Goal: Information Seeking & Learning: Check status

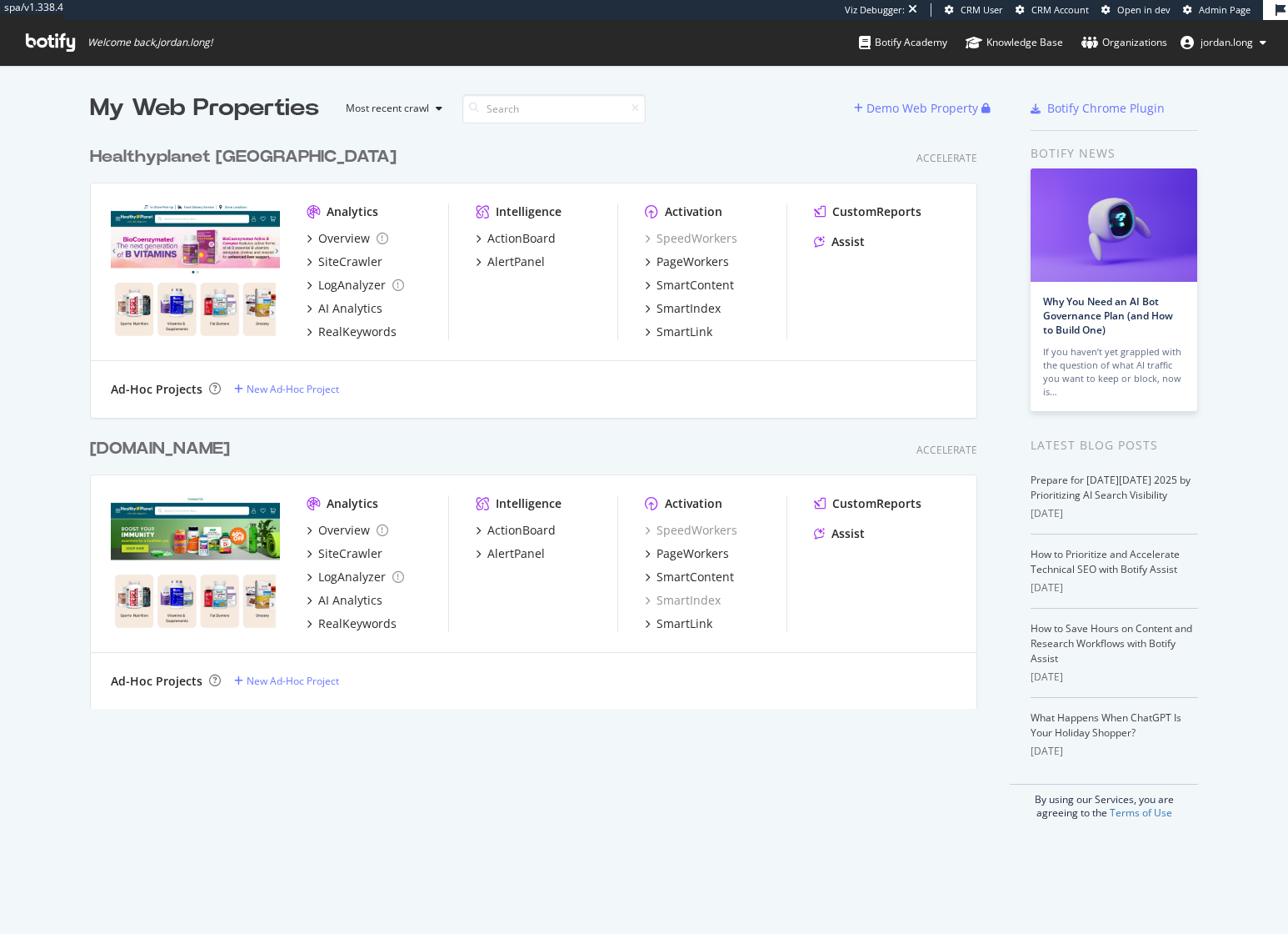
scroll to position [921, 1264]
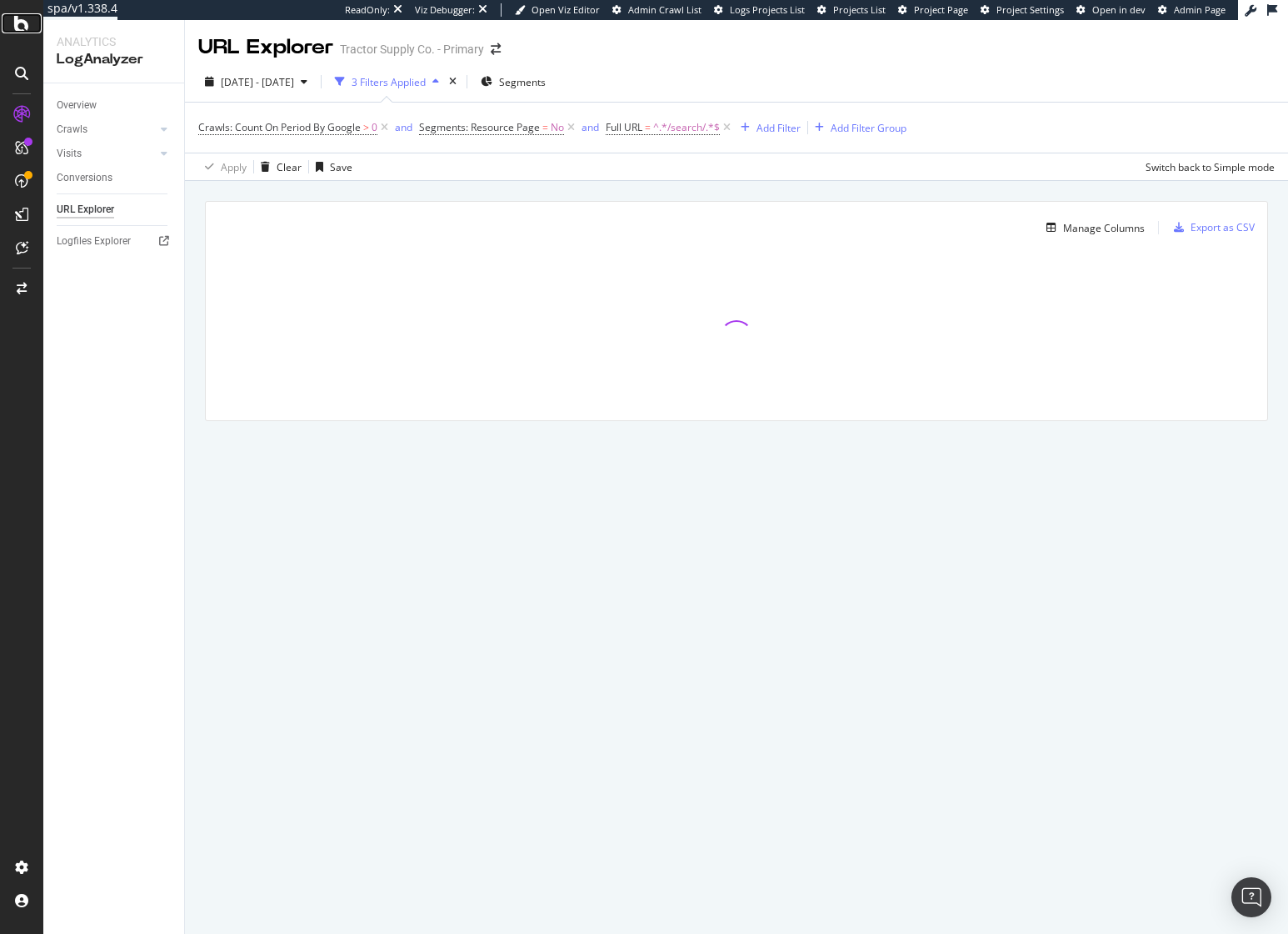
click at [22, 29] on icon at bounding box center [21, 22] width 15 height 20
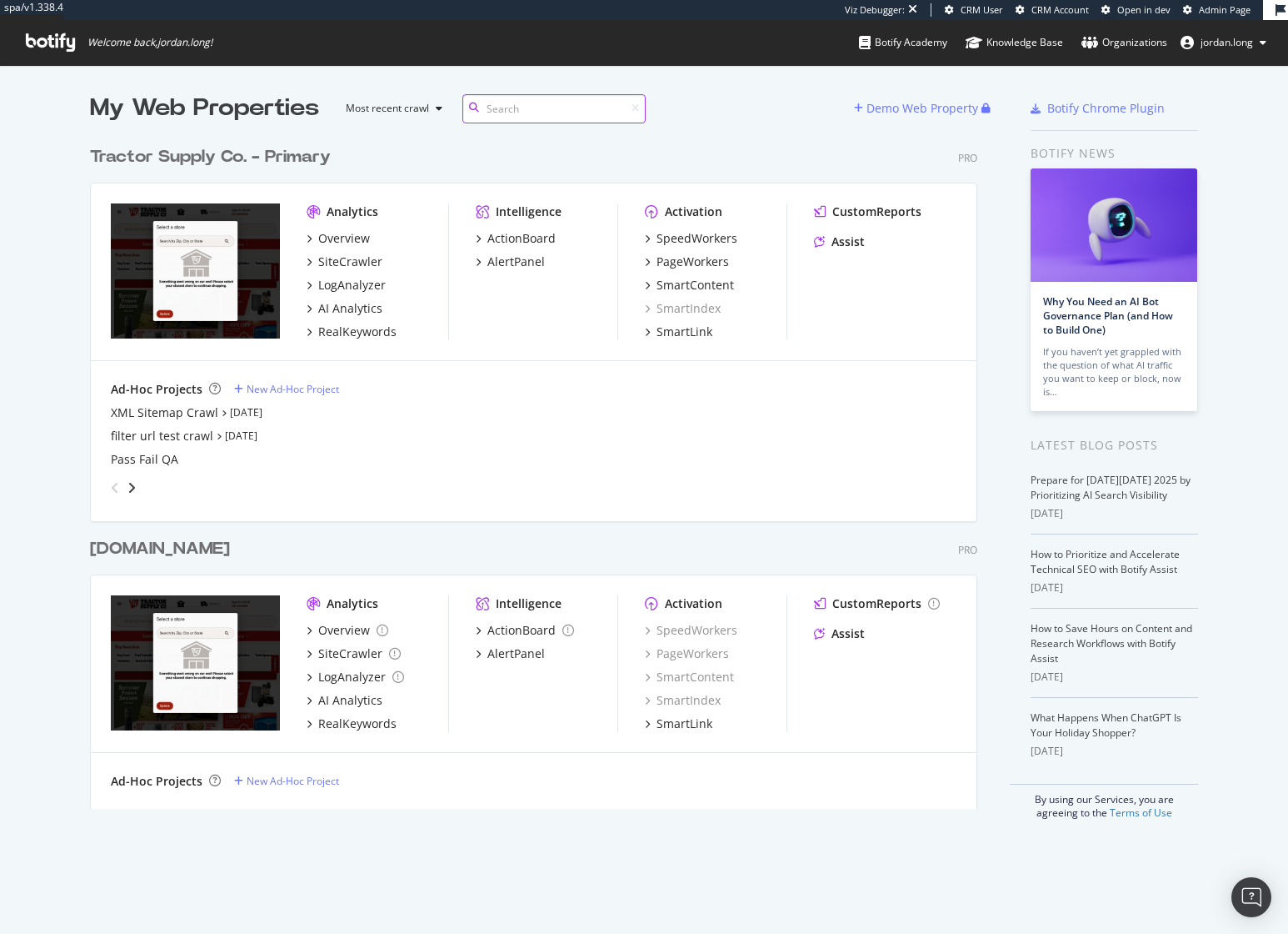
scroll to position [671, 888]
click at [166, 411] on div "XML Sitemap Crawl" at bounding box center [165, 412] width 107 height 17
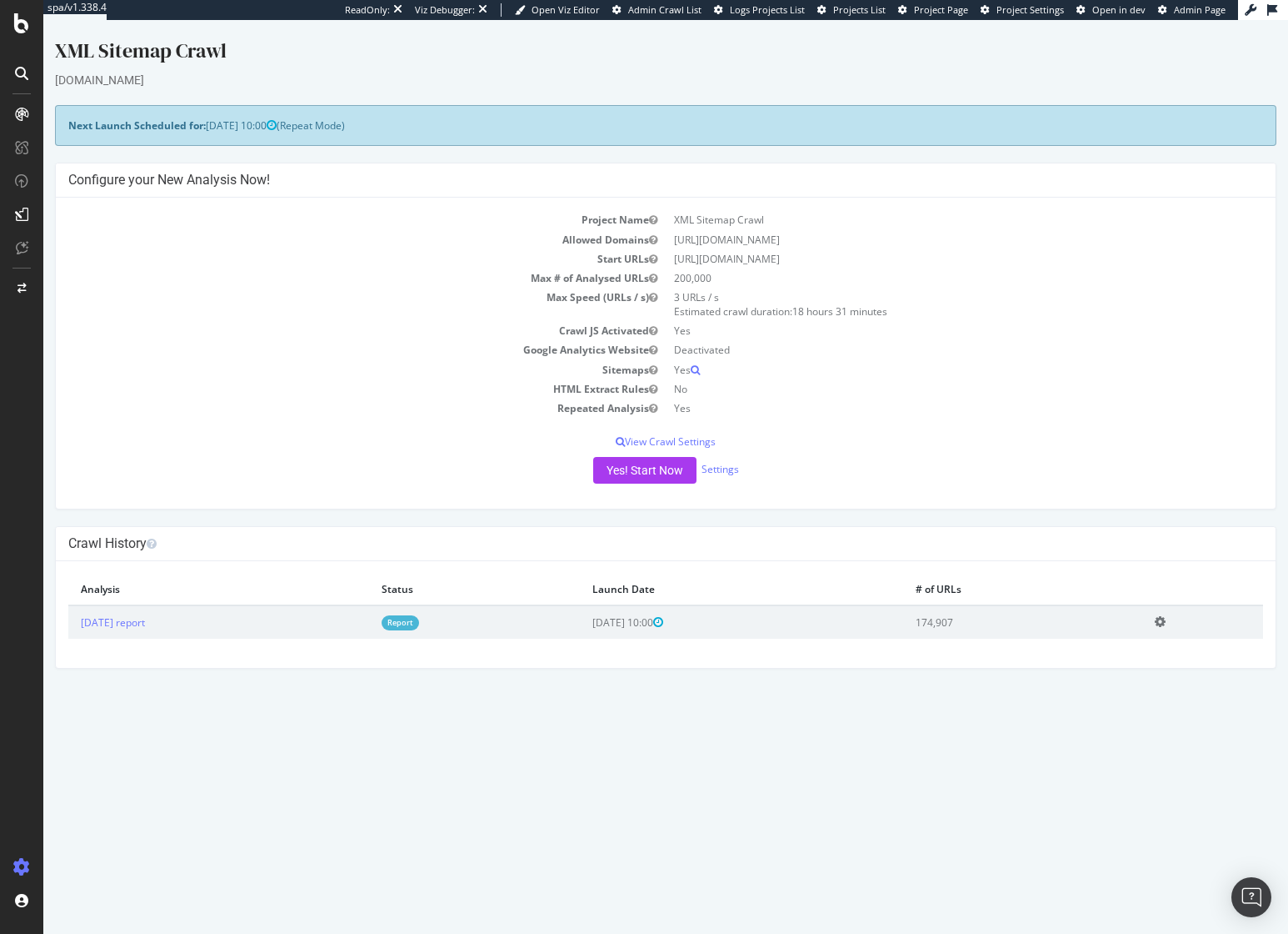
click at [419, 626] on link "Report" at bounding box center [400, 622] width 37 height 14
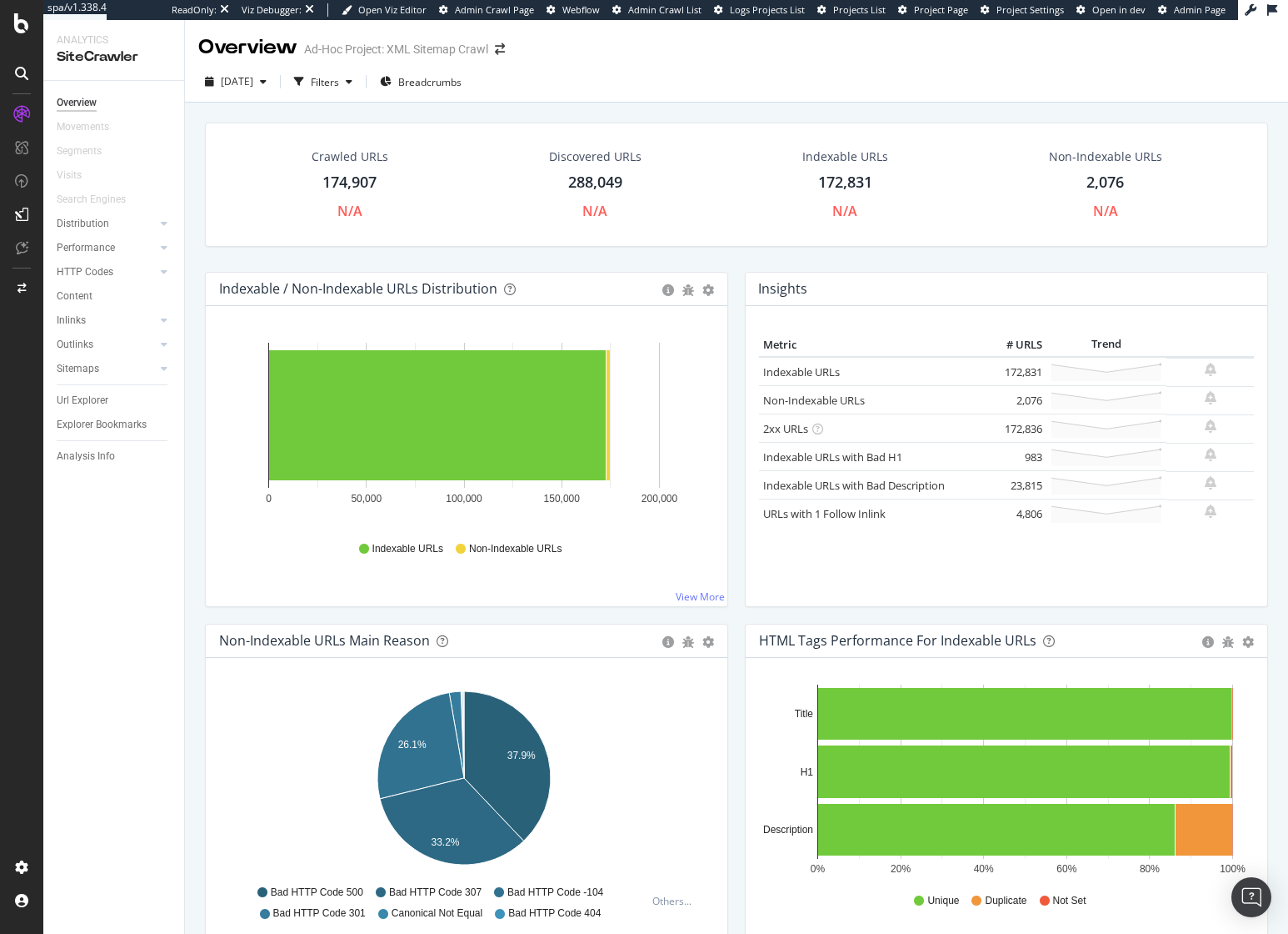
scroll to position [165, 0]
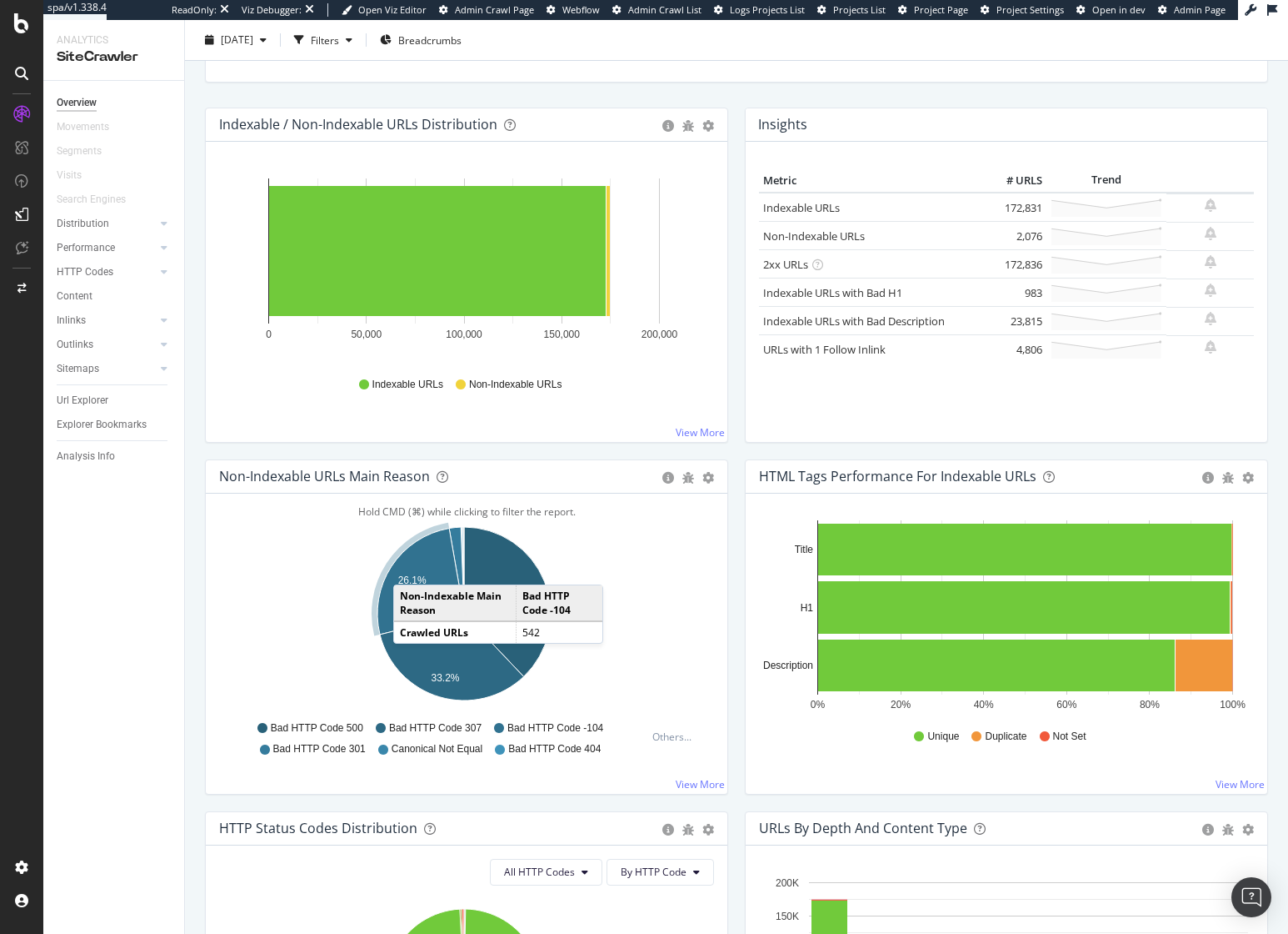
click at [410, 568] on icon "A chart." at bounding box center [421, 580] width 87 height 106
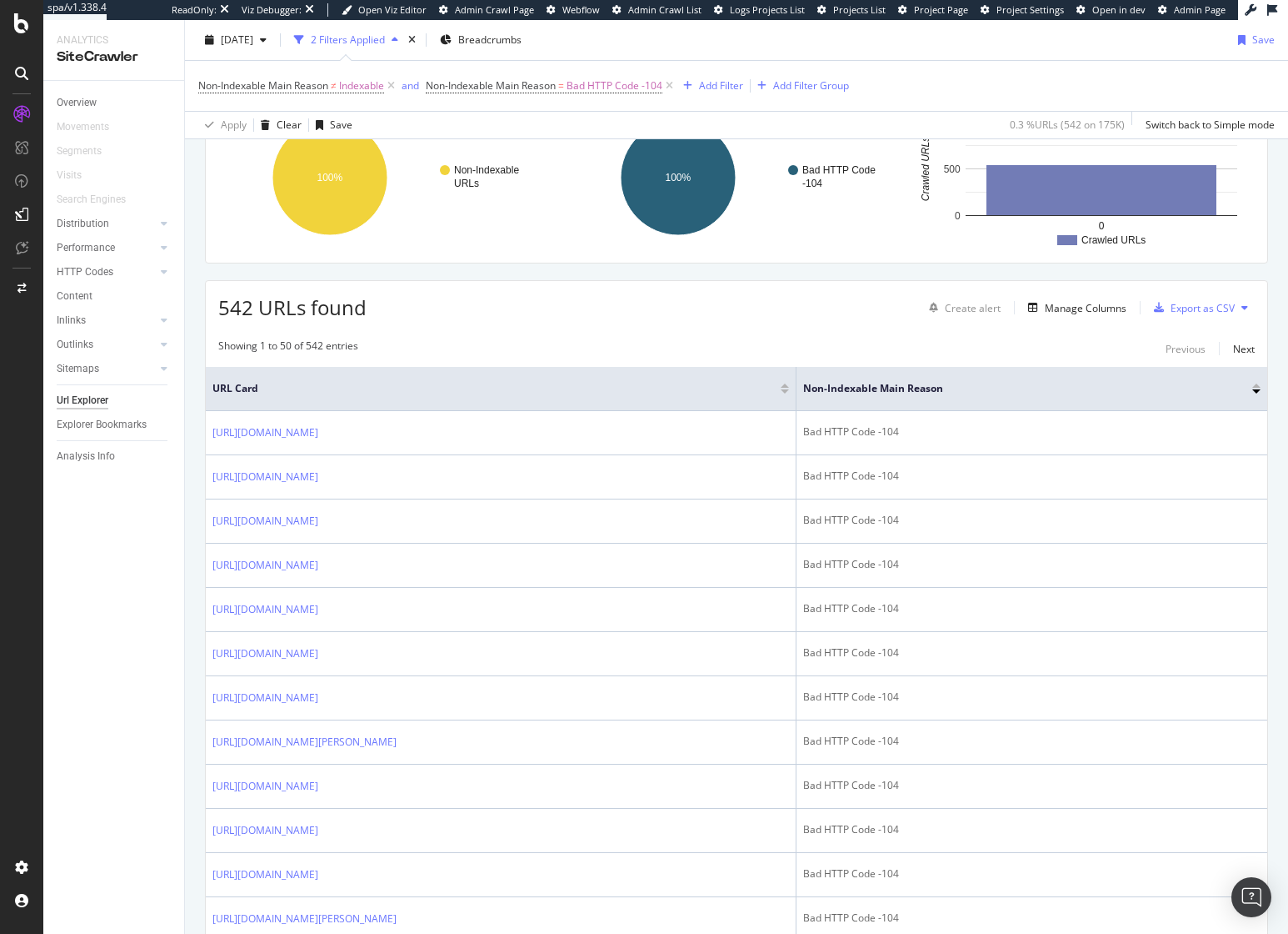
scroll to position [511, 0]
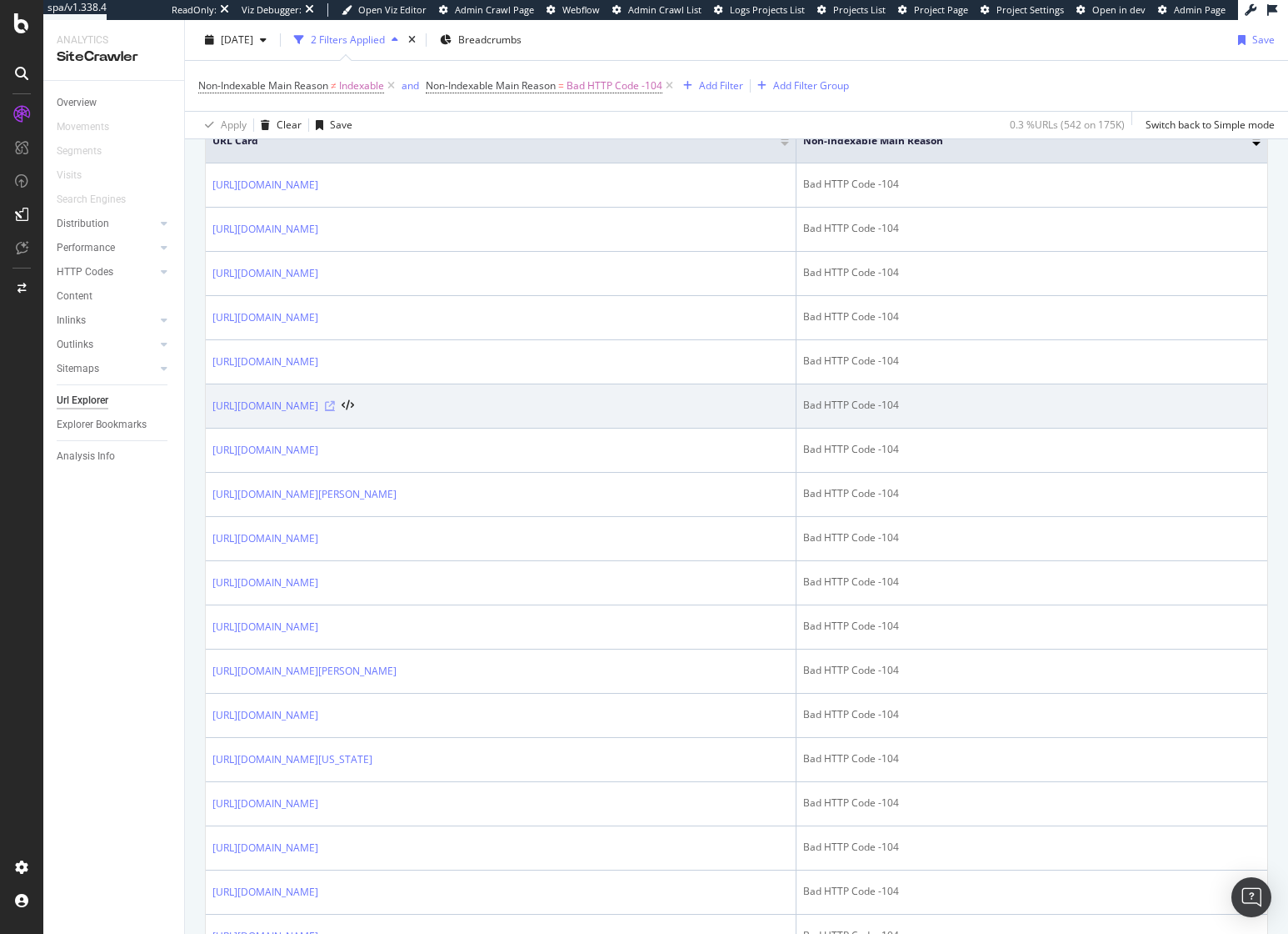
click at [335, 404] on icon at bounding box center [330, 406] width 10 height 10
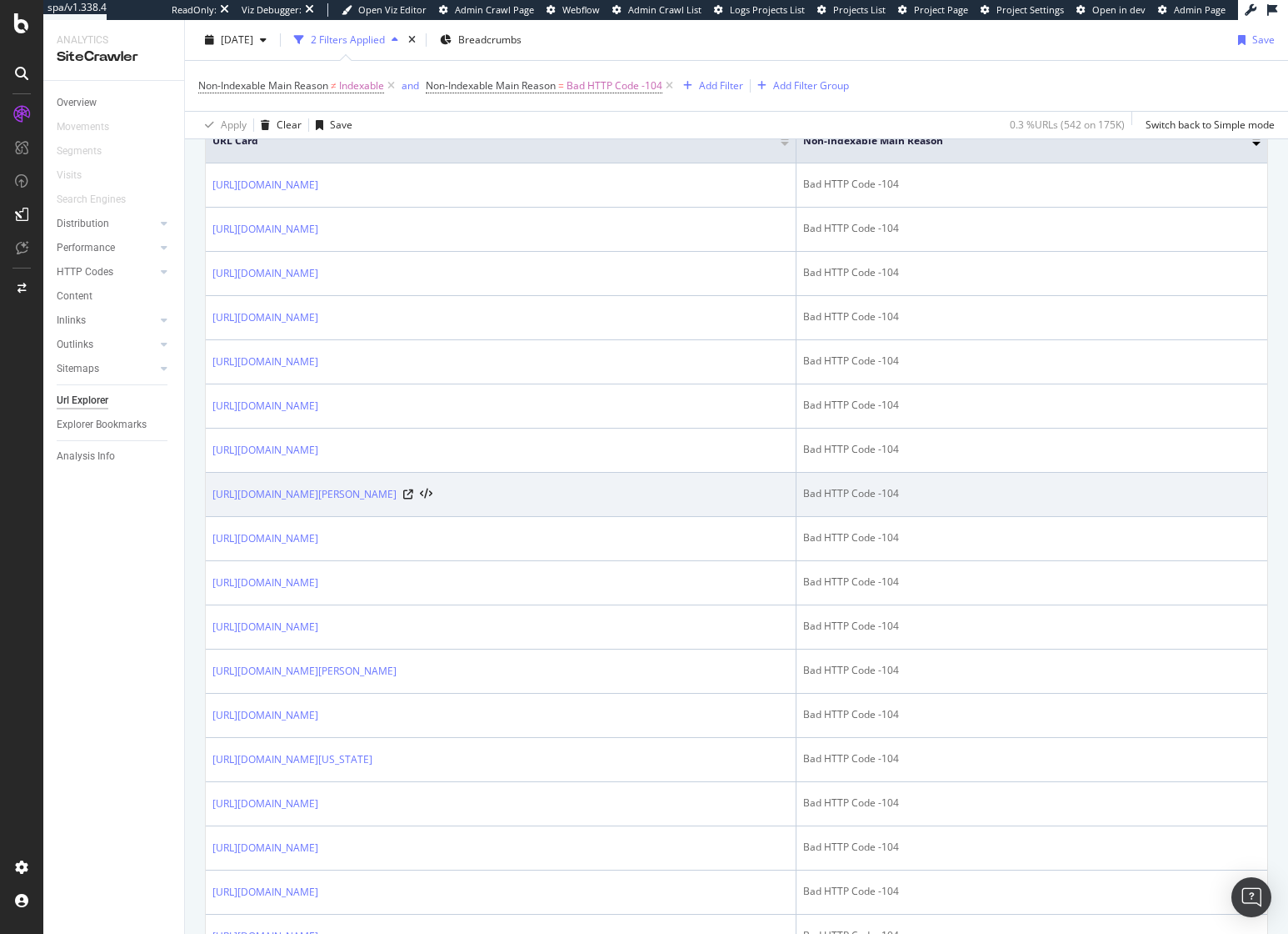
click at [1114, 480] on td "Bad HTTP Code -104" at bounding box center [1032, 495] width 471 height 44
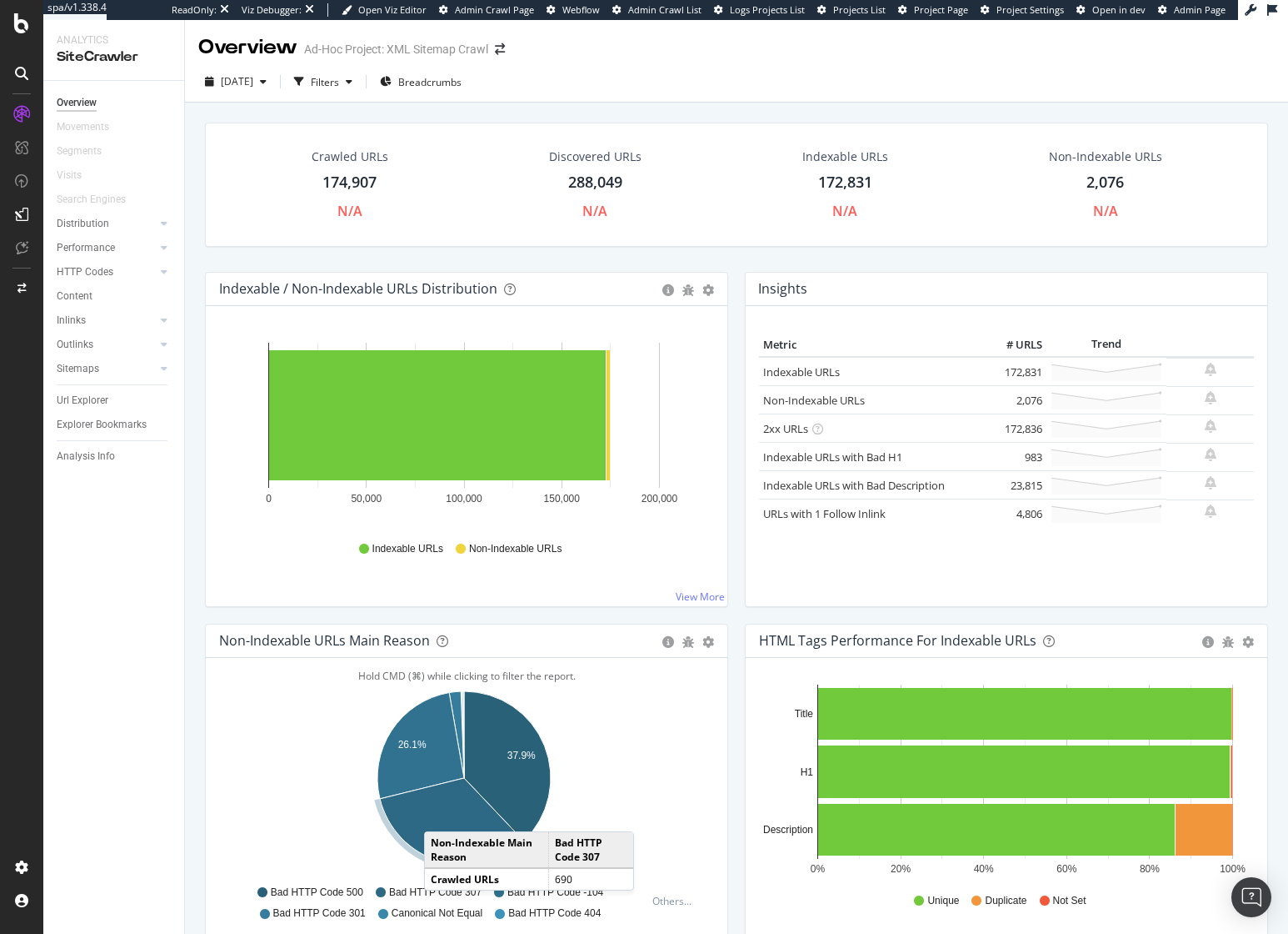
click at [441, 814] on icon "A chart." at bounding box center [452, 821] width 144 height 87
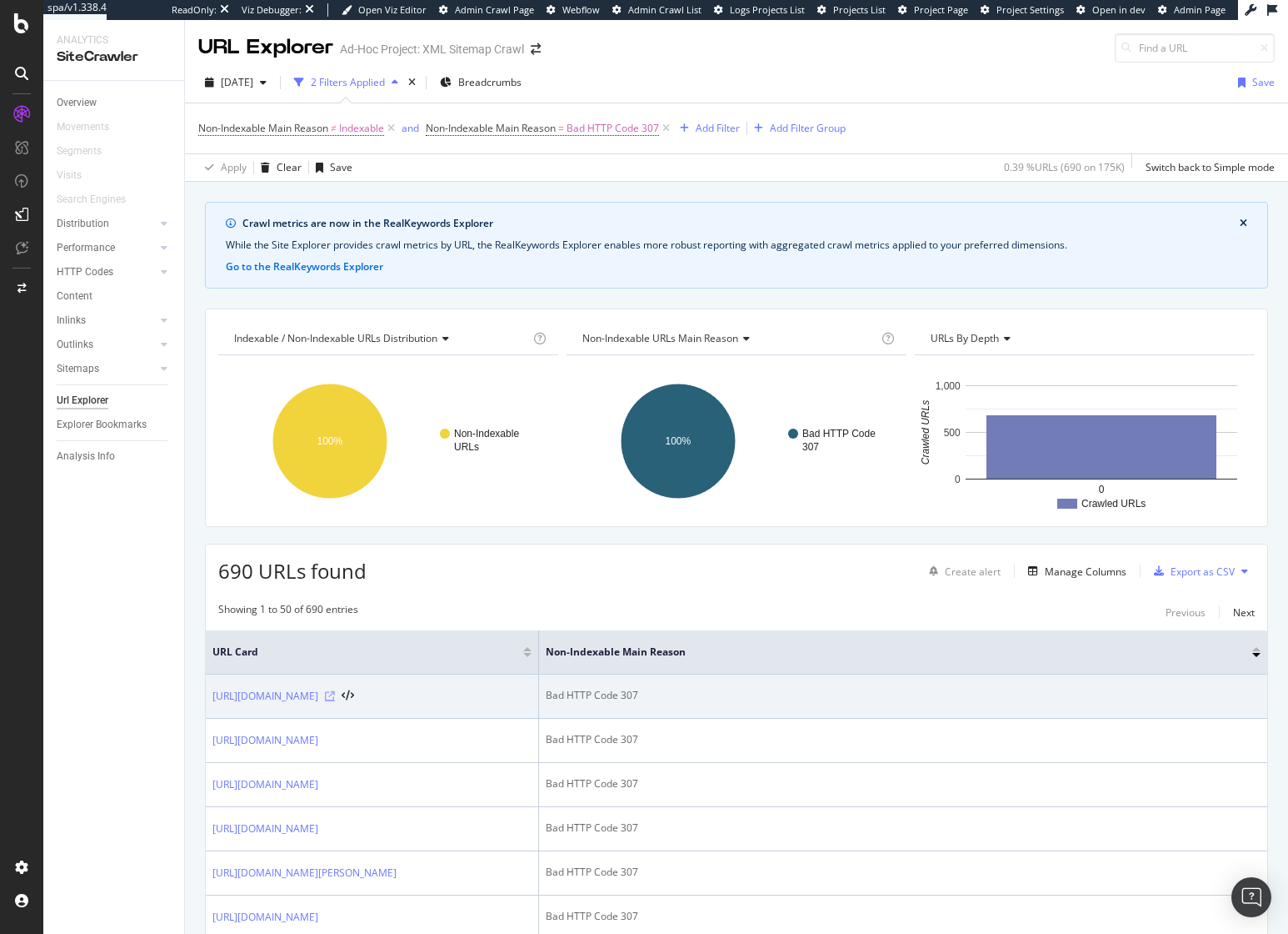
click at [335, 701] on icon at bounding box center [330, 696] width 10 height 10
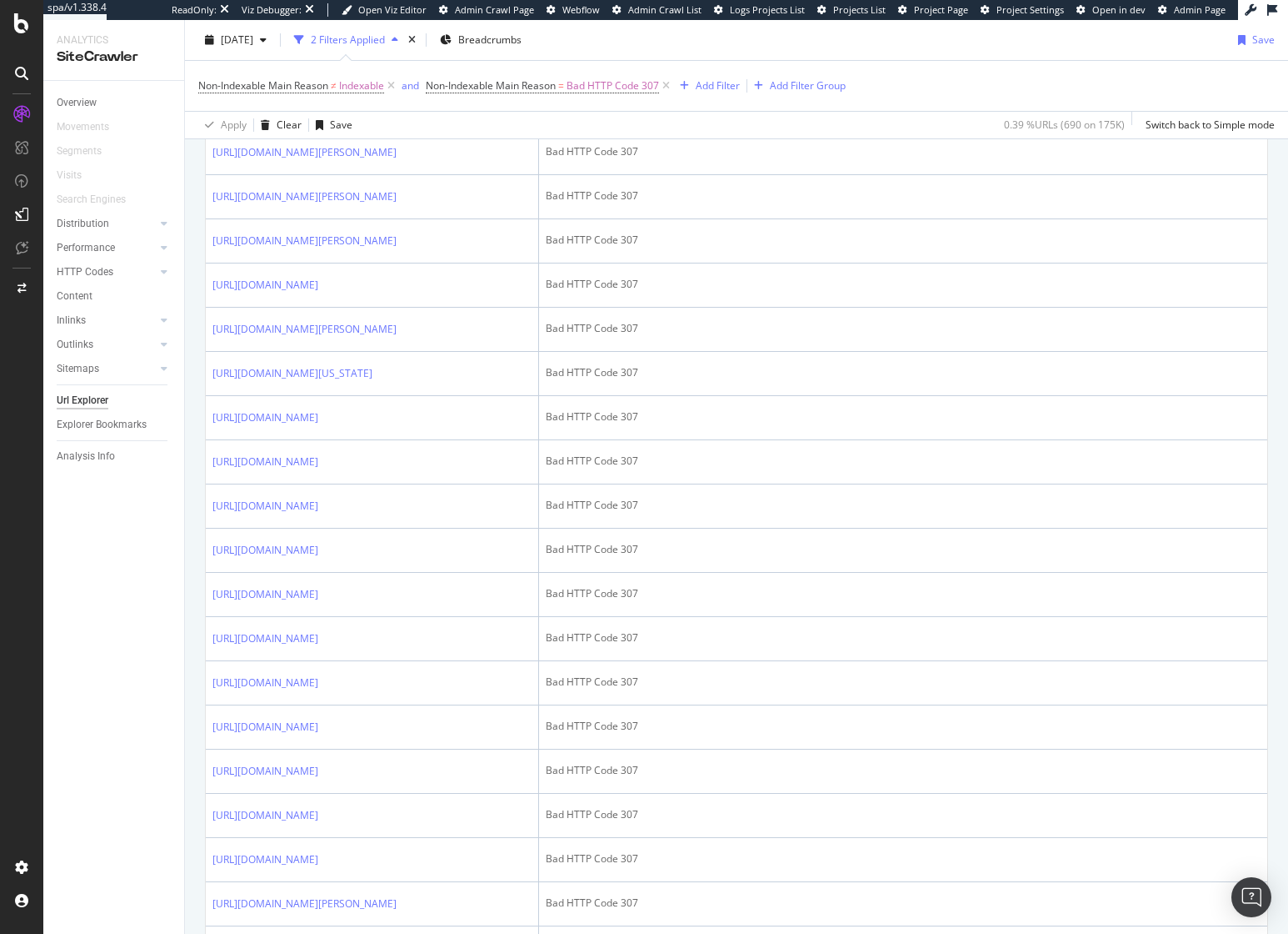
scroll to position [1256, 0]
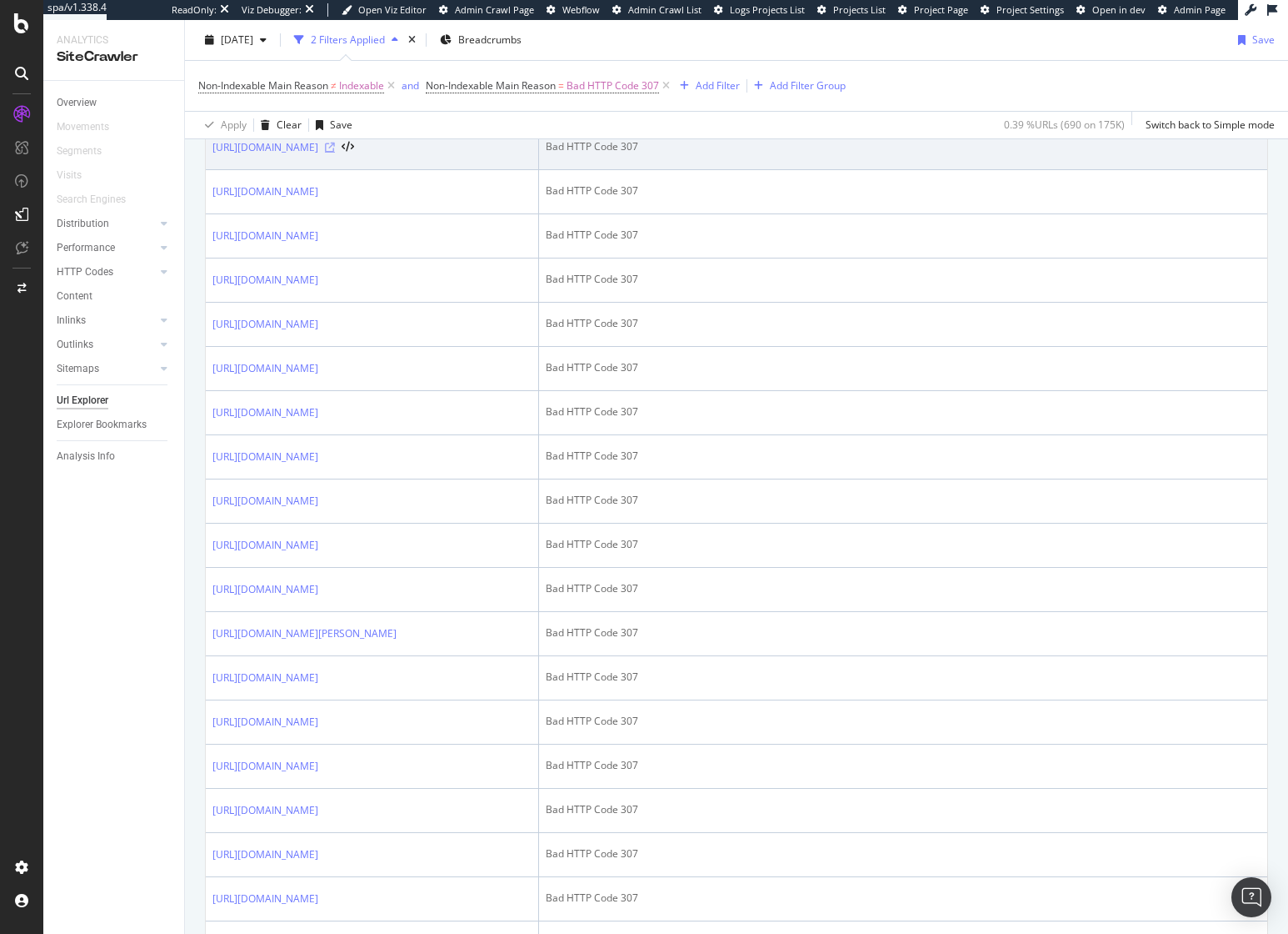
click at [335, 152] on icon at bounding box center [330, 147] width 10 height 10
click at [843, 170] on td "Bad HTTP Code 307" at bounding box center [903, 148] width 728 height 44
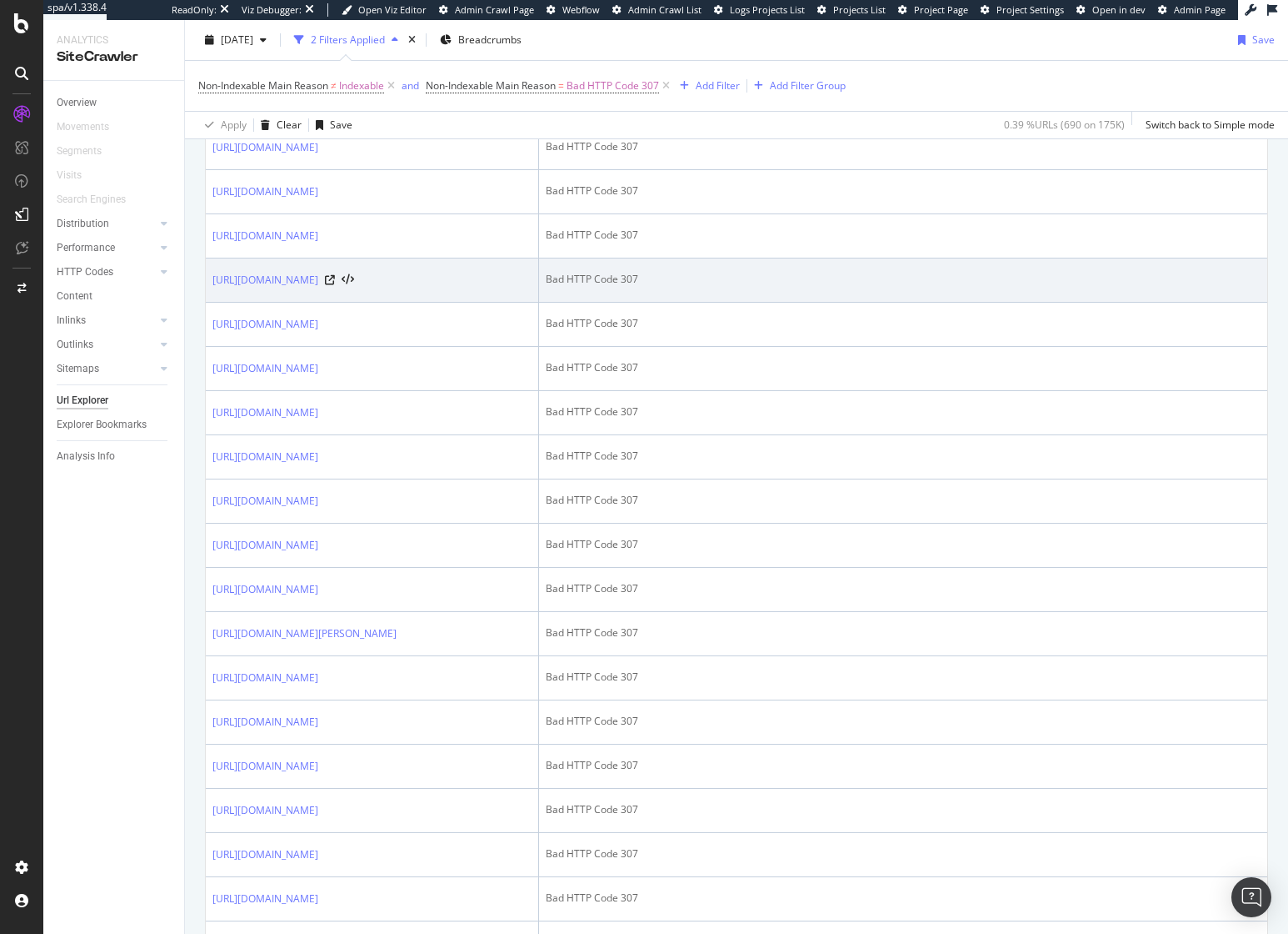
click at [893, 303] on td "Bad HTTP Code 307" at bounding box center [903, 280] width 728 height 44
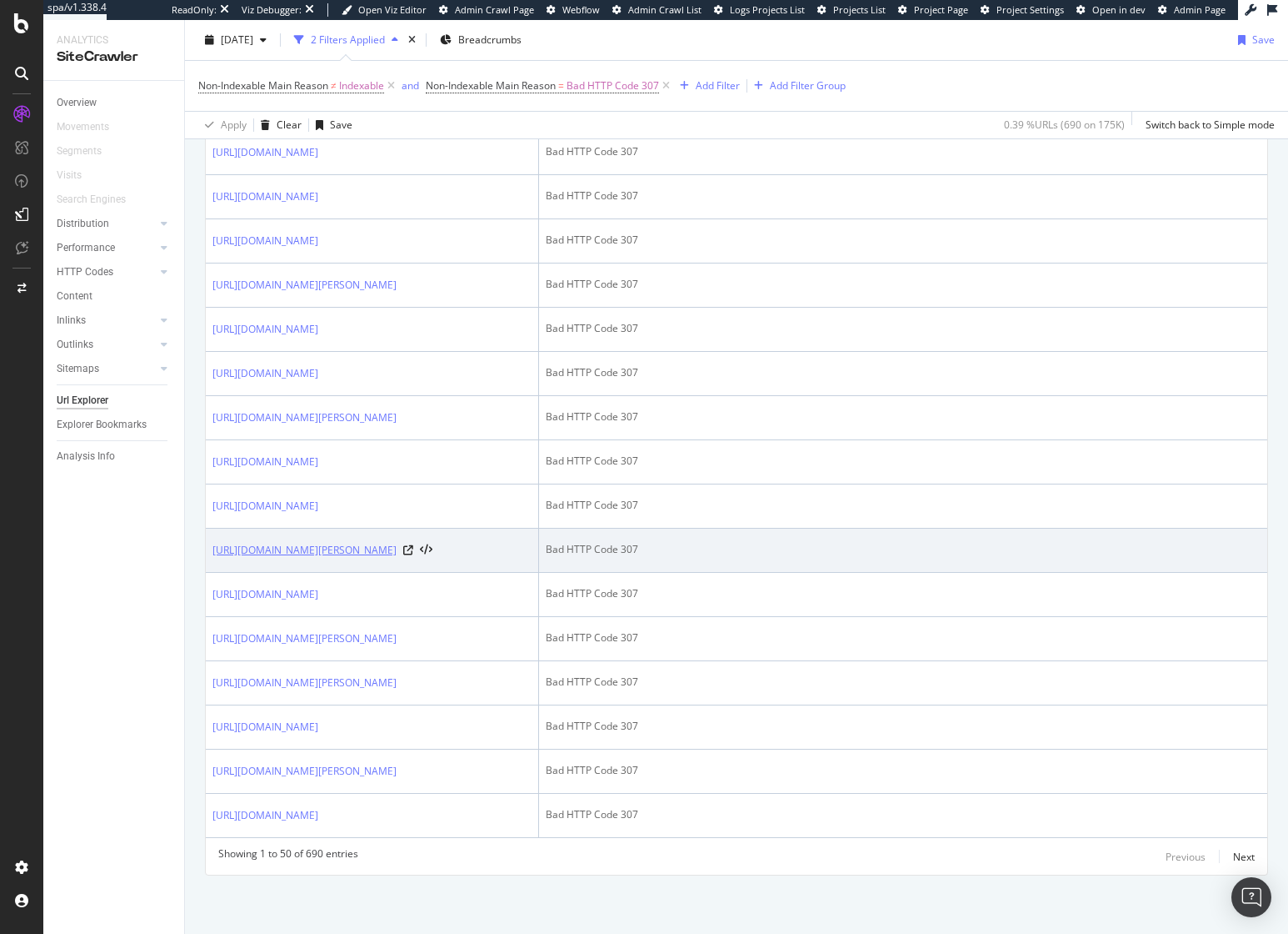
scroll to position [3130, 0]
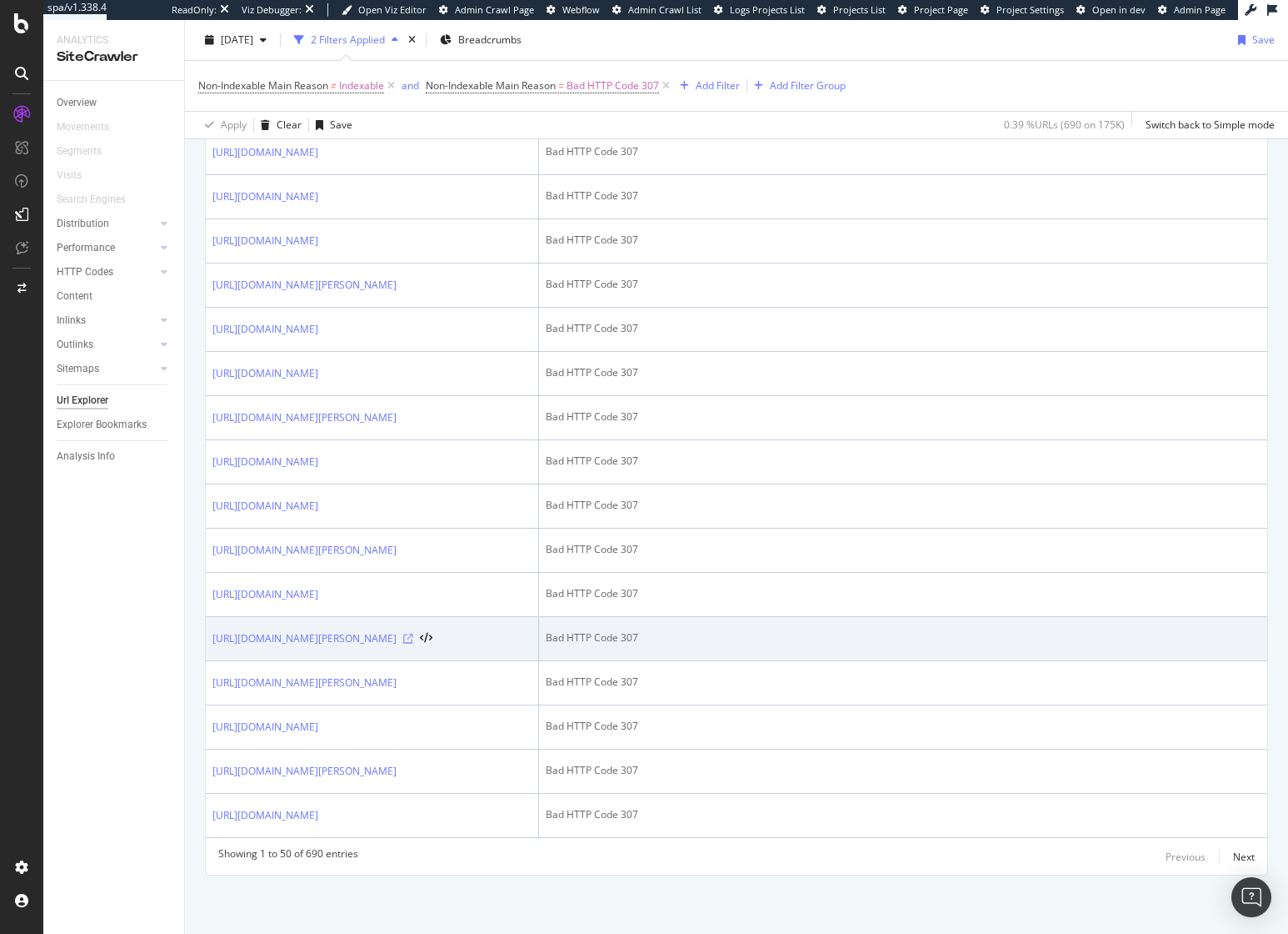
click at [413, 634] on icon at bounding box center [408, 639] width 10 height 10
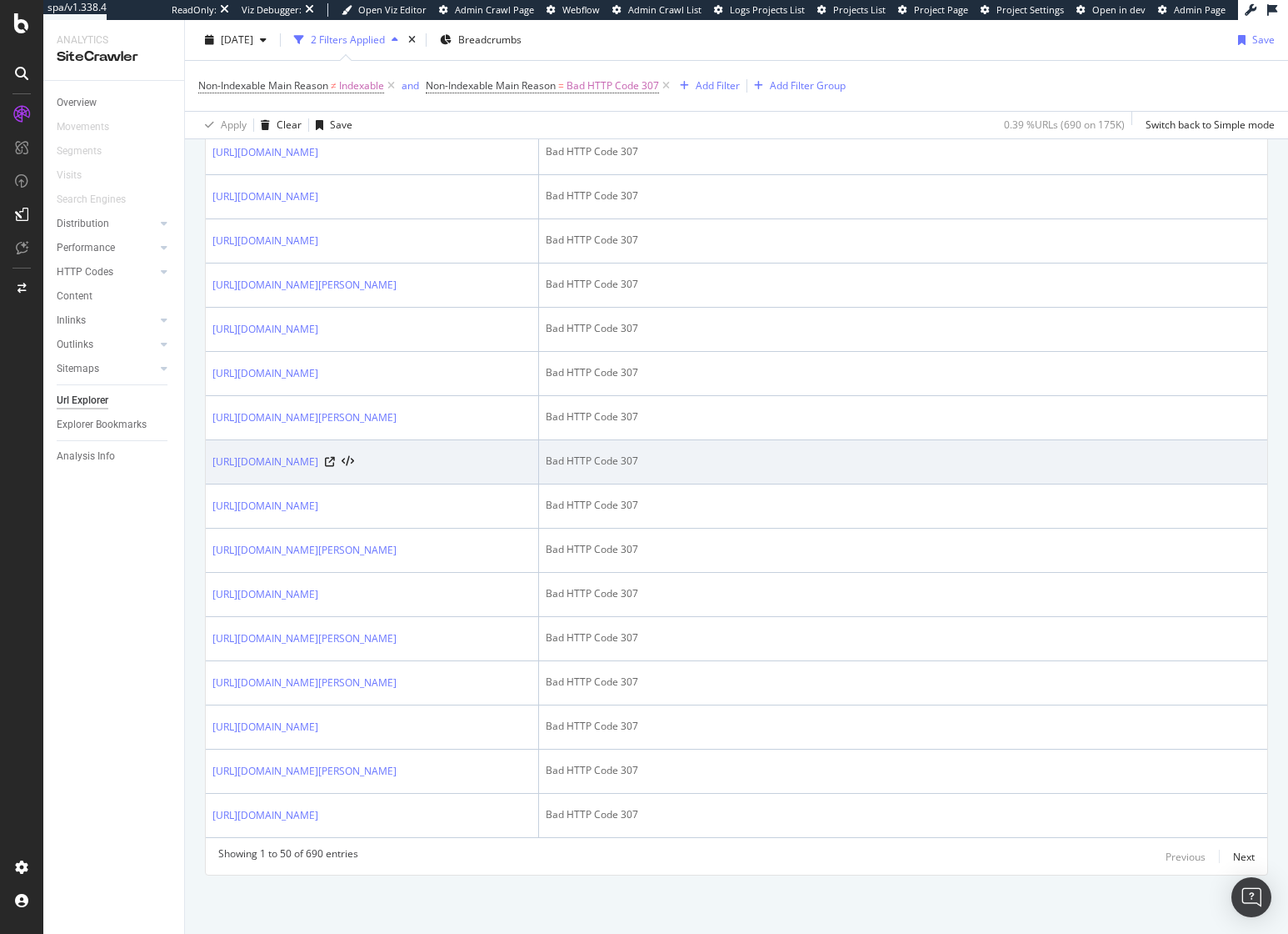
click at [859, 440] on td "Bad HTTP Code 307" at bounding box center [903, 462] width 728 height 44
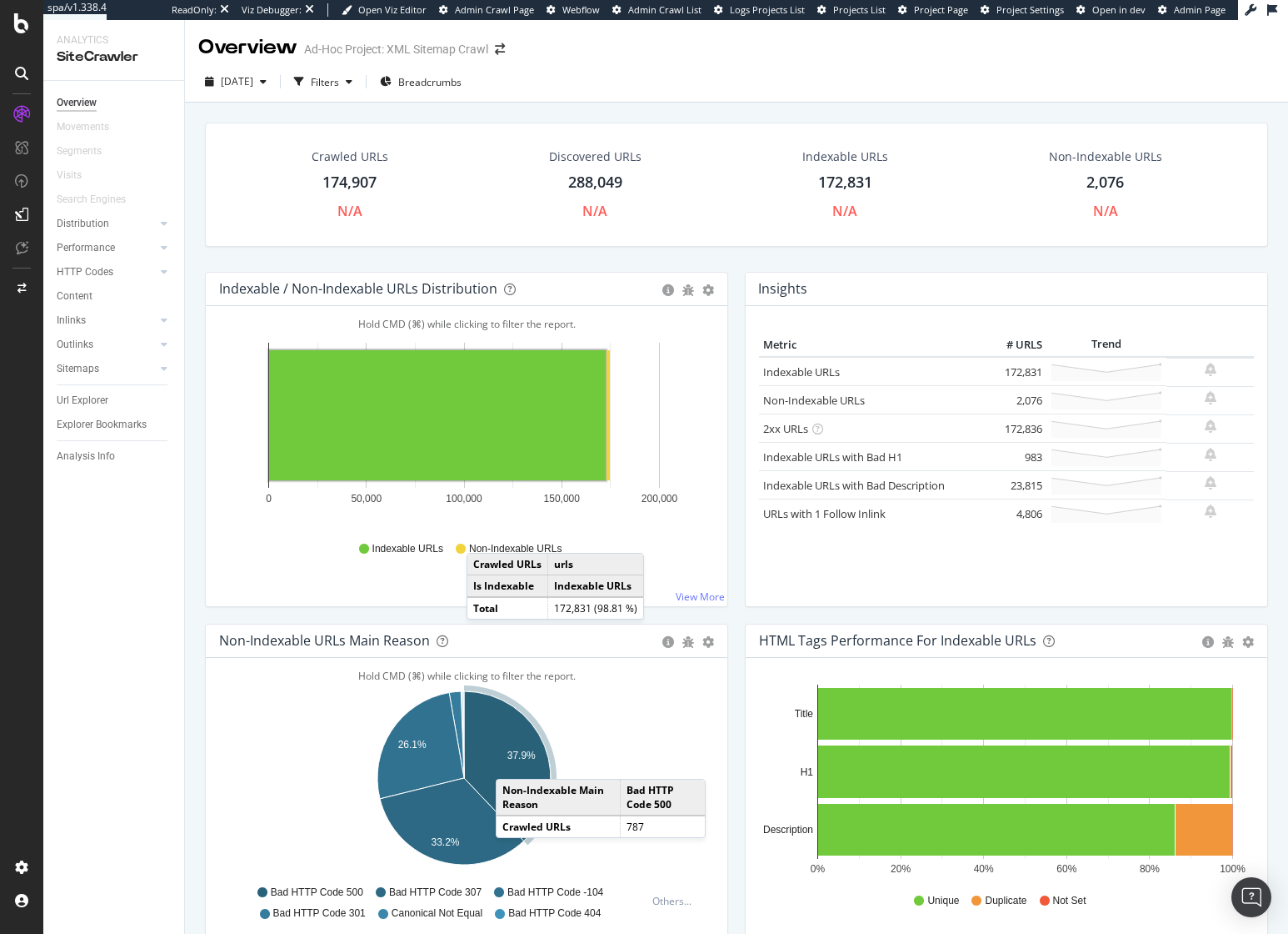
click at [512, 762] on icon "A chart." at bounding box center [508, 766] width 87 height 150
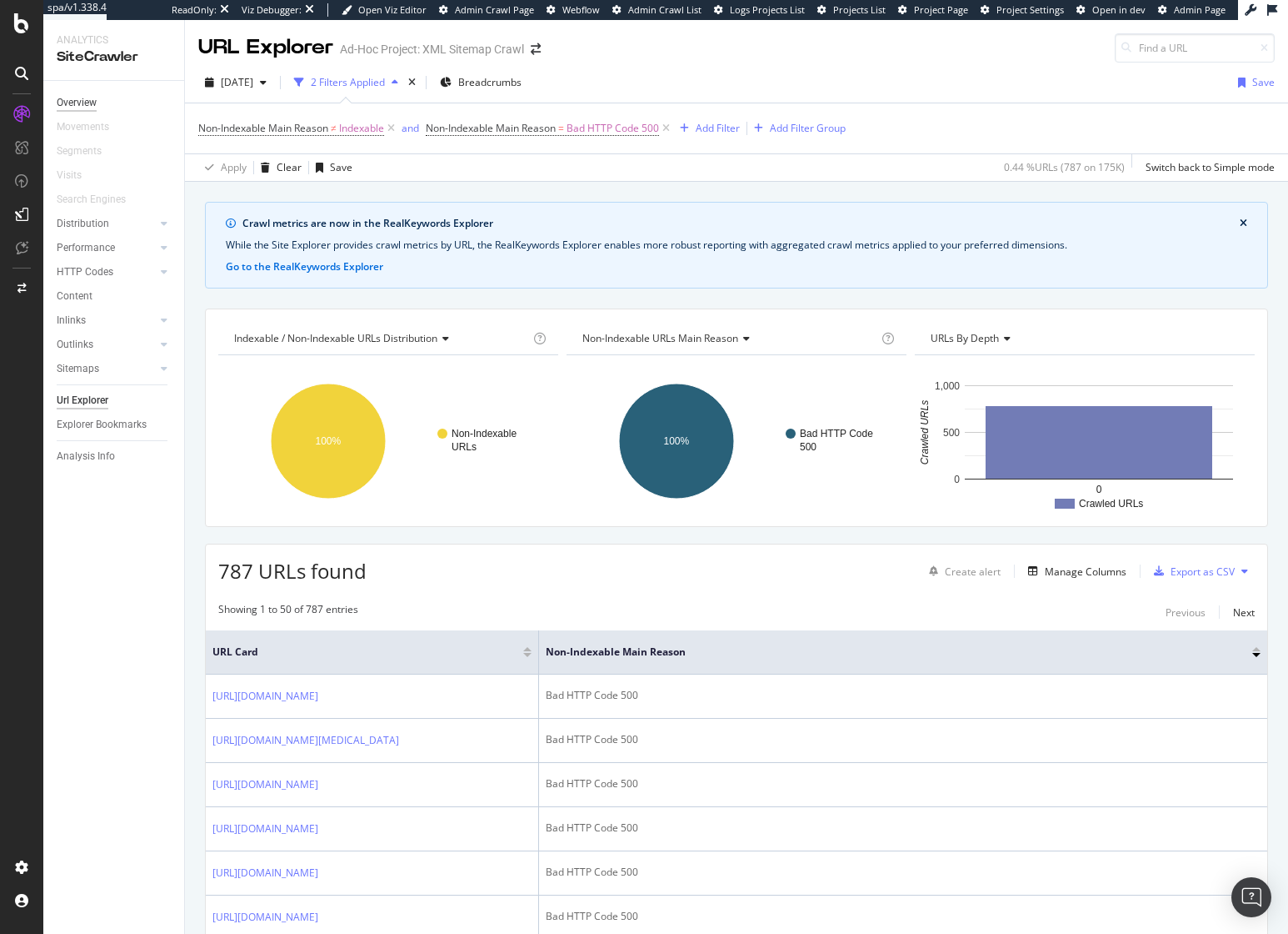
click at [80, 99] on div "Overview" at bounding box center [77, 103] width 40 height 18
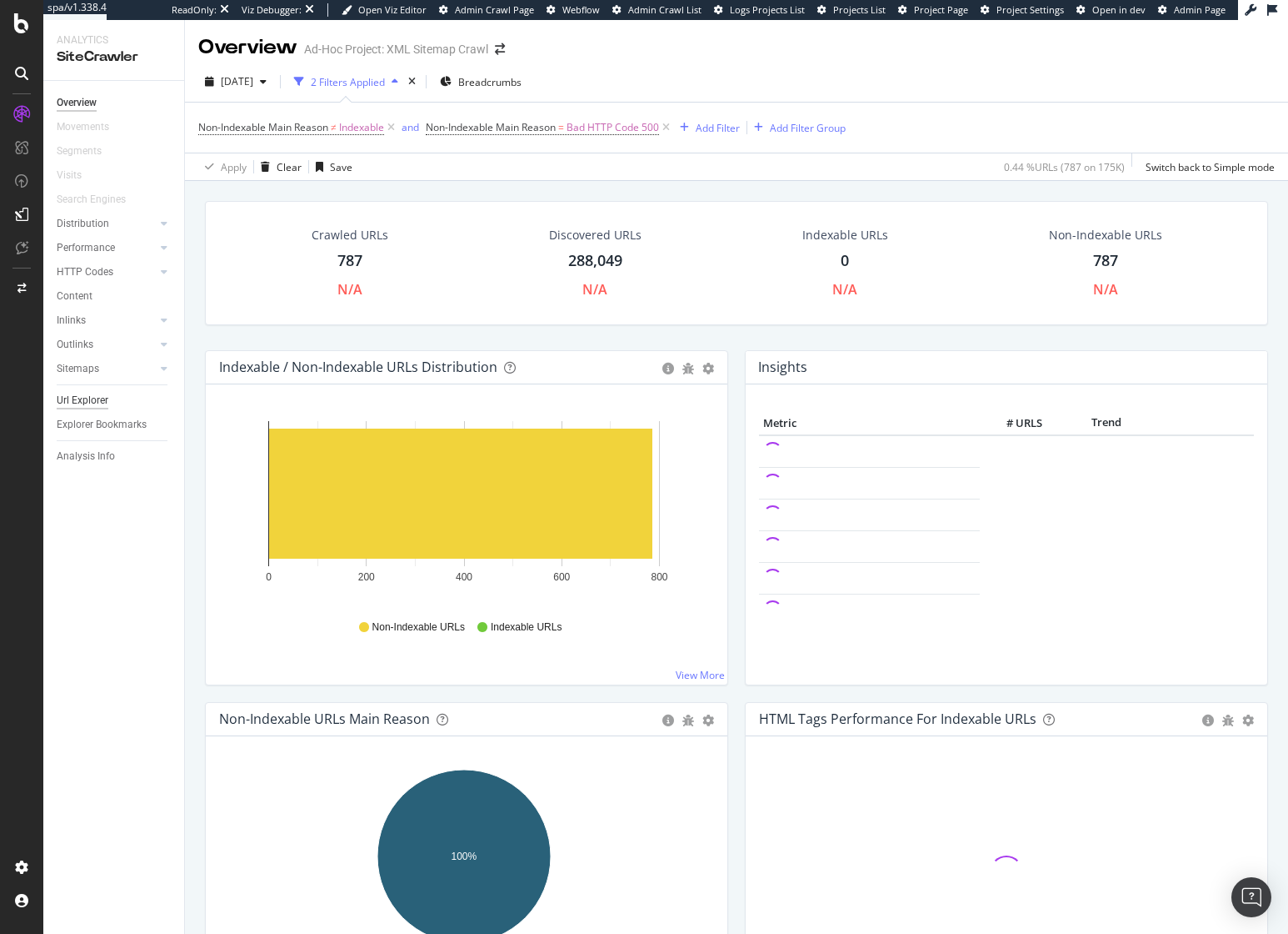
click at [103, 399] on div "Url Explorer" at bounding box center [82, 400] width 51 height 18
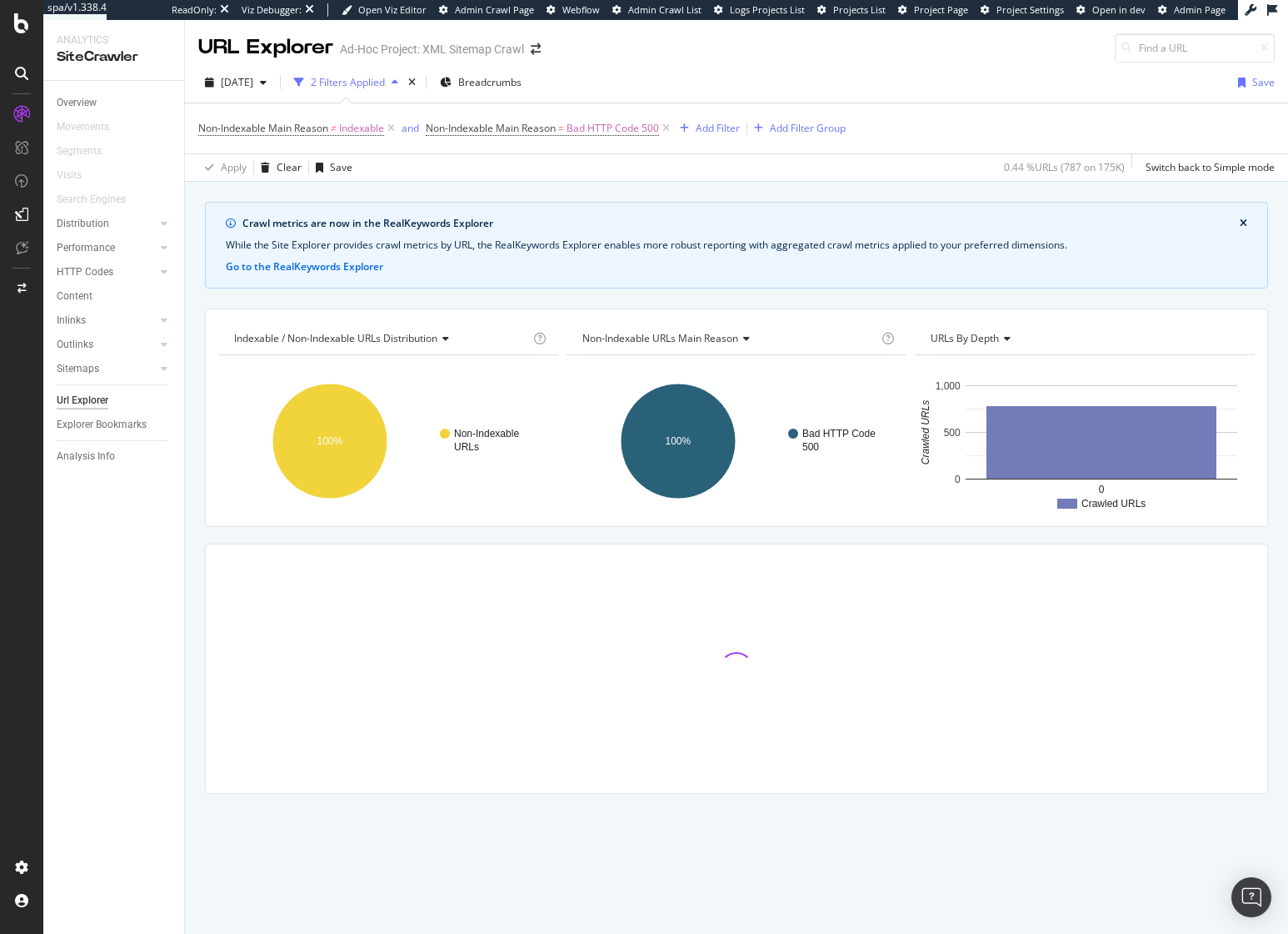
click at [362, 338] on span "Indexable / Non-Indexable URLs distribution" at bounding box center [336, 338] width 204 height 14
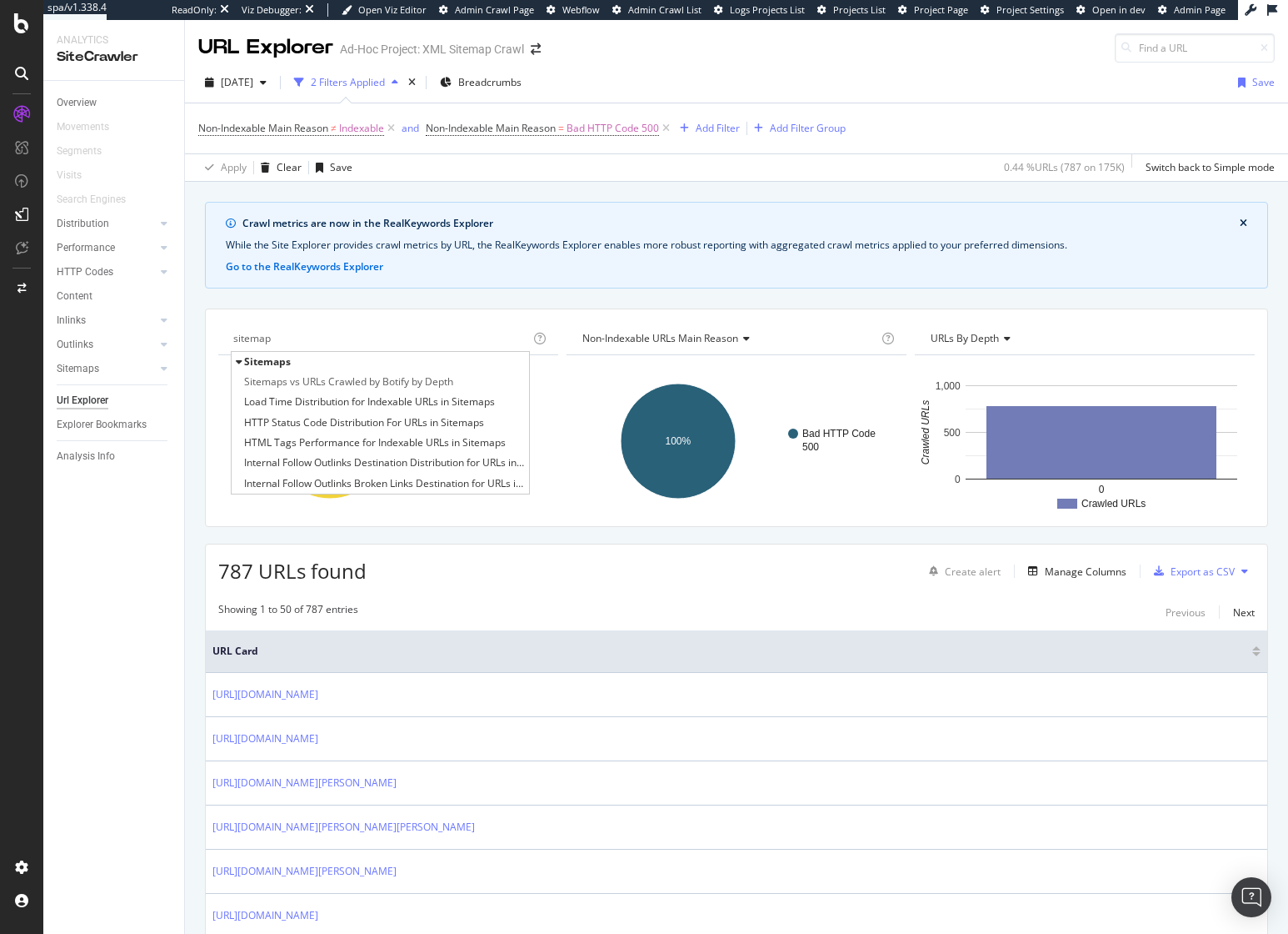
type input "sitemap"
click at [409, 317] on div "Sitemaps Sitemaps vs URLs Crawled by Botify by Depth Load Time Distribution for…" at bounding box center [737, 418] width 1064 height 219
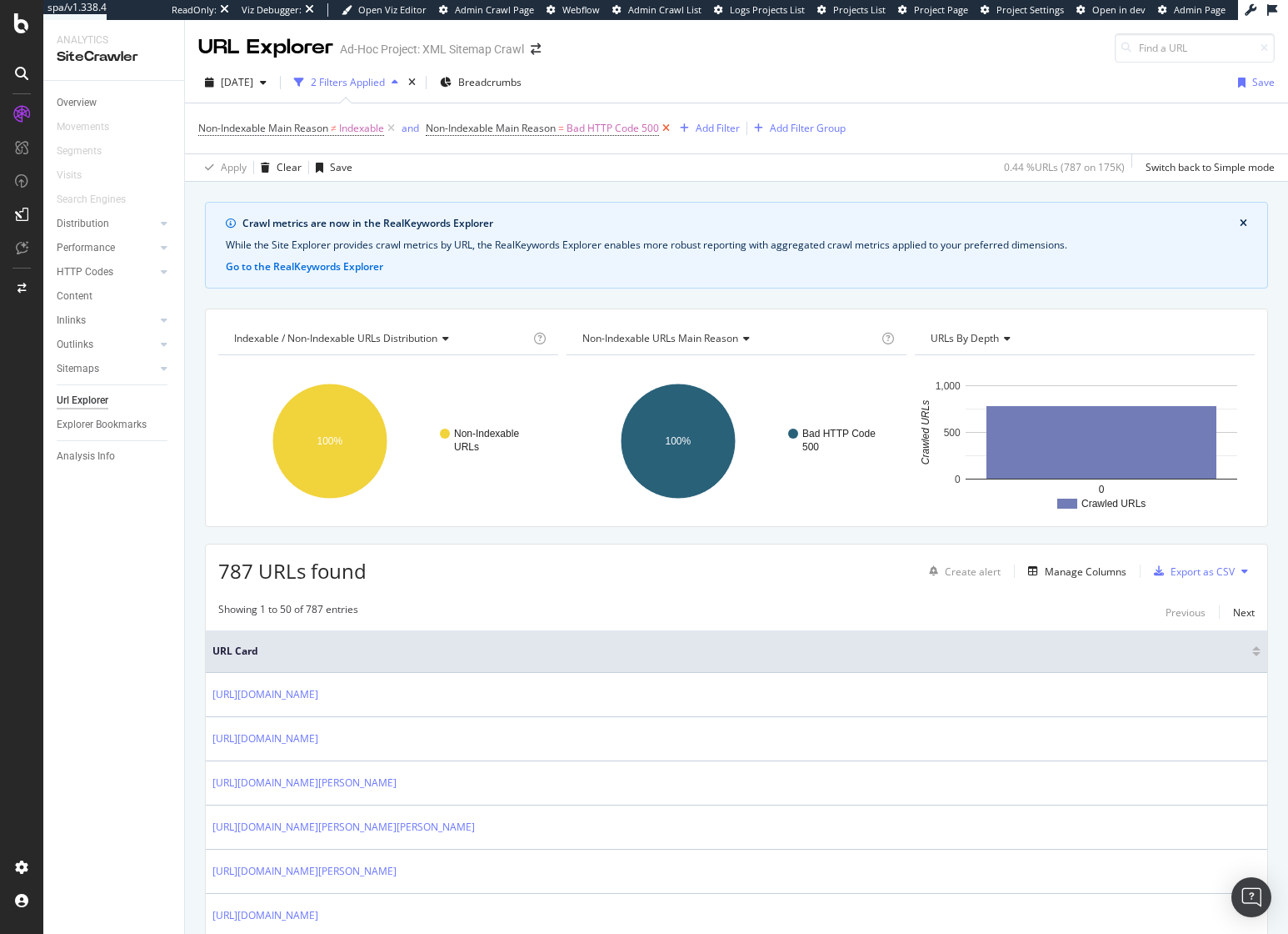
click at [666, 127] on icon at bounding box center [665, 128] width 14 height 17
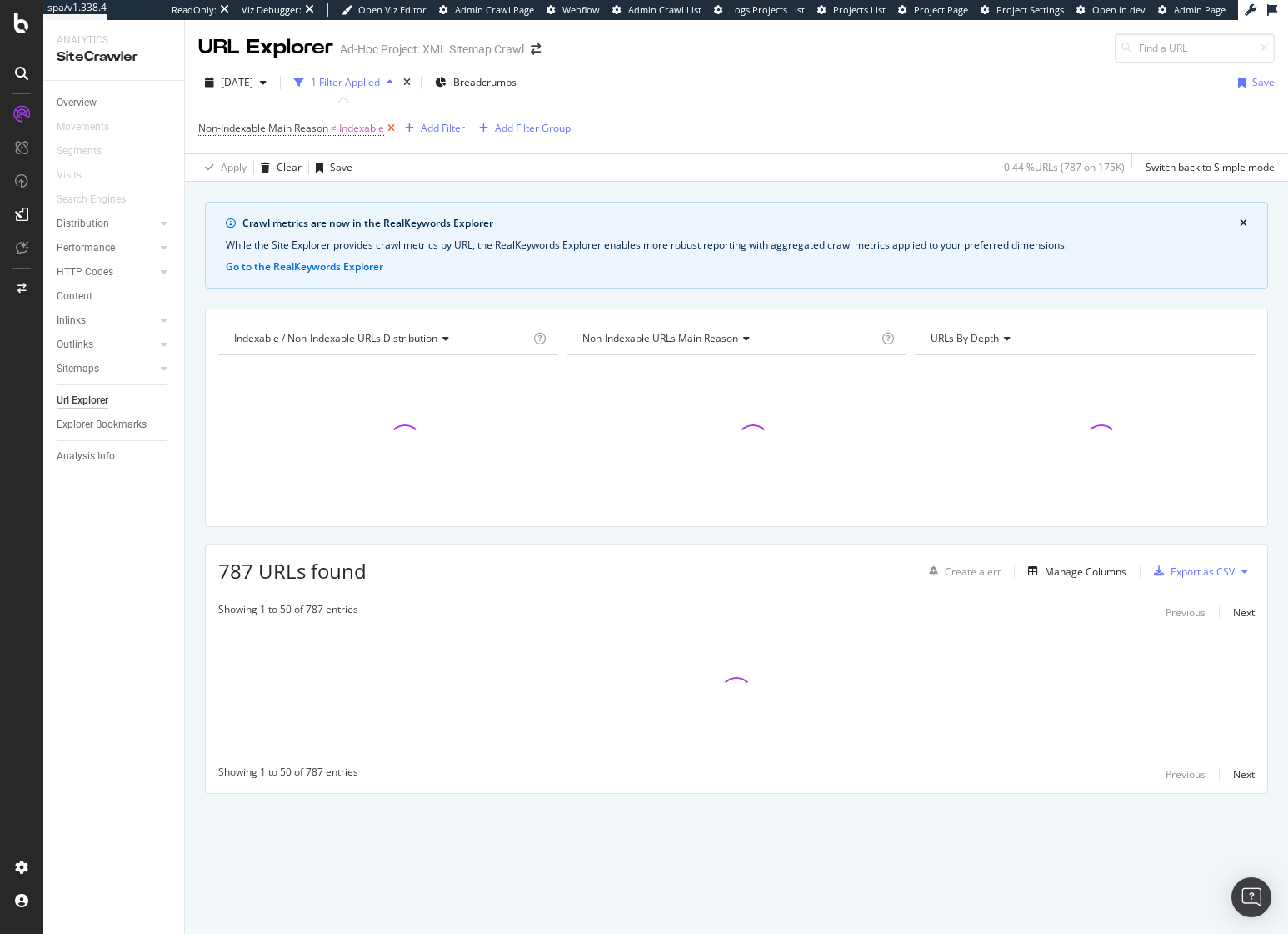
click at [394, 127] on icon at bounding box center [391, 128] width 14 height 17
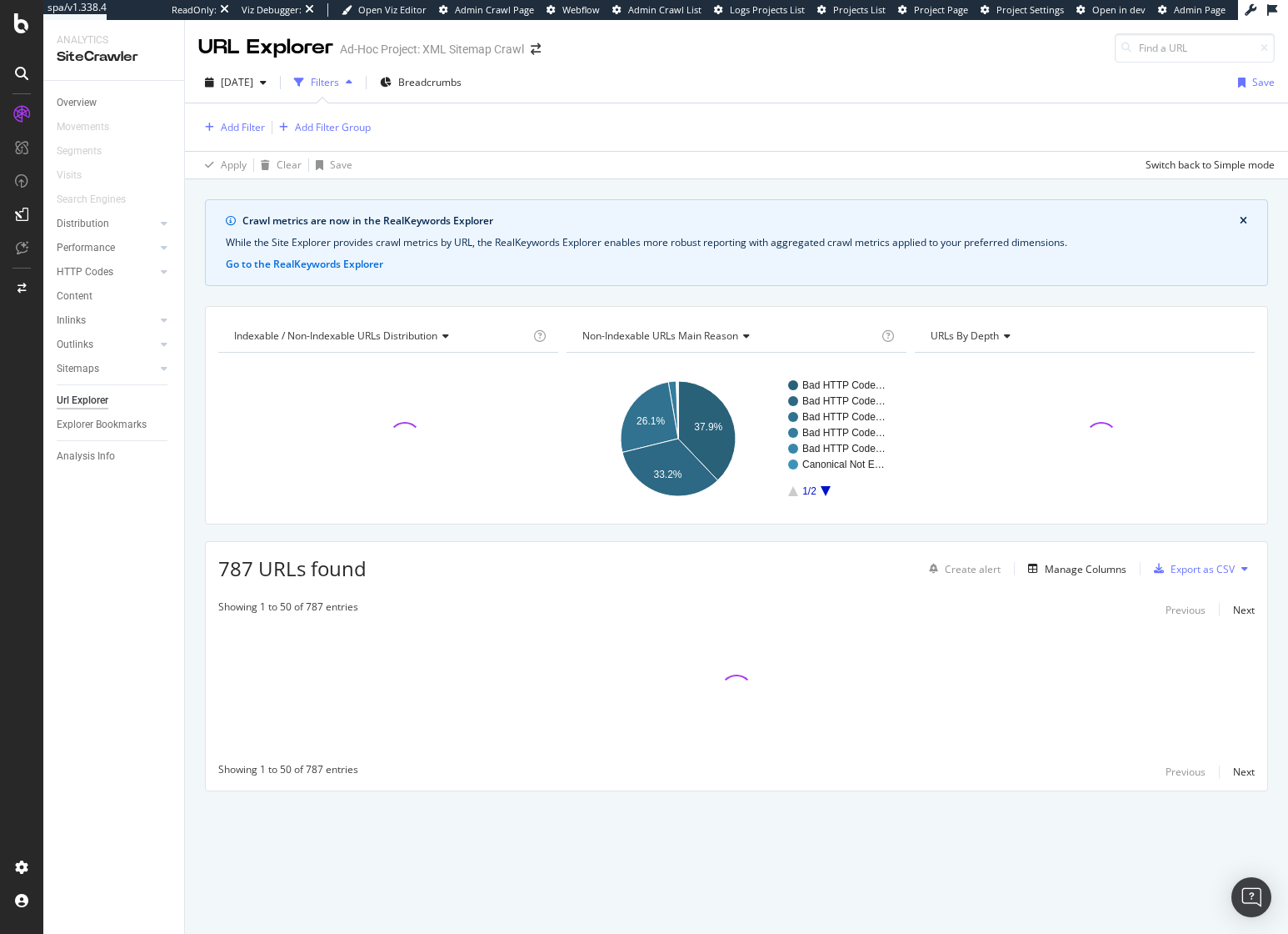
click at [785, 172] on div "Apply Clear Save Switch back to Simple mode" at bounding box center [737, 164] width 1103 height 27
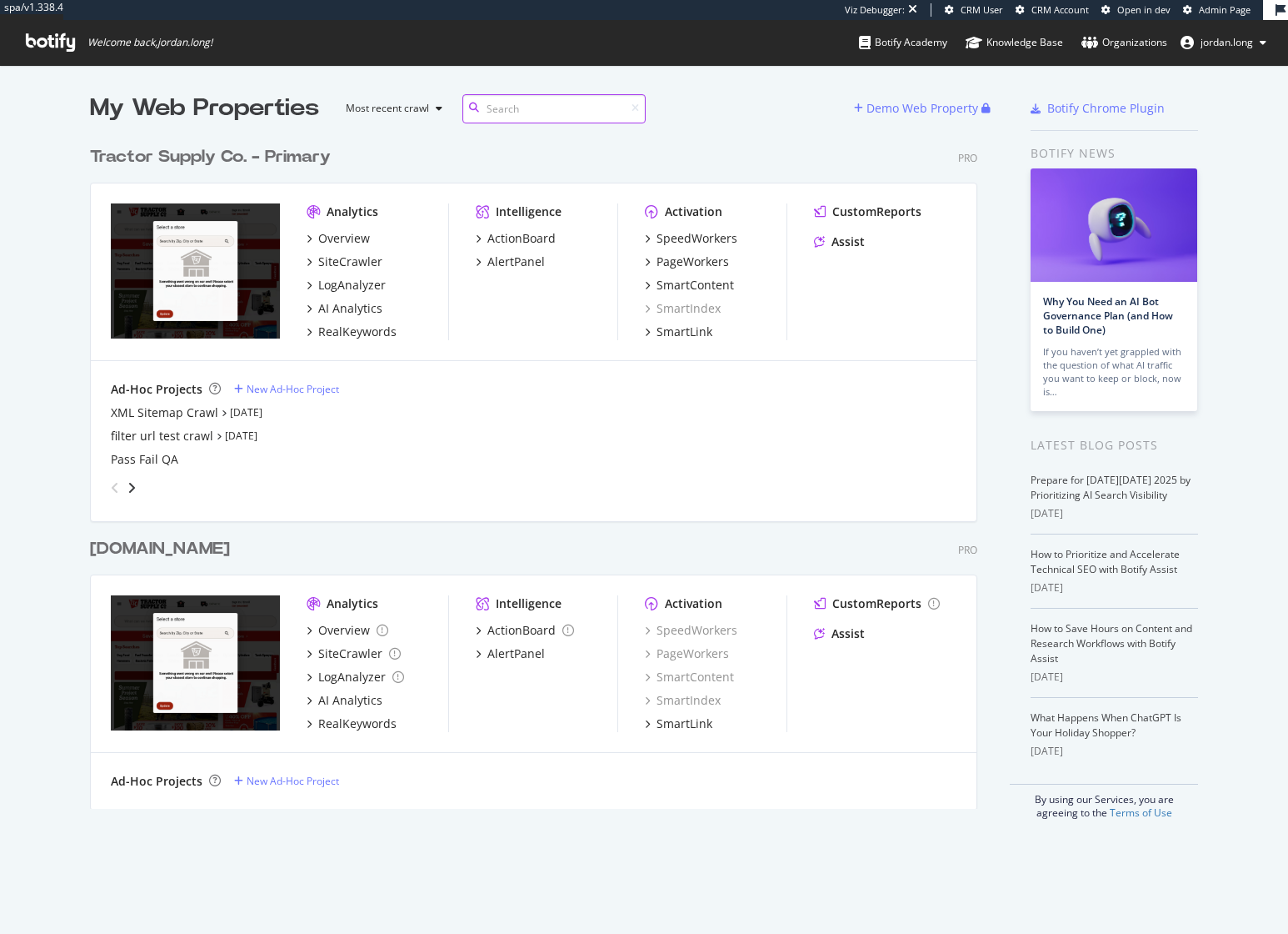
scroll to position [671, 888]
click at [176, 151] on div "Tractor Supply Co. - Primary" at bounding box center [210, 157] width 241 height 24
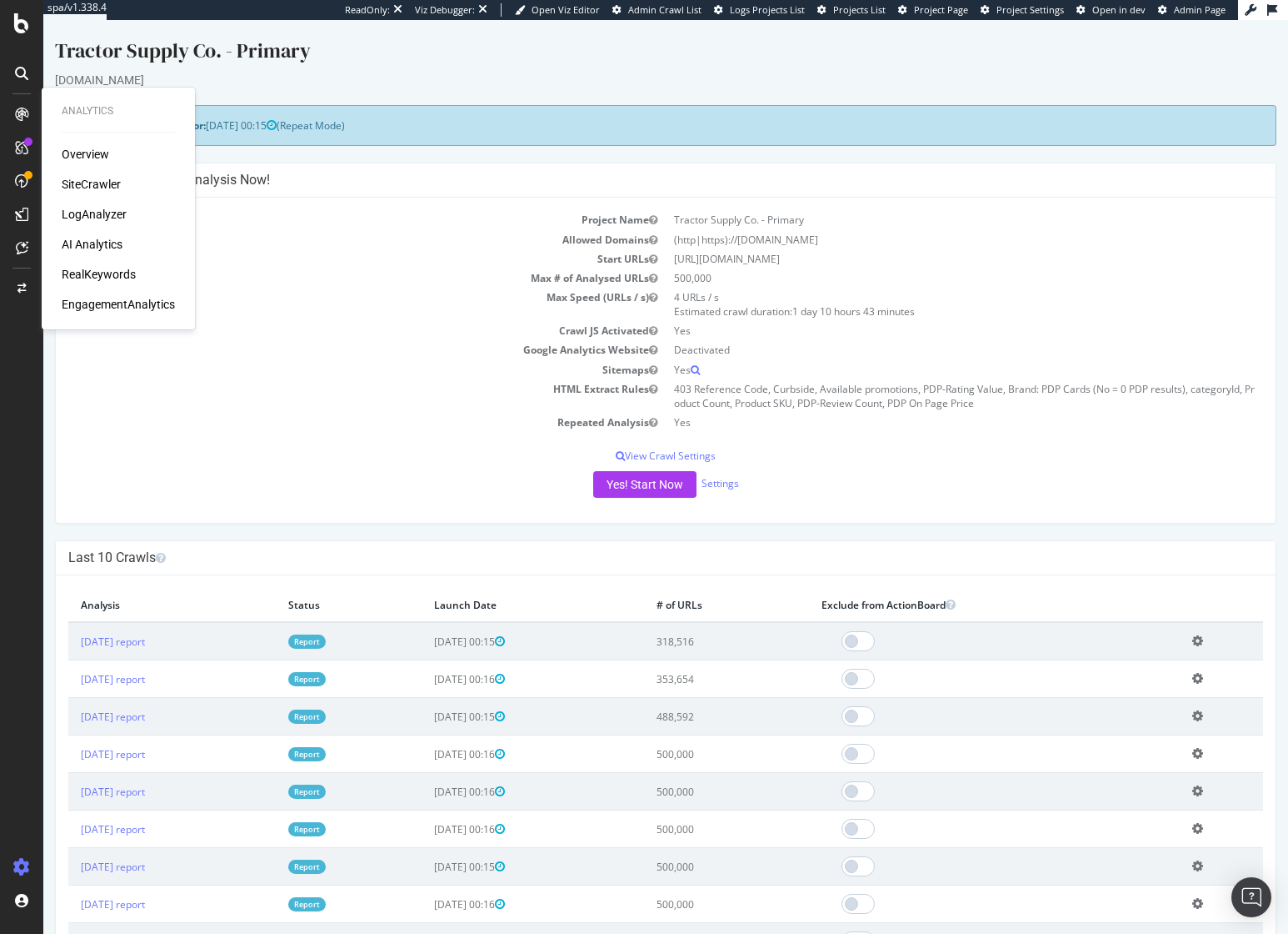
click at [104, 212] on div "LogAnalyzer" at bounding box center [94, 214] width 65 height 17
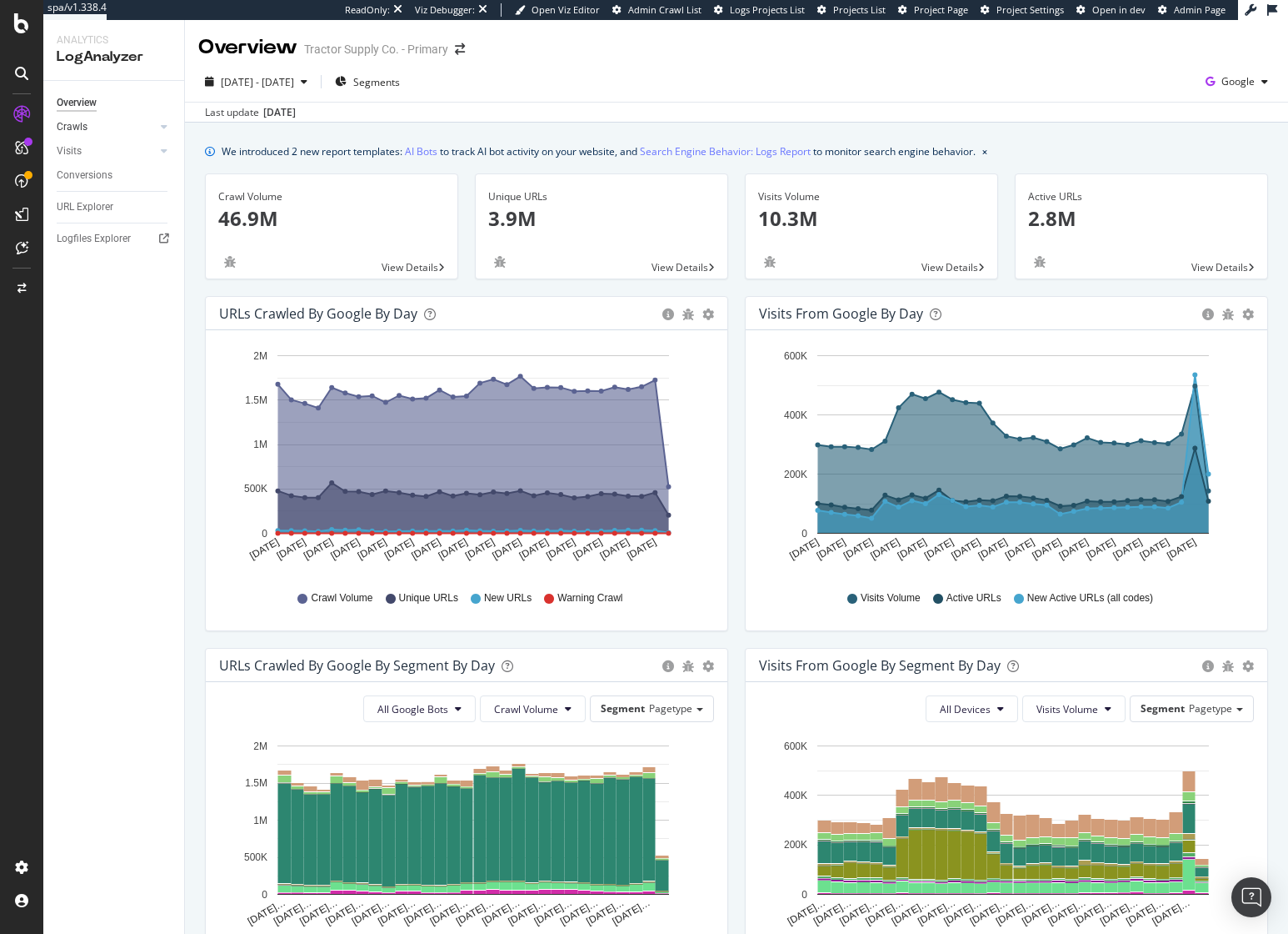
click at [132, 130] on link "Crawls" at bounding box center [107, 127] width 99 height 18
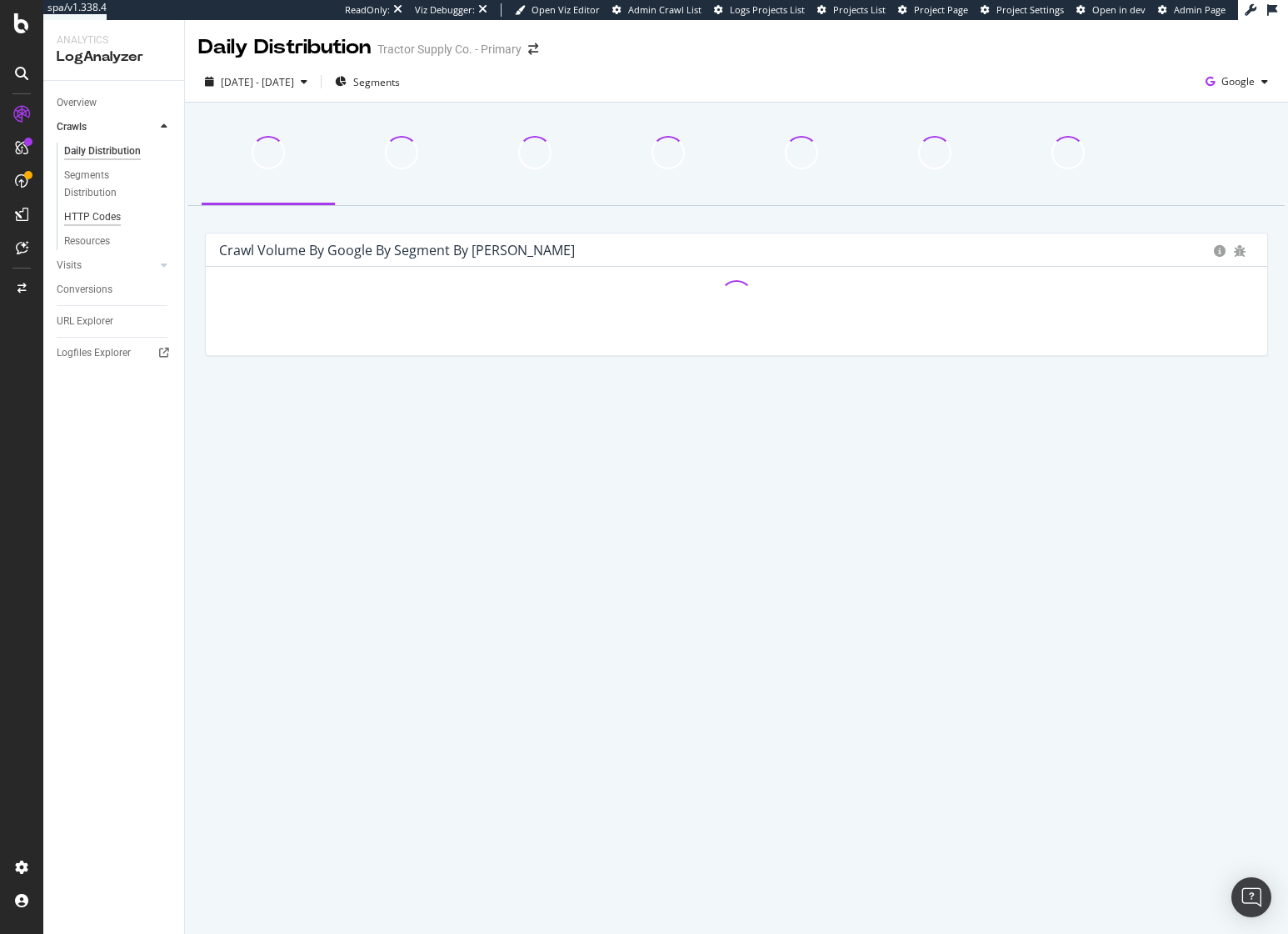
click at [104, 211] on div "HTTP Codes" at bounding box center [93, 217] width 57 height 18
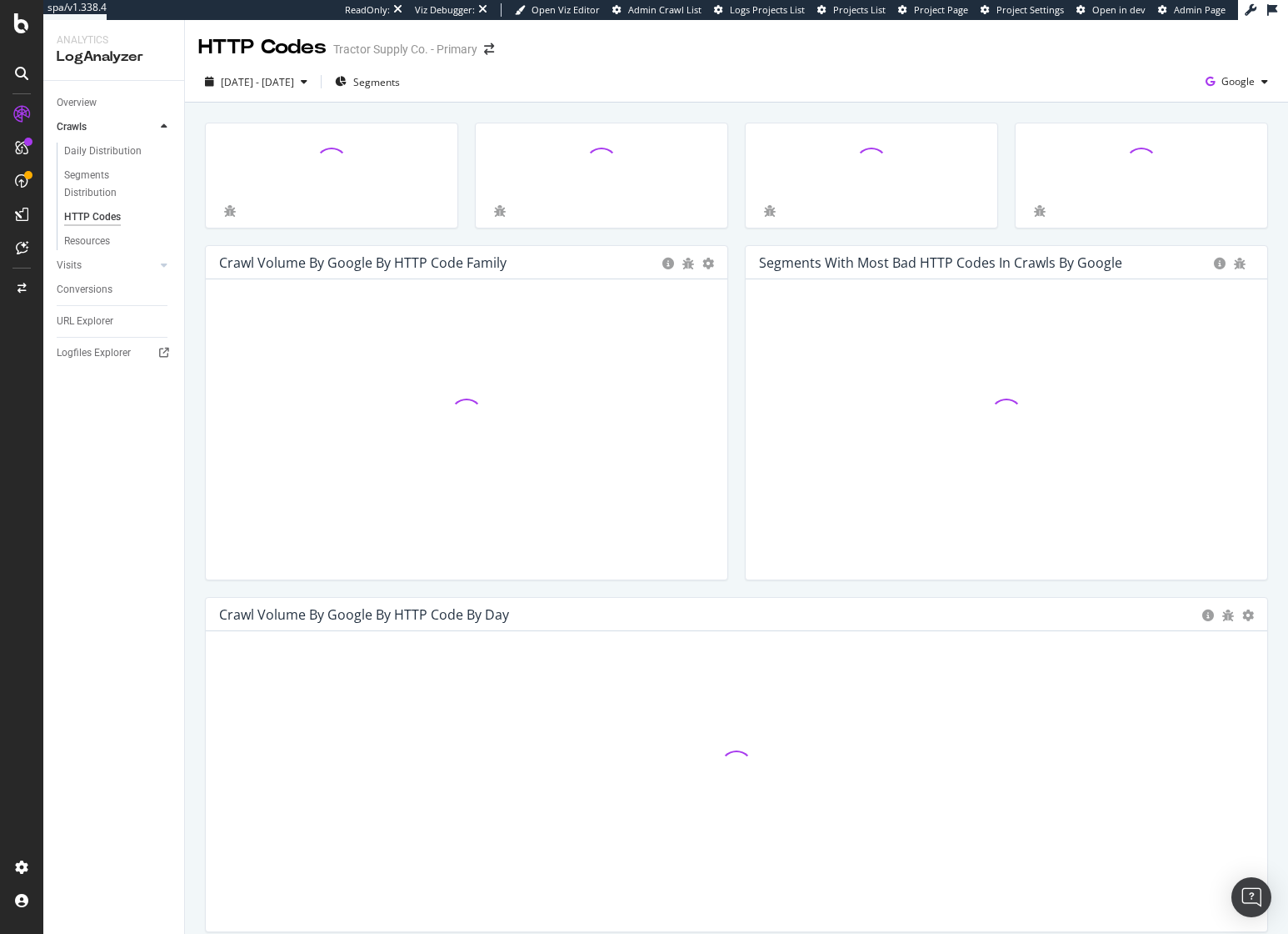
click at [649, 90] on div "[DATE] - [DATE] Segments Google" at bounding box center [737, 85] width 1103 height 34
click at [400, 76] on span "Segments" at bounding box center [377, 81] width 47 height 14
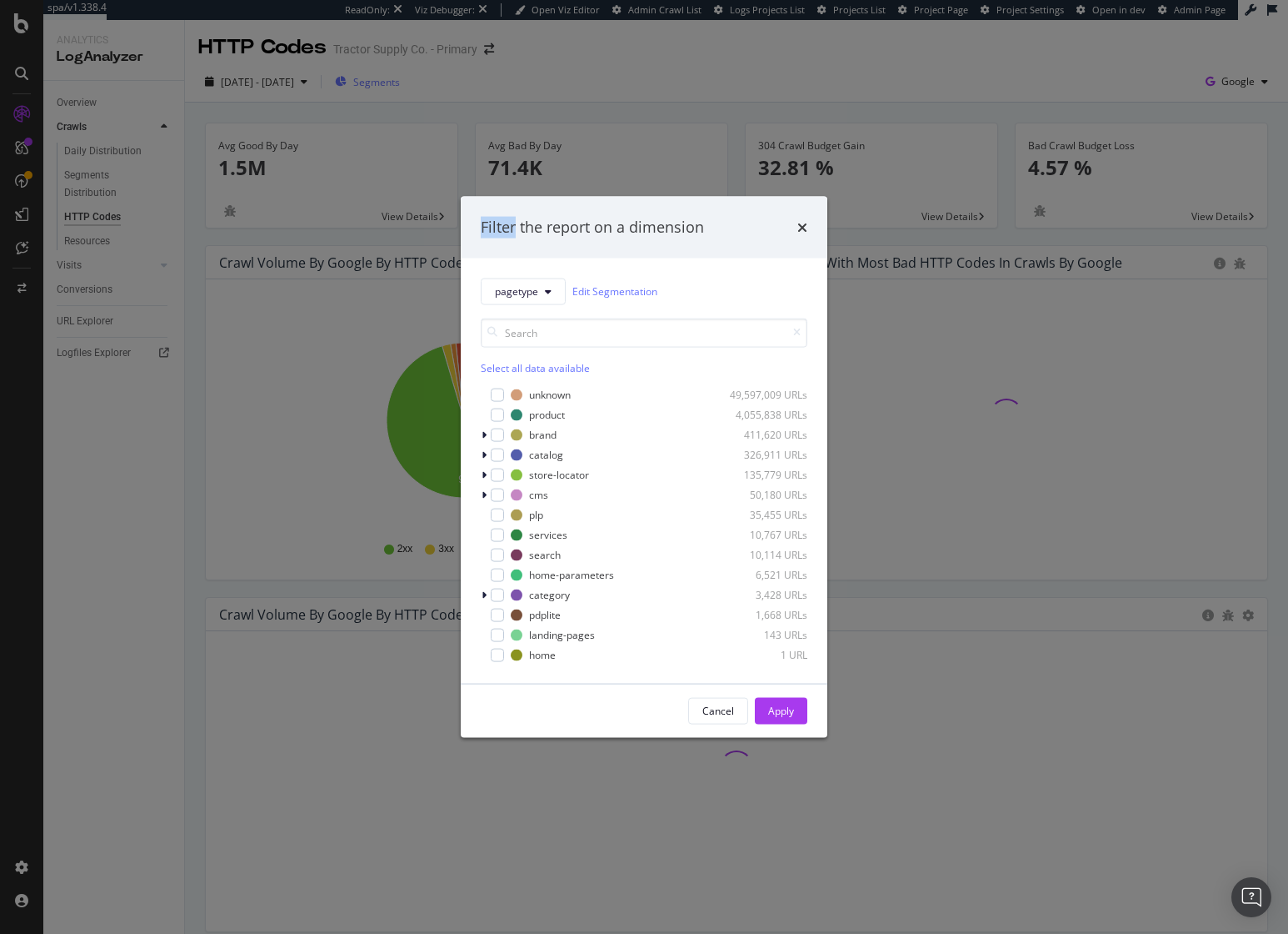
click at [400, 76] on div "Filter the report on a dimension pagetype Edit Segmentation Select all data ava…" at bounding box center [644, 467] width 1288 height 934
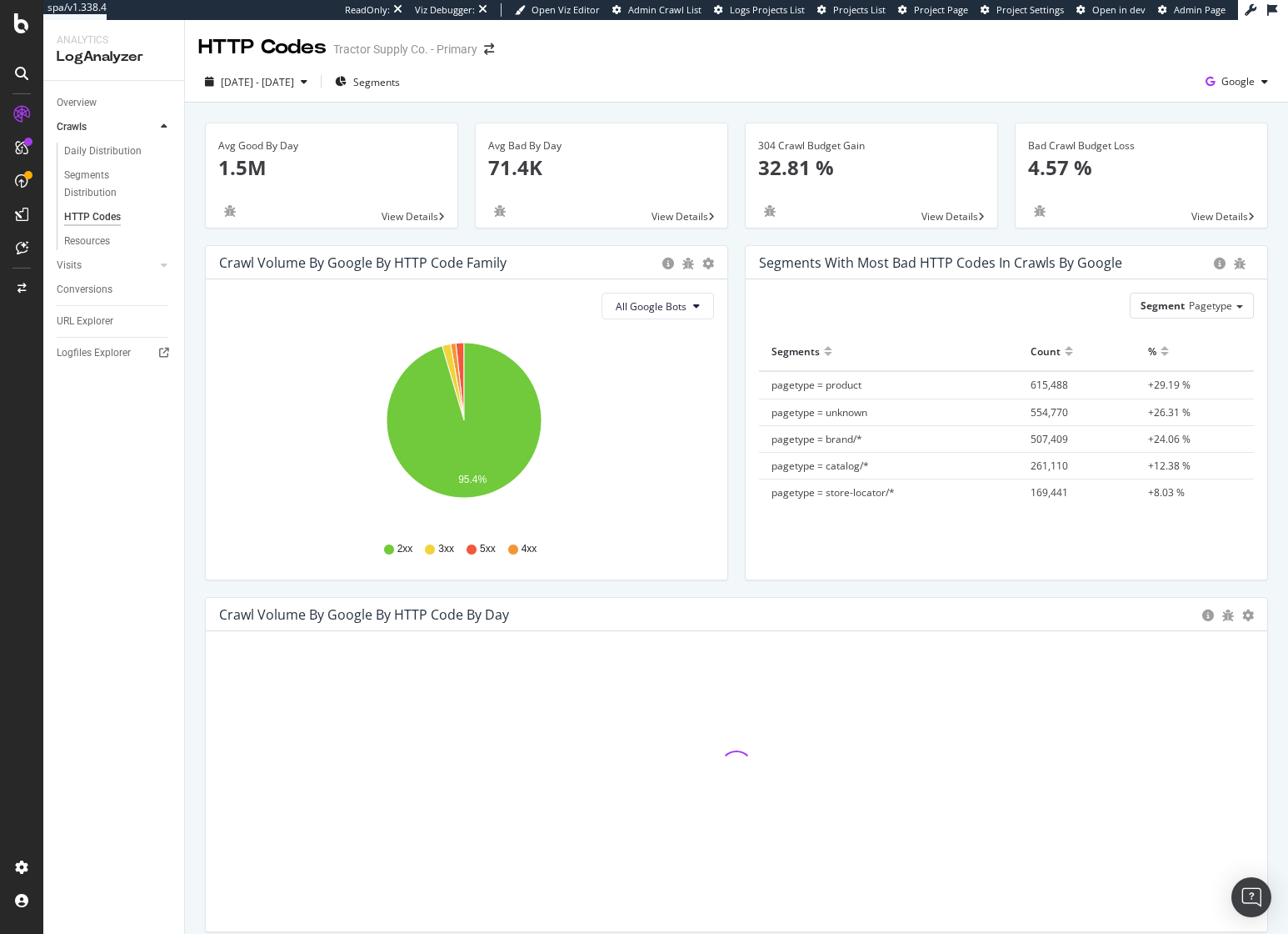
click at [711, 81] on div "[DATE] - [DATE] Segments Google" at bounding box center [737, 85] width 1103 height 34
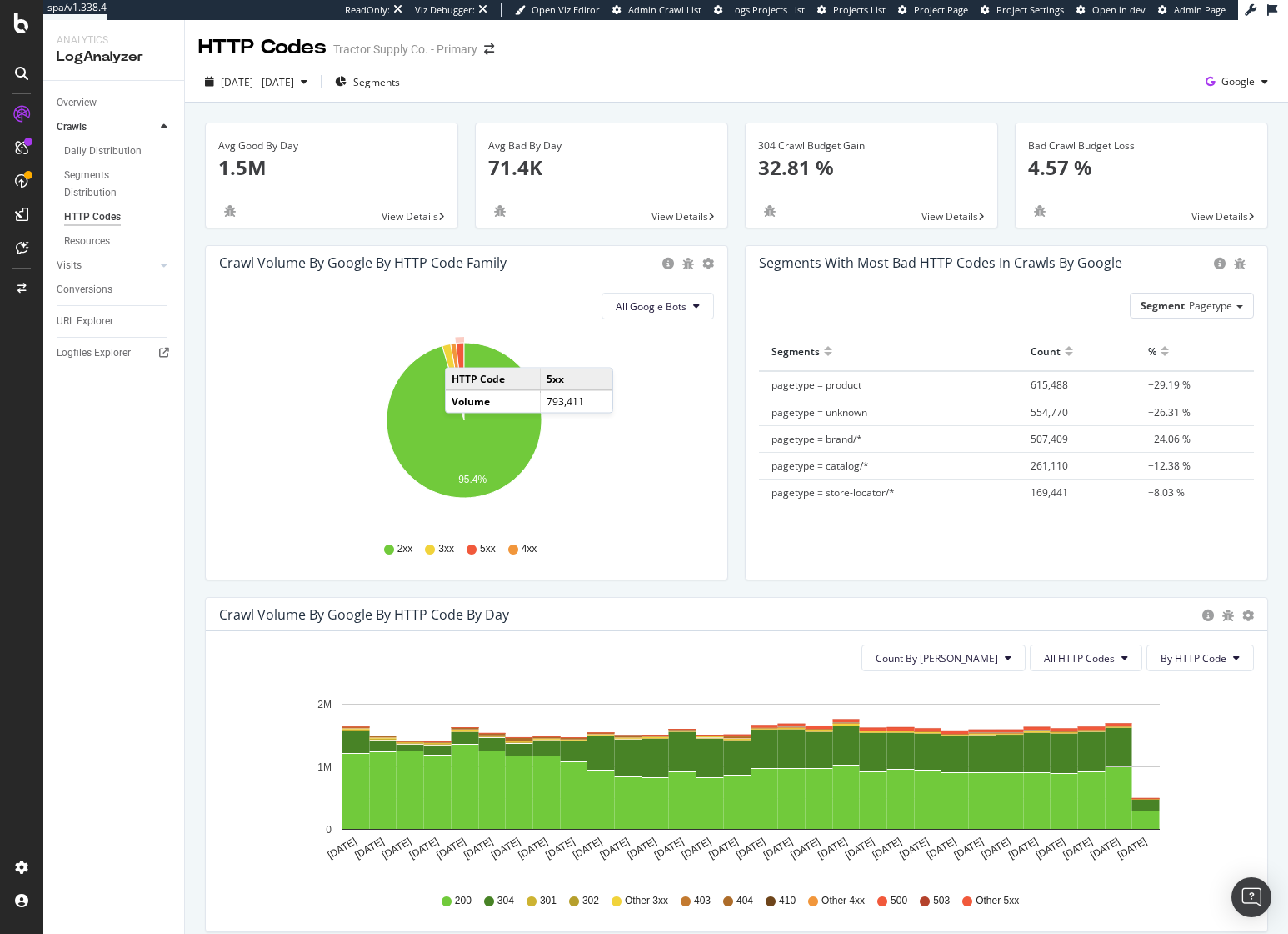
click at [462, 351] on icon "A chart." at bounding box center [460, 381] width 8 height 78
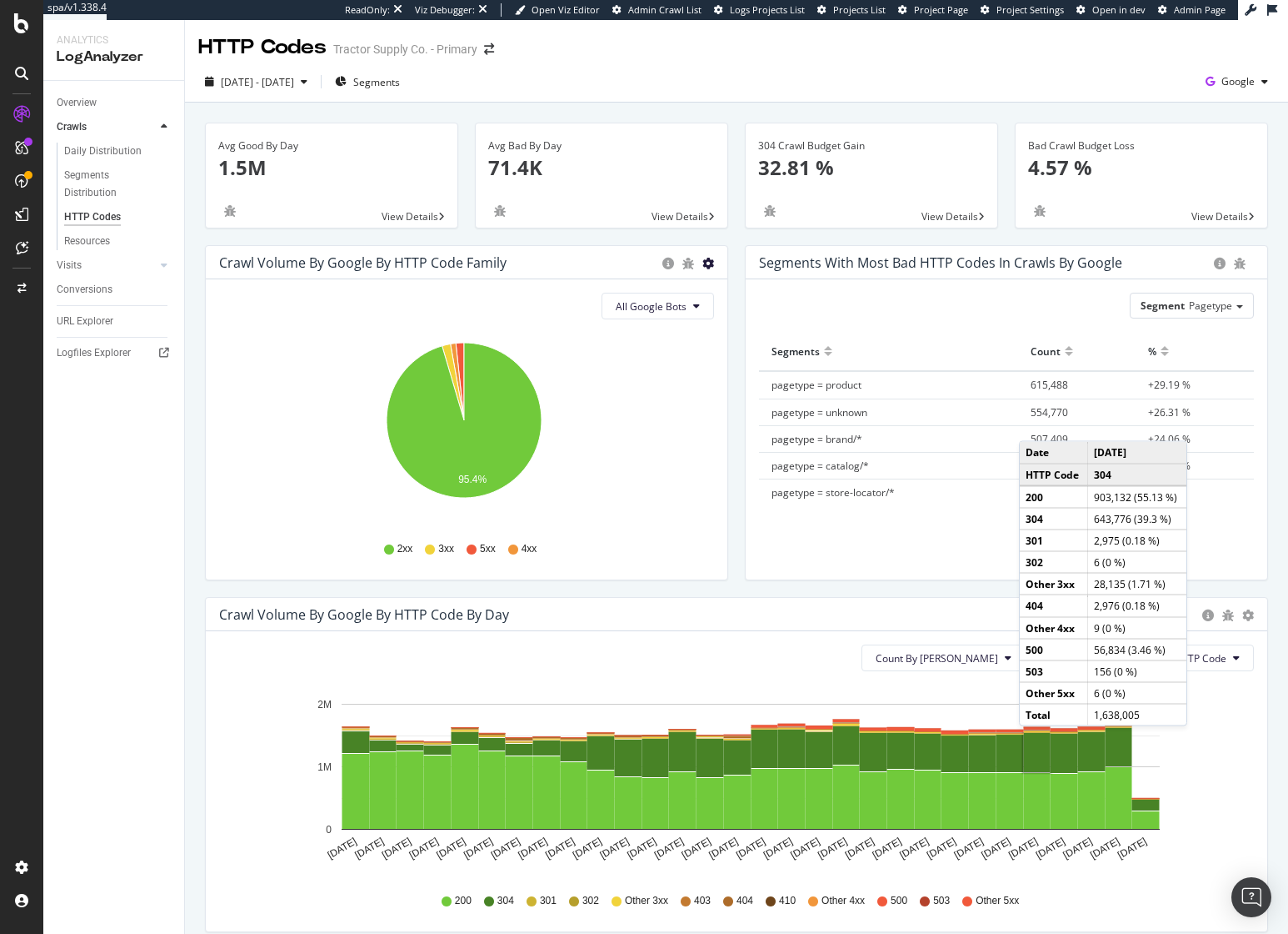
click at [703, 262] on icon "gear" at bounding box center [708, 264] width 11 height 11
click at [665, 334] on span "Table" at bounding box center [660, 326] width 134 height 22
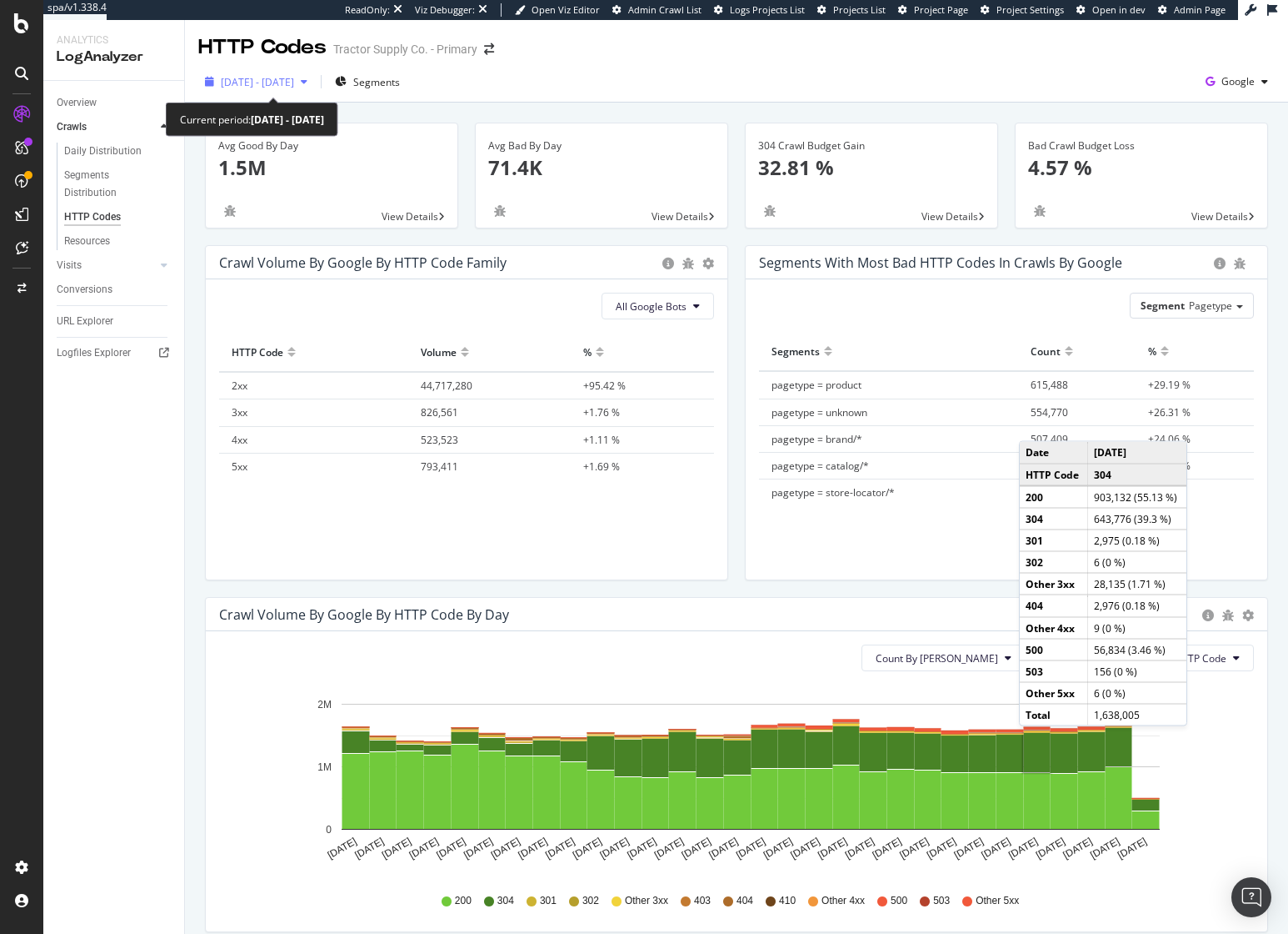
click at [294, 75] on span "[DATE] - [DATE]" at bounding box center [257, 81] width 73 height 14
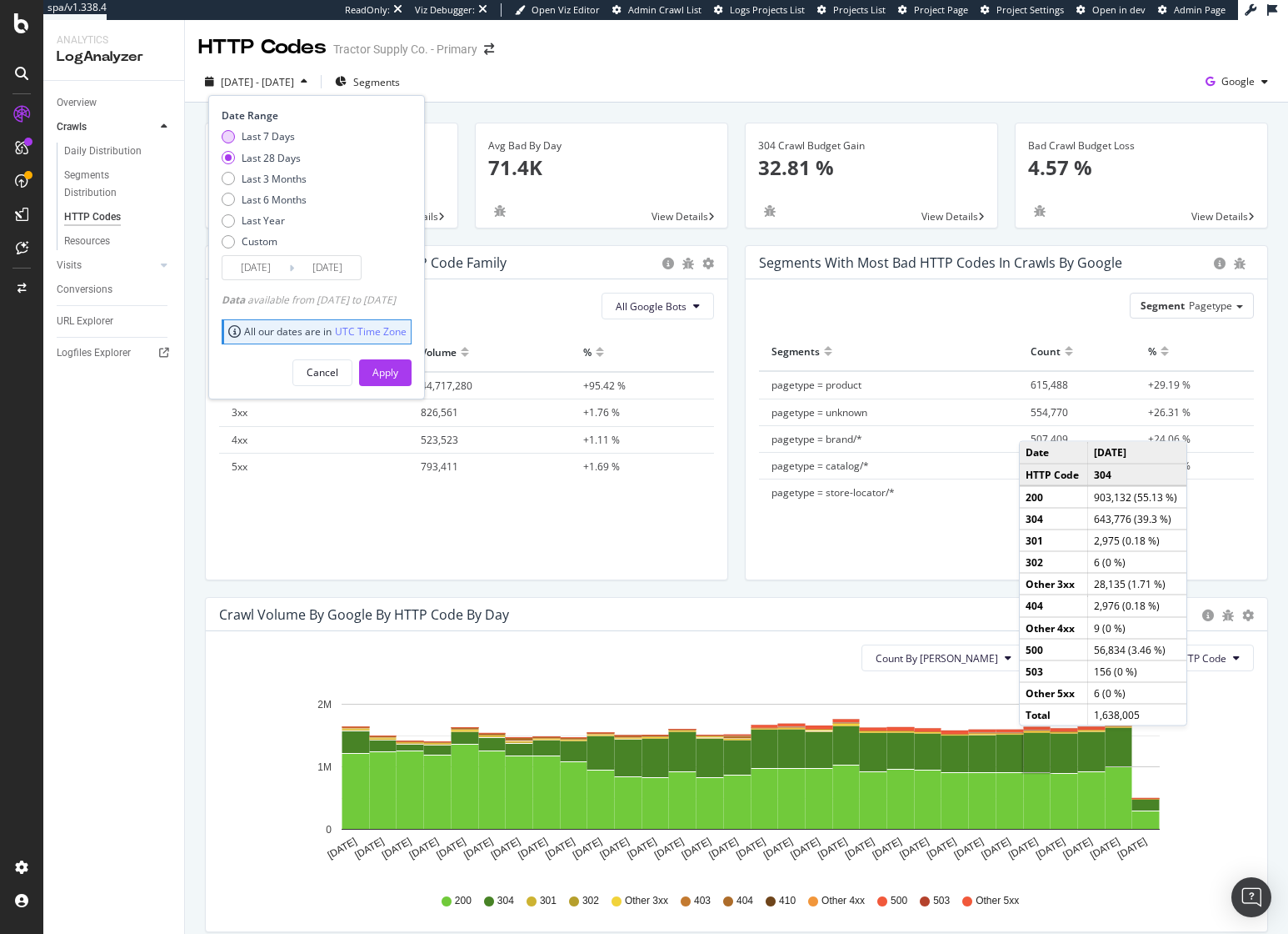
click at [279, 138] on div "Last 7 Days" at bounding box center [268, 136] width 53 height 14
type input "[DATE]"
click at [398, 368] on div "Apply" at bounding box center [386, 372] width 26 height 14
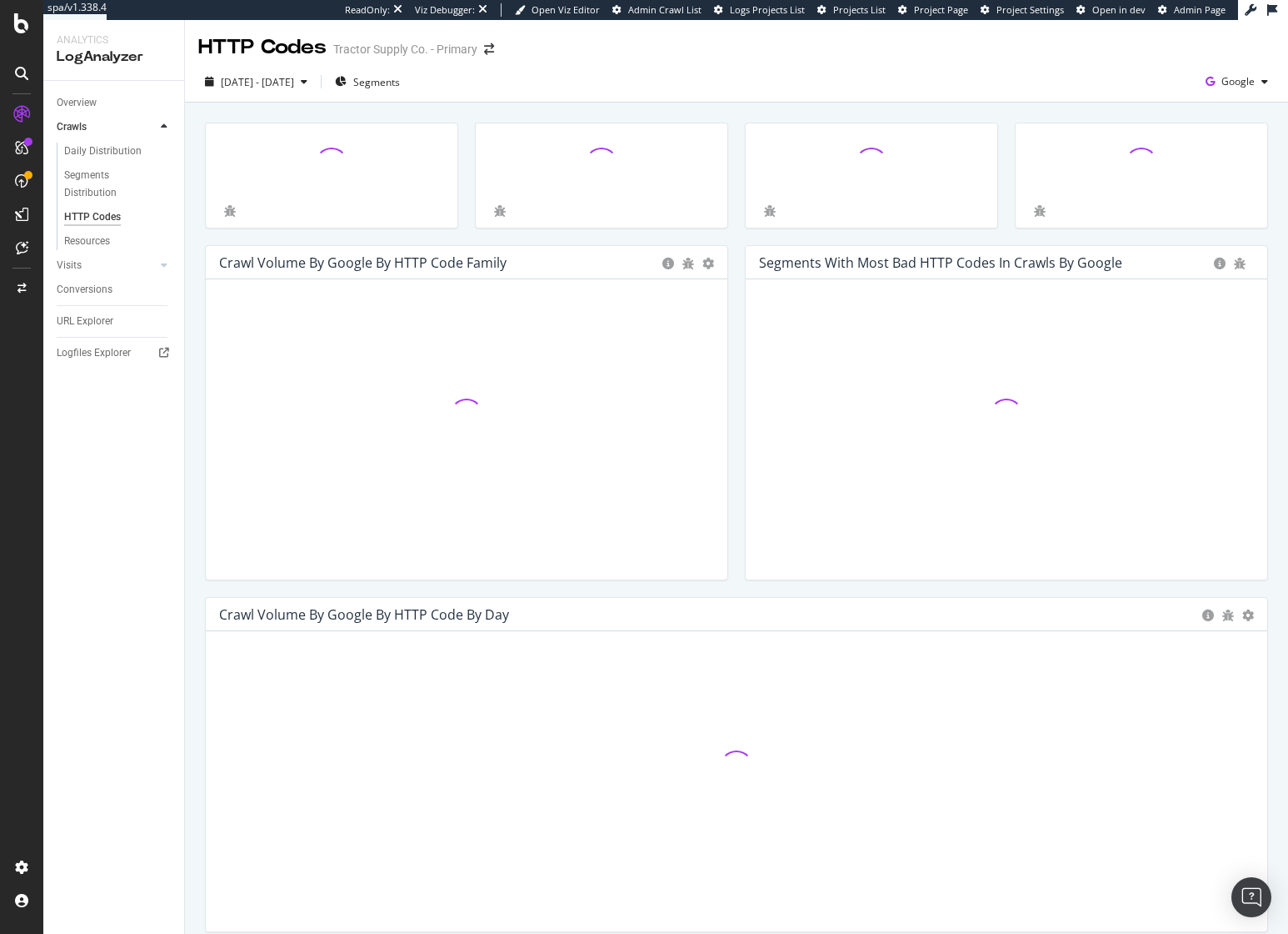
click at [647, 97] on div "[DATE] - [DATE] Segments Google" at bounding box center [737, 85] width 1103 height 34
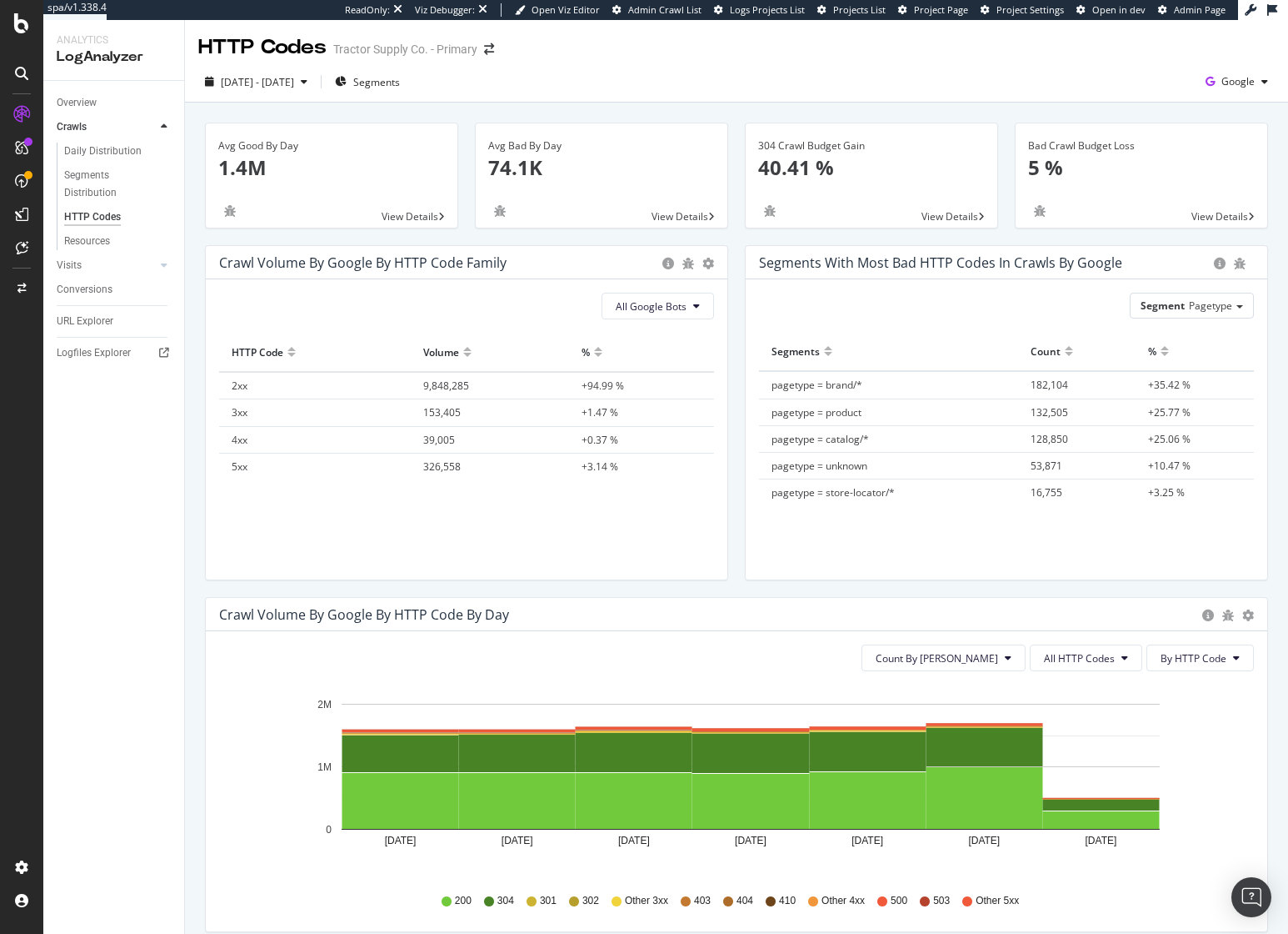
click at [642, 103] on div "Avg Good By Day 1.4M View Details Avg Bad By Day 74.1K View Details 304 Crawl B…" at bounding box center [737, 924] width 1103 height 1642
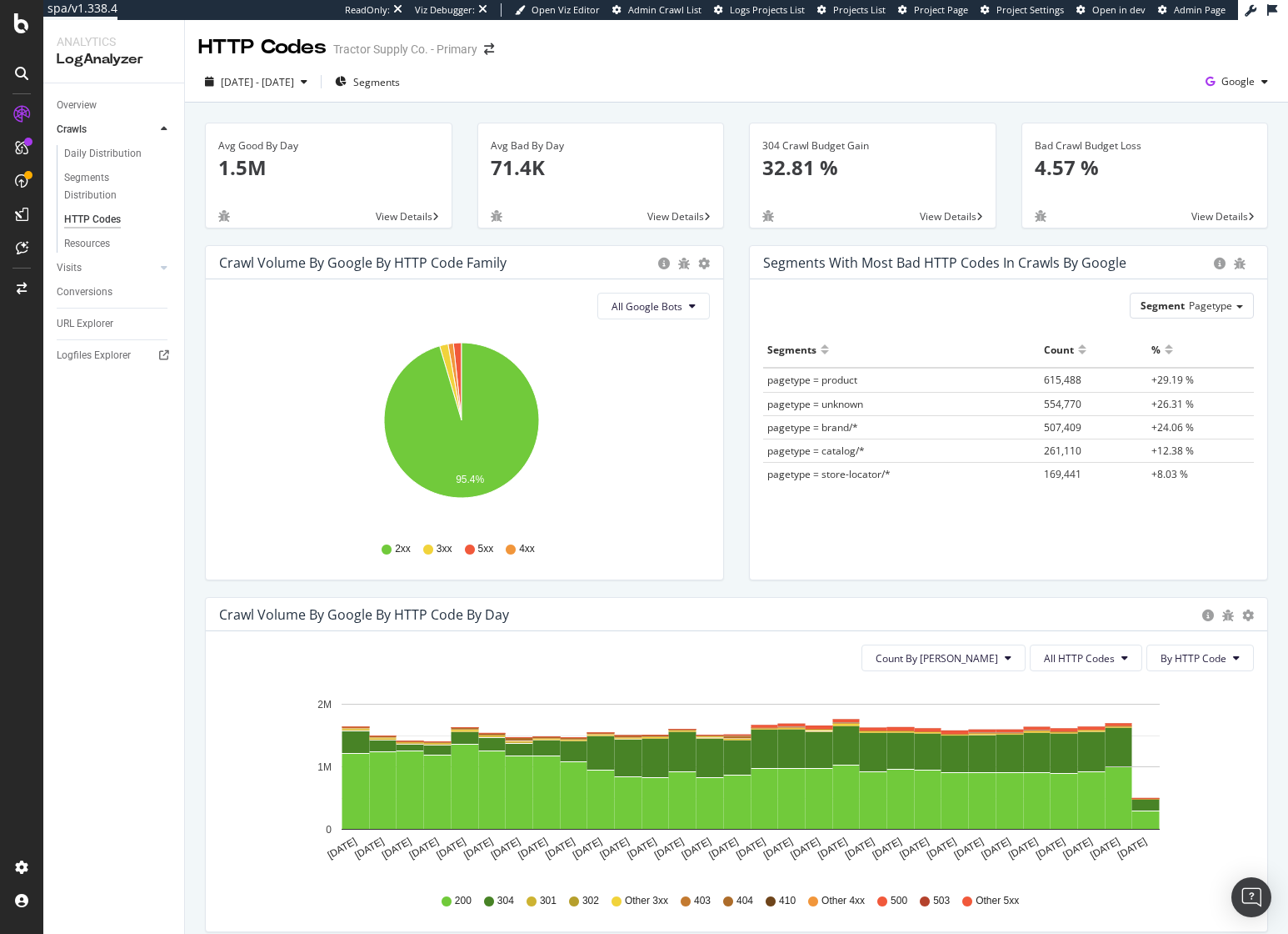
click at [1172, 93] on div "[DATE] - [DATE] Segments Google" at bounding box center [737, 85] width 1103 height 34
click at [1203, 80] on icon "button" at bounding box center [1210, 81] width 22 height 23
click at [907, 69] on div "[DATE] - [DATE] Segments Google" at bounding box center [737, 85] width 1103 height 34
click at [668, 303] on span "All Google Bots" at bounding box center [647, 306] width 71 height 14
click at [672, 378] on div "Google AdsBot Desktop" at bounding box center [665, 370] width 144 height 24
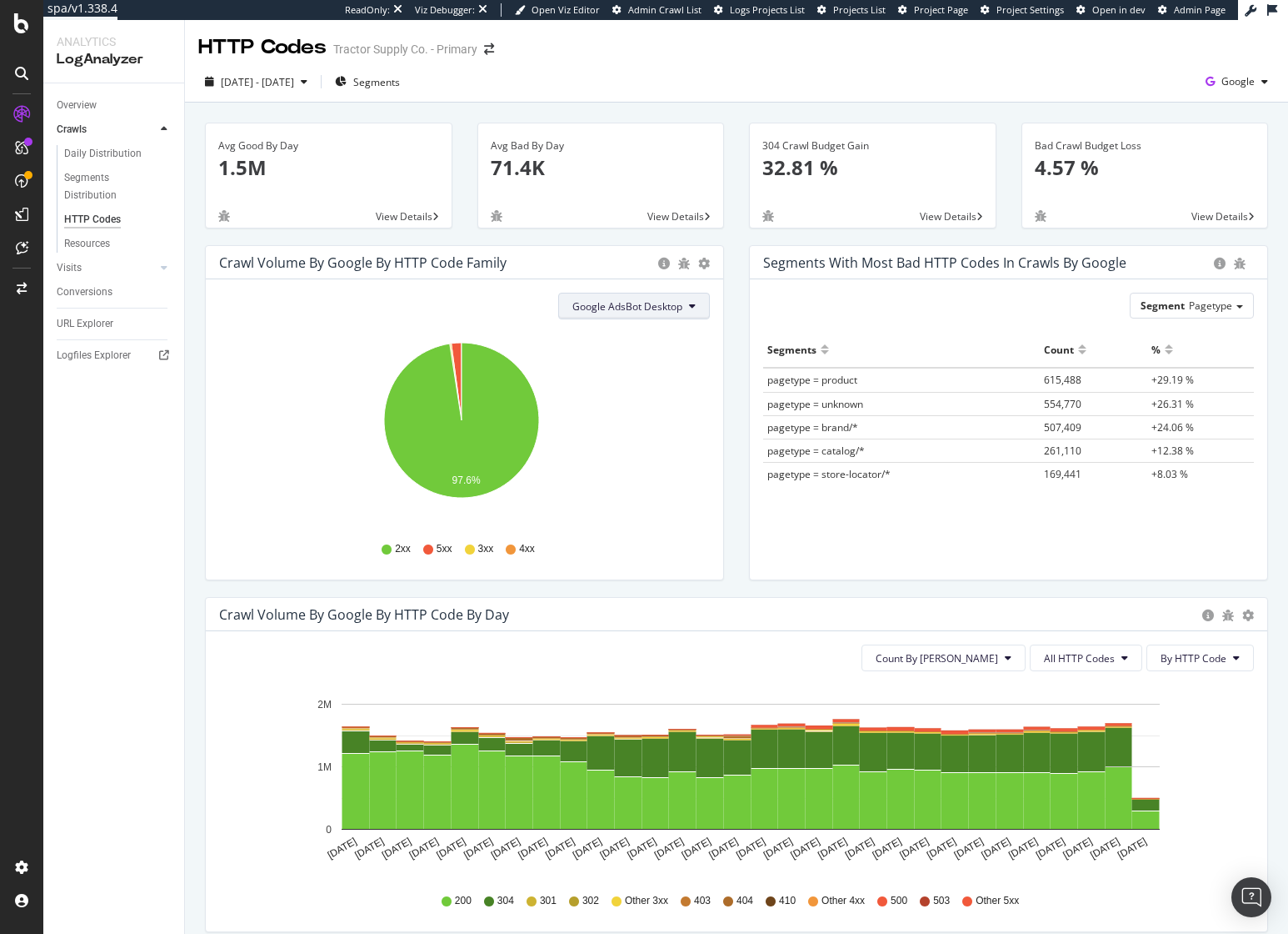
click at [622, 308] on span "Google AdsBot Desktop" at bounding box center [628, 306] width 110 height 14
click at [636, 396] on span "Google AdsBot Mobile" at bounding box center [625, 401] width 118 height 15
click at [634, 307] on span "Google AdsBot Mobile" at bounding box center [631, 306] width 104 height 14
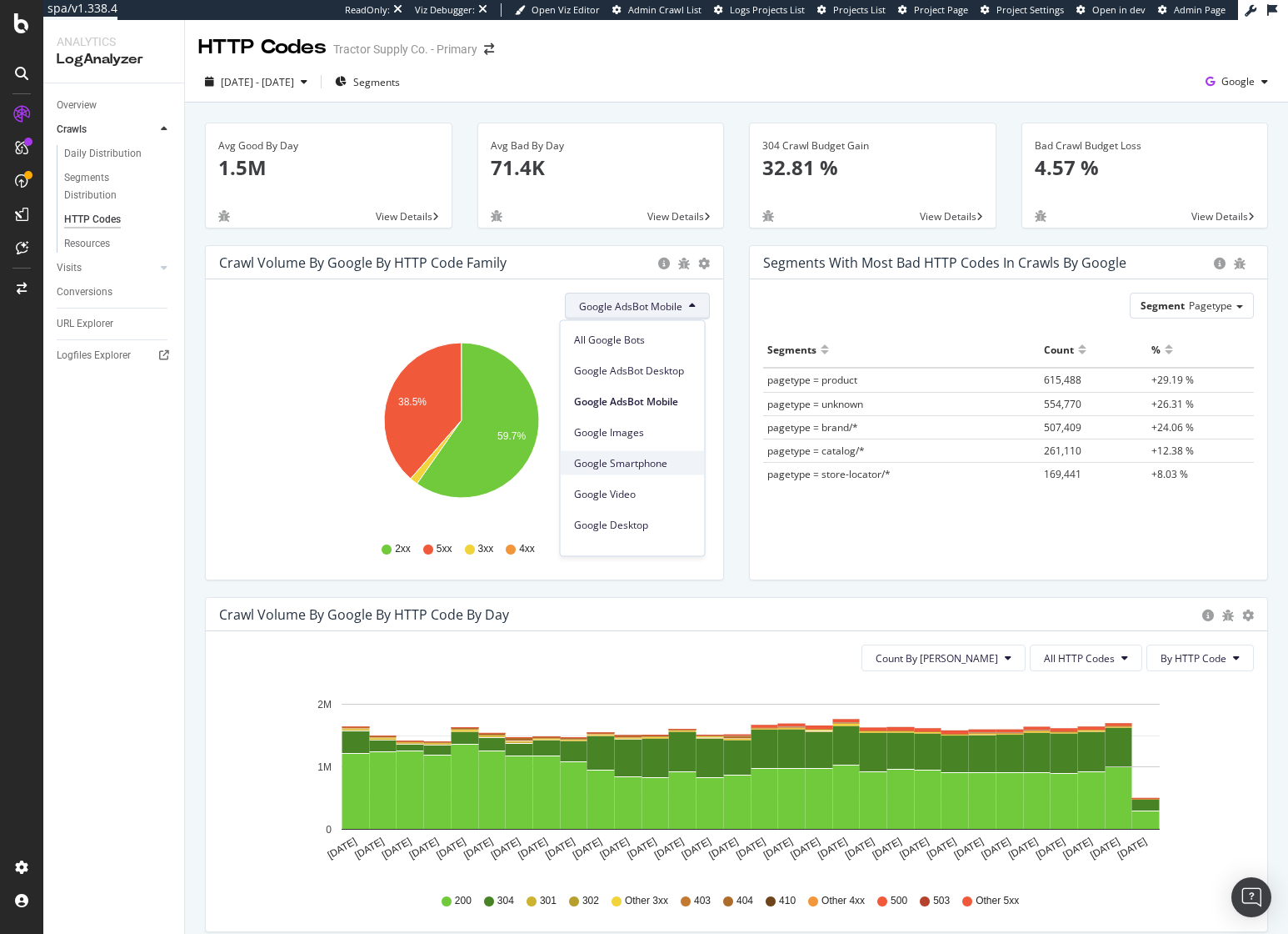
click at [642, 464] on span "Google Smartphone" at bounding box center [633, 463] width 118 height 15
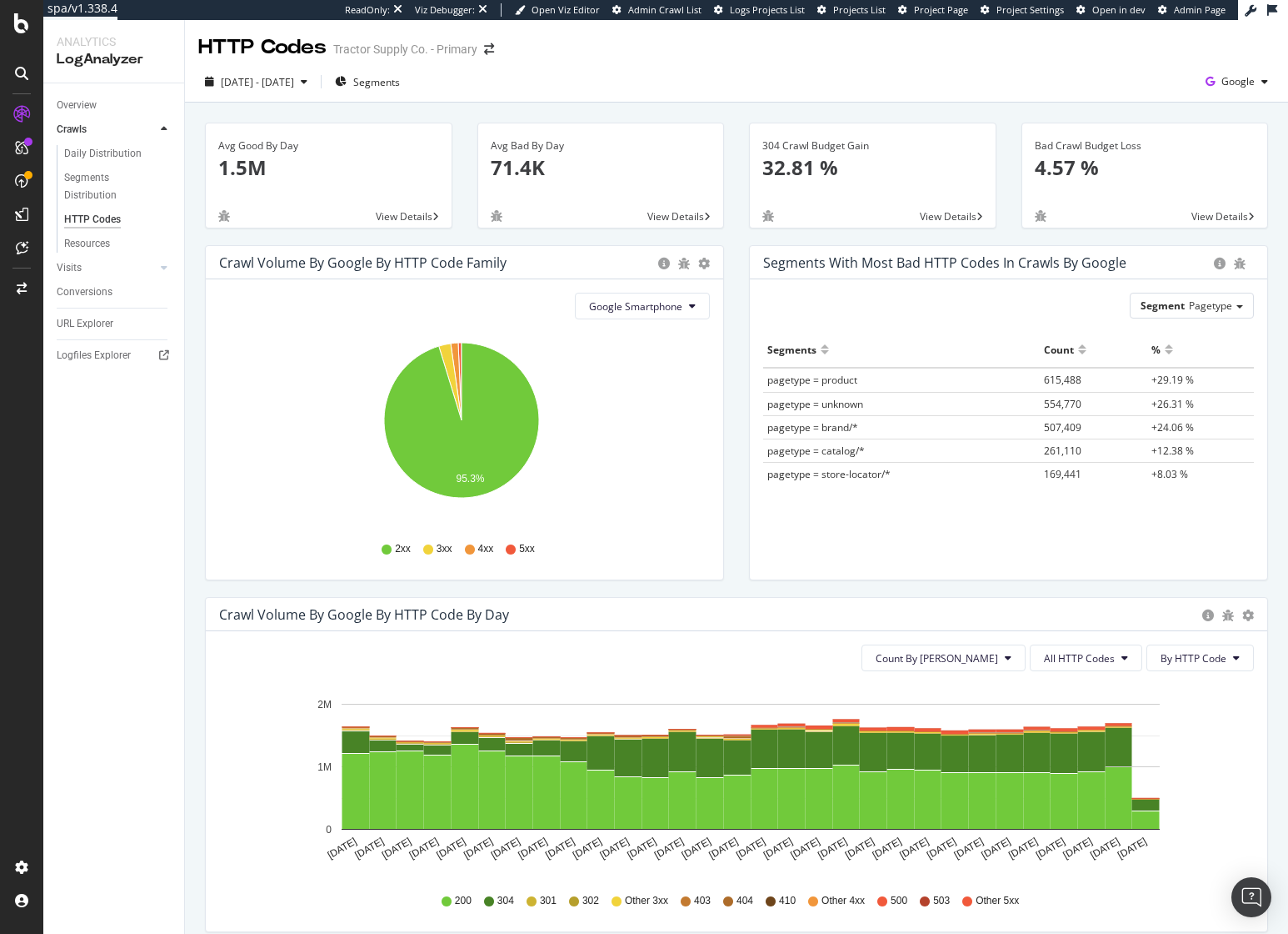
click at [704, 301] on div "Google Smartphone Hold CMD (⌘) while clicking to filter the report. 95.3% HTTP …" at bounding box center [465, 429] width 518 height 300
click at [680, 310] on button "Google Smartphone" at bounding box center [642, 306] width 135 height 27
click at [665, 399] on span "Google AdsBot Mobile" at bounding box center [642, 401] width 118 height 15
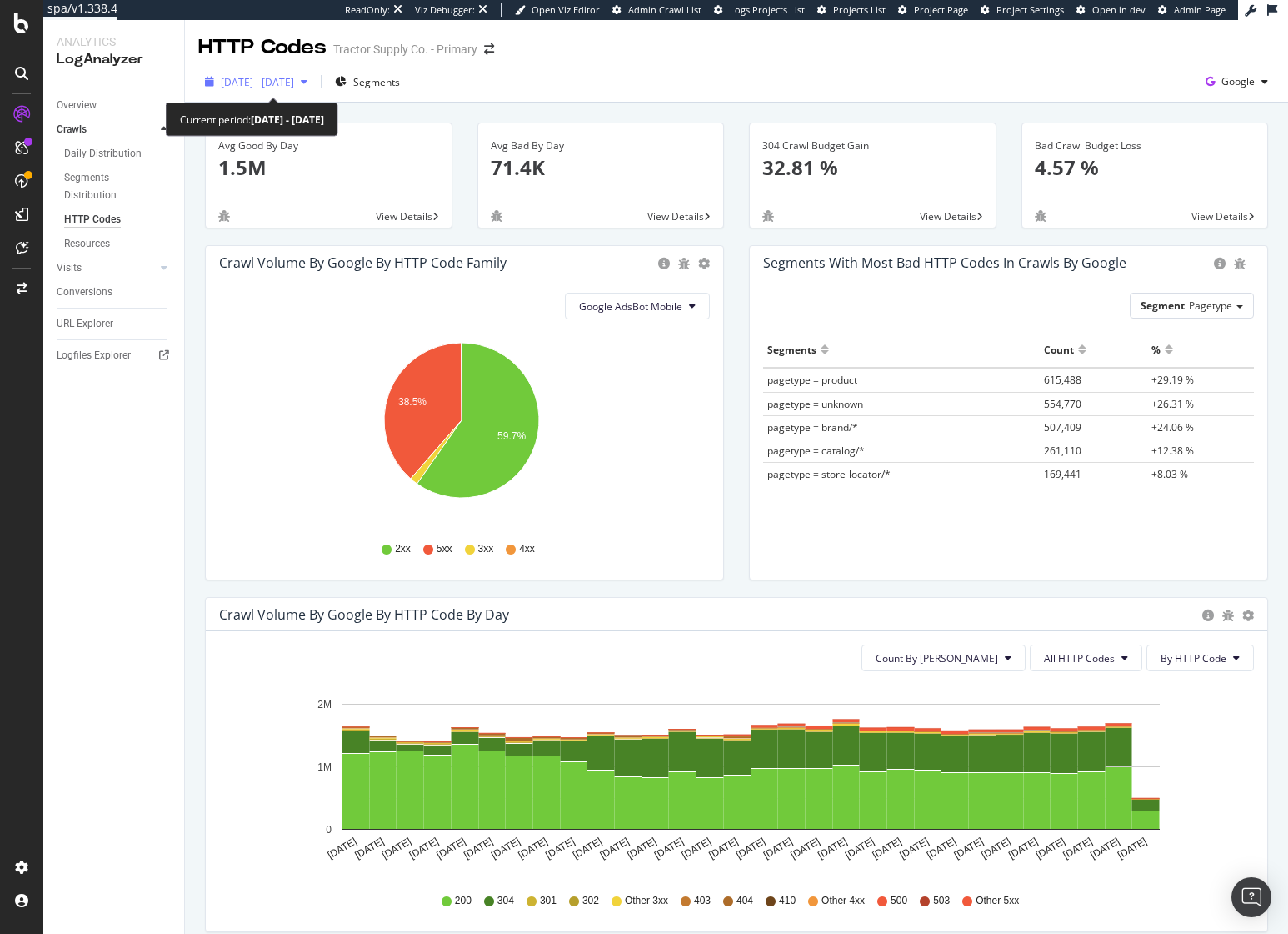
click at [294, 84] on span "[DATE] - [DATE]" at bounding box center [257, 81] width 73 height 14
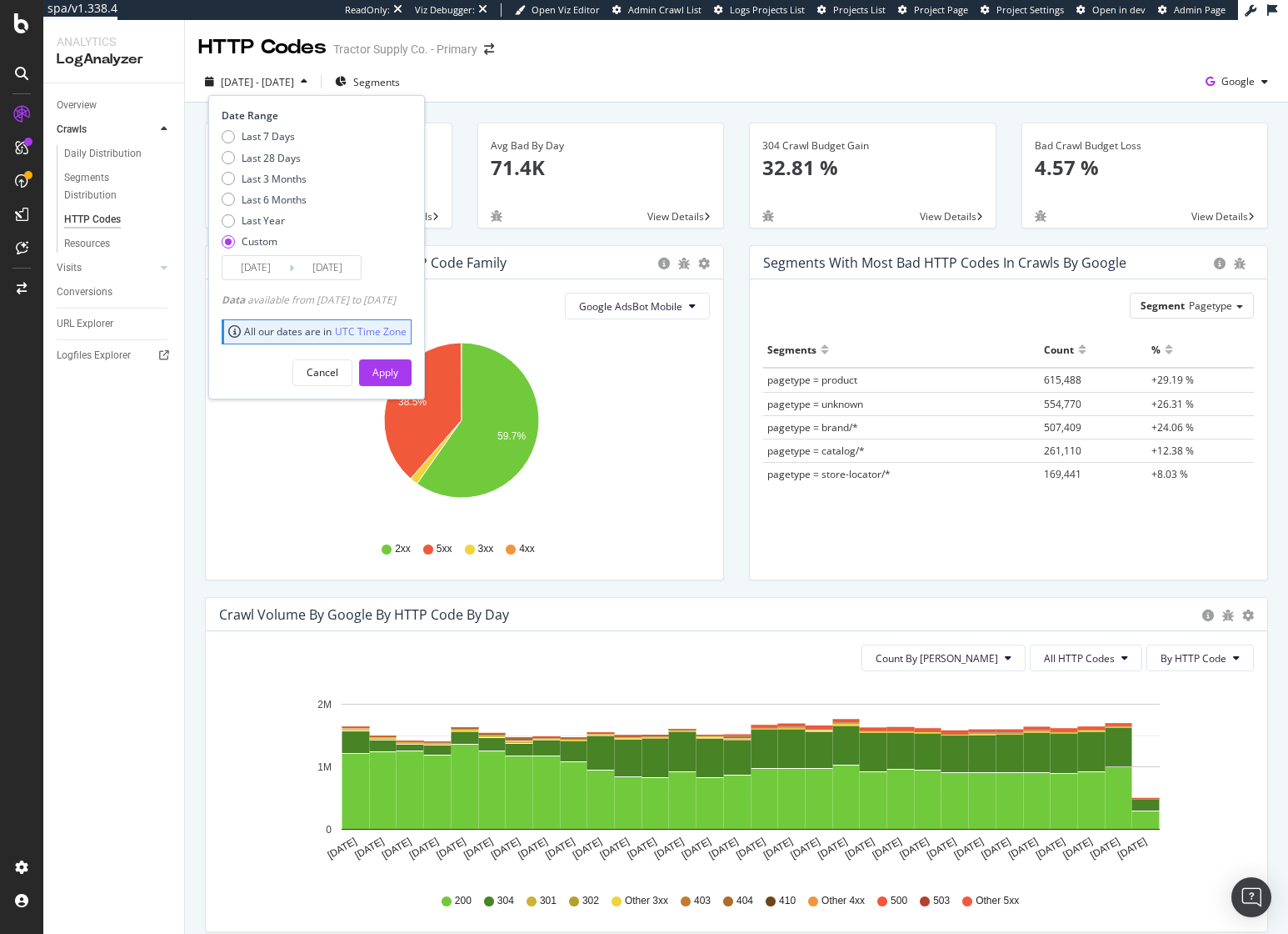
click at [619, 88] on div "2025 Sep. 9th - Oct. 8th Segments Date Range Last 7 Days Last 28 Days Last 3 Mo…" at bounding box center [737, 85] width 1103 height 34
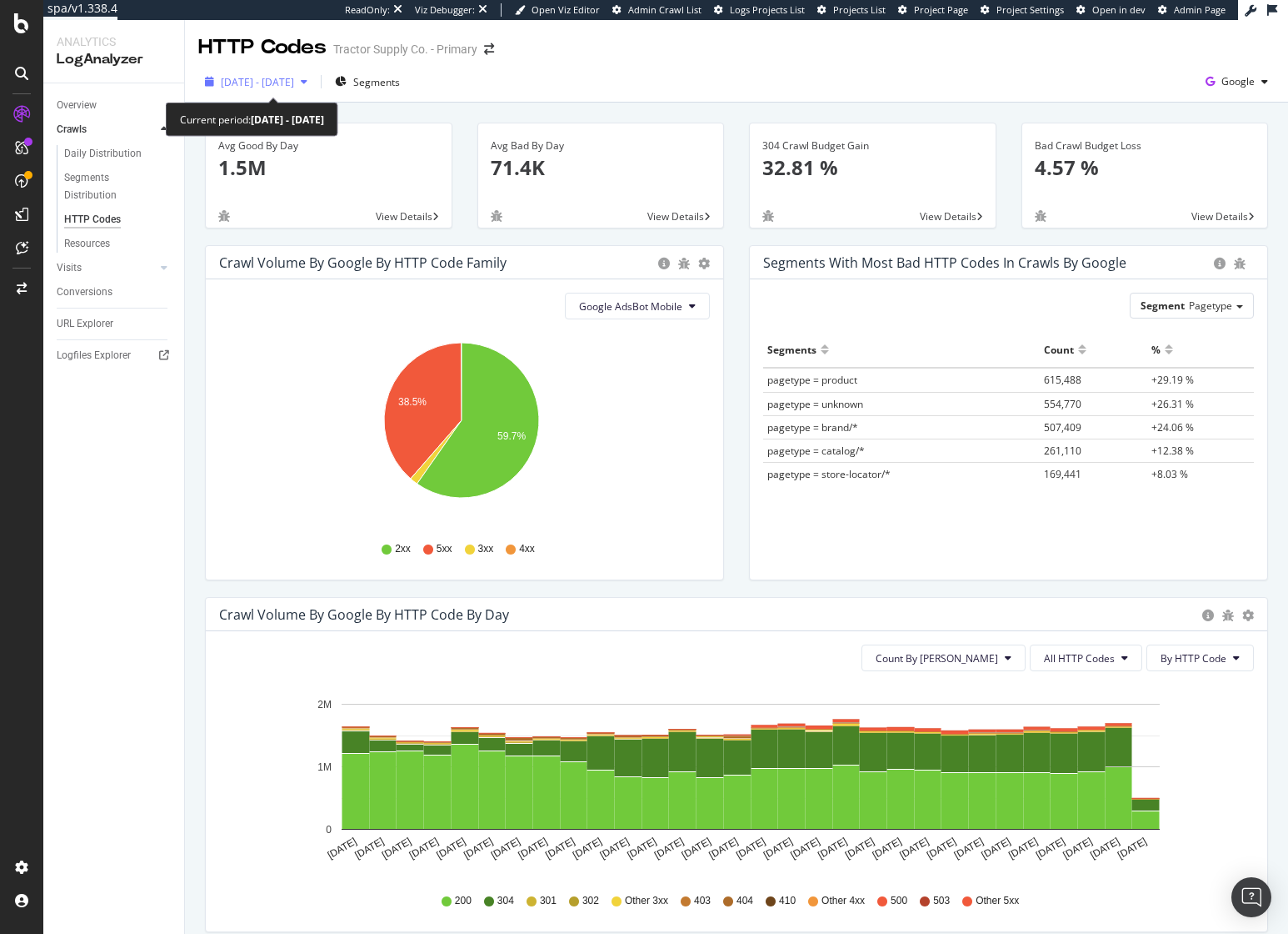
click at [281, 81] on span "[DATE] - [DATE]" at bounding box center [257, 81] width 73 height 14
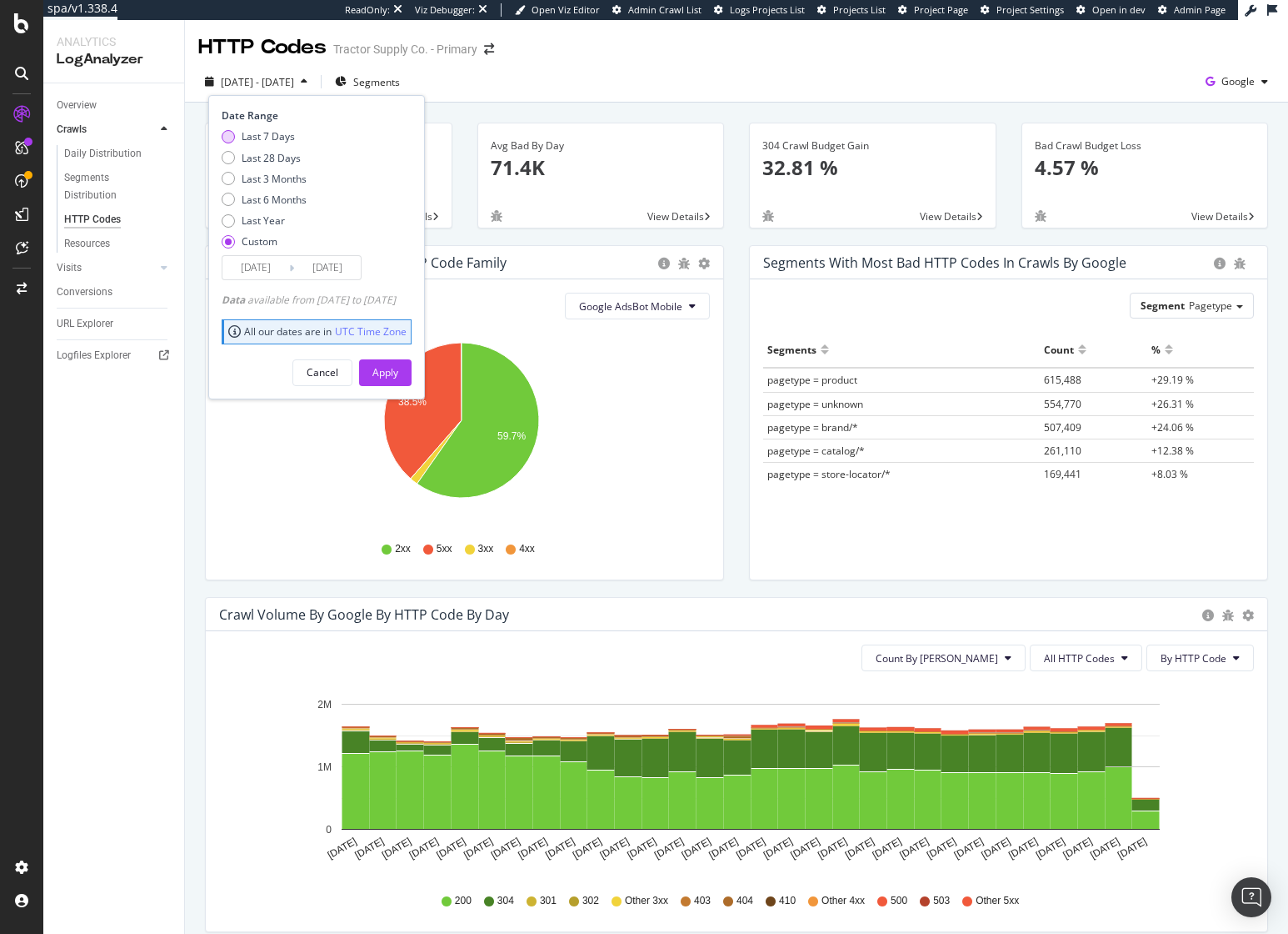
click at [281, 129] on div "Last 7 Days" at bounding box center [268, 136] width 53 height 14
type input "[DATE]"
click at [398, 368] on div "Apply" at bounding box center [386, 372] width 26 height 14
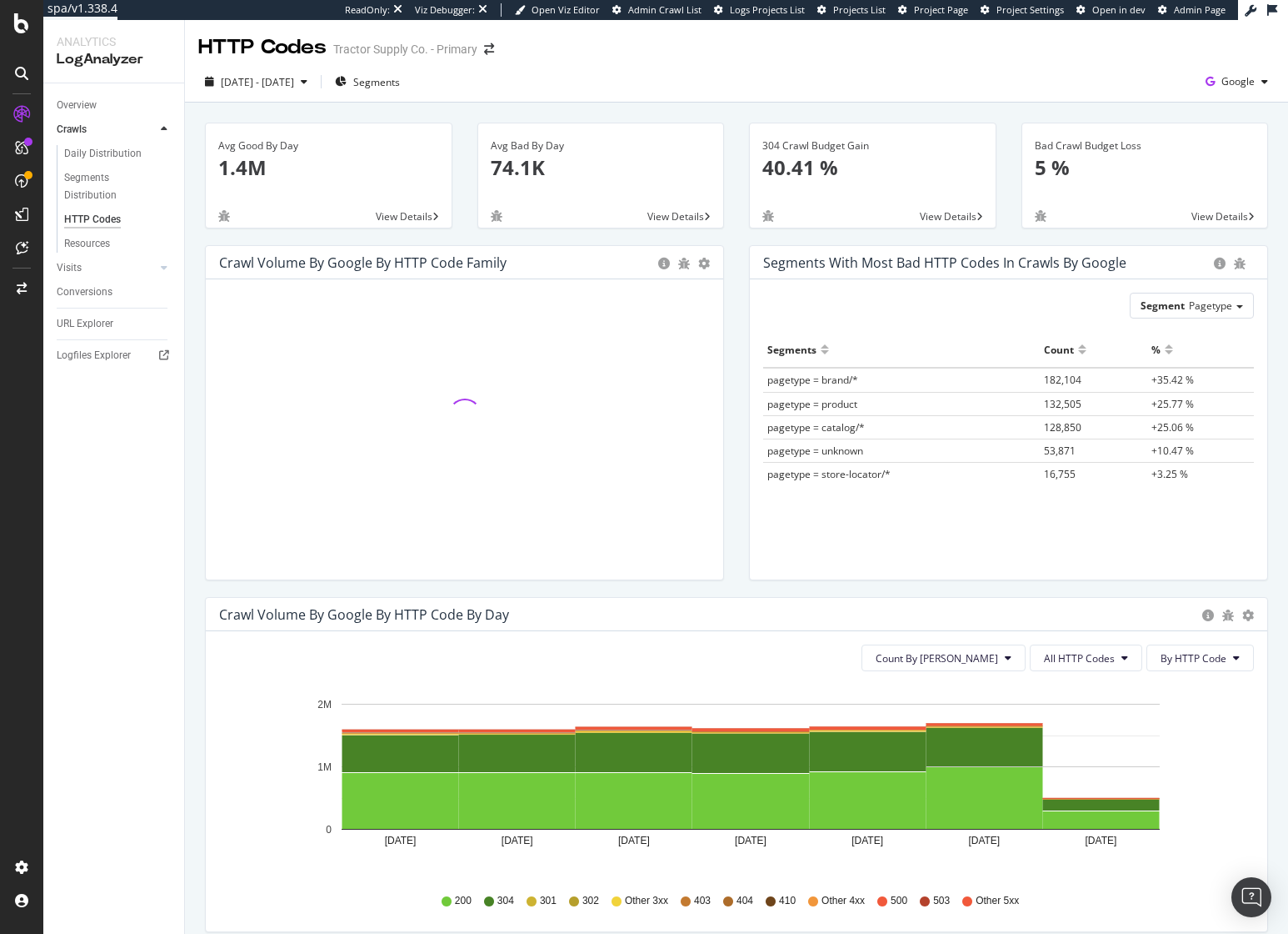
click at [726, 320] on div "Crawl Volume by google by HTTP Code Family Pie Table Hold CMD (⌘) while clickin…" at bounding box center [465, 421] width 544 height 352
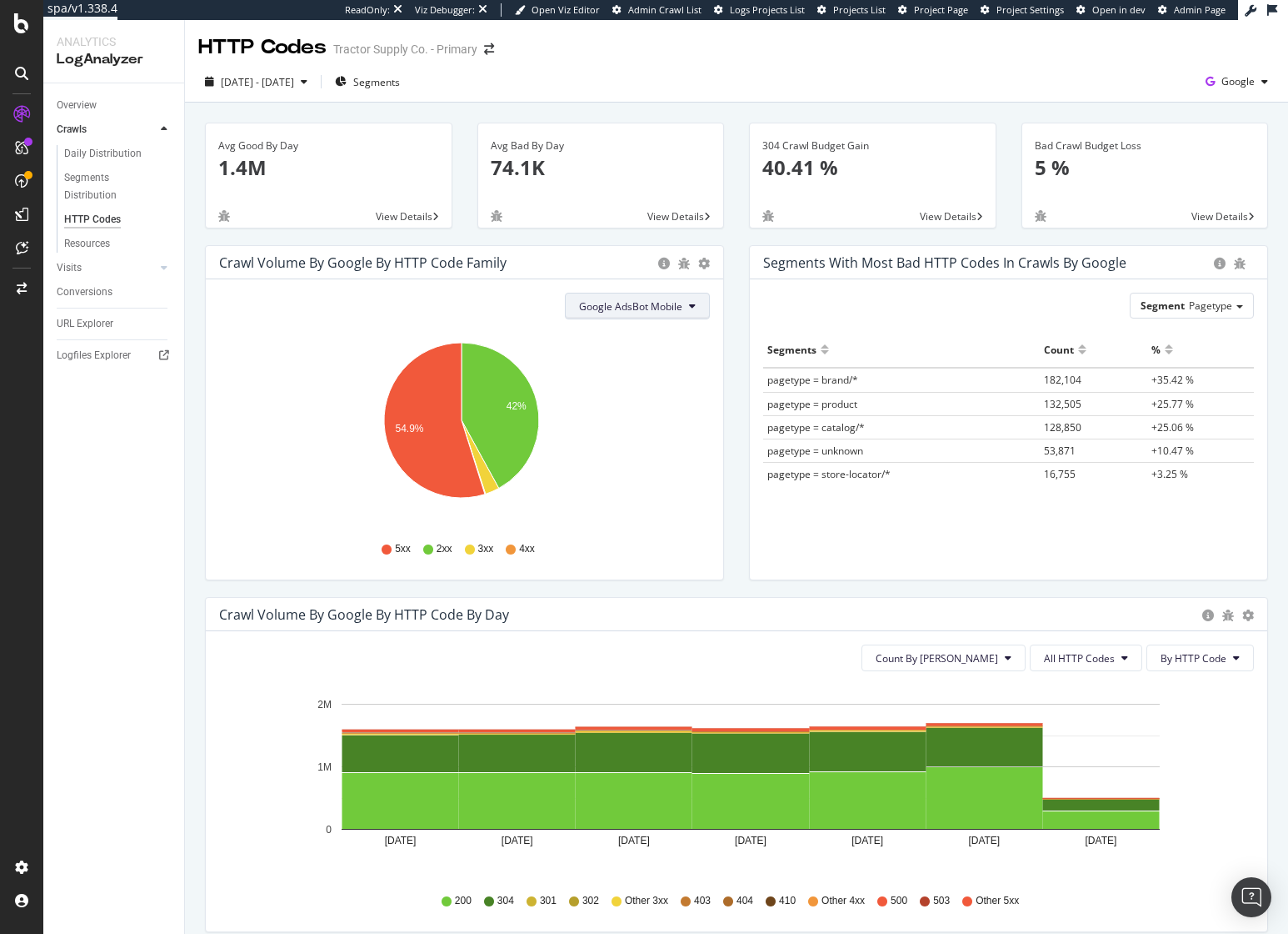
click at [642, 307] on span "Google AdsBot Mobile" at bounding box center [631, 306] width 104 height 14
click at [637, 466] on span "Google Smartphone" at bounding box center [633, 463] width 118 height 15
click at [658, 310] on span "Google Smartphone" at bounding box center [636, 306] width 93 height 14
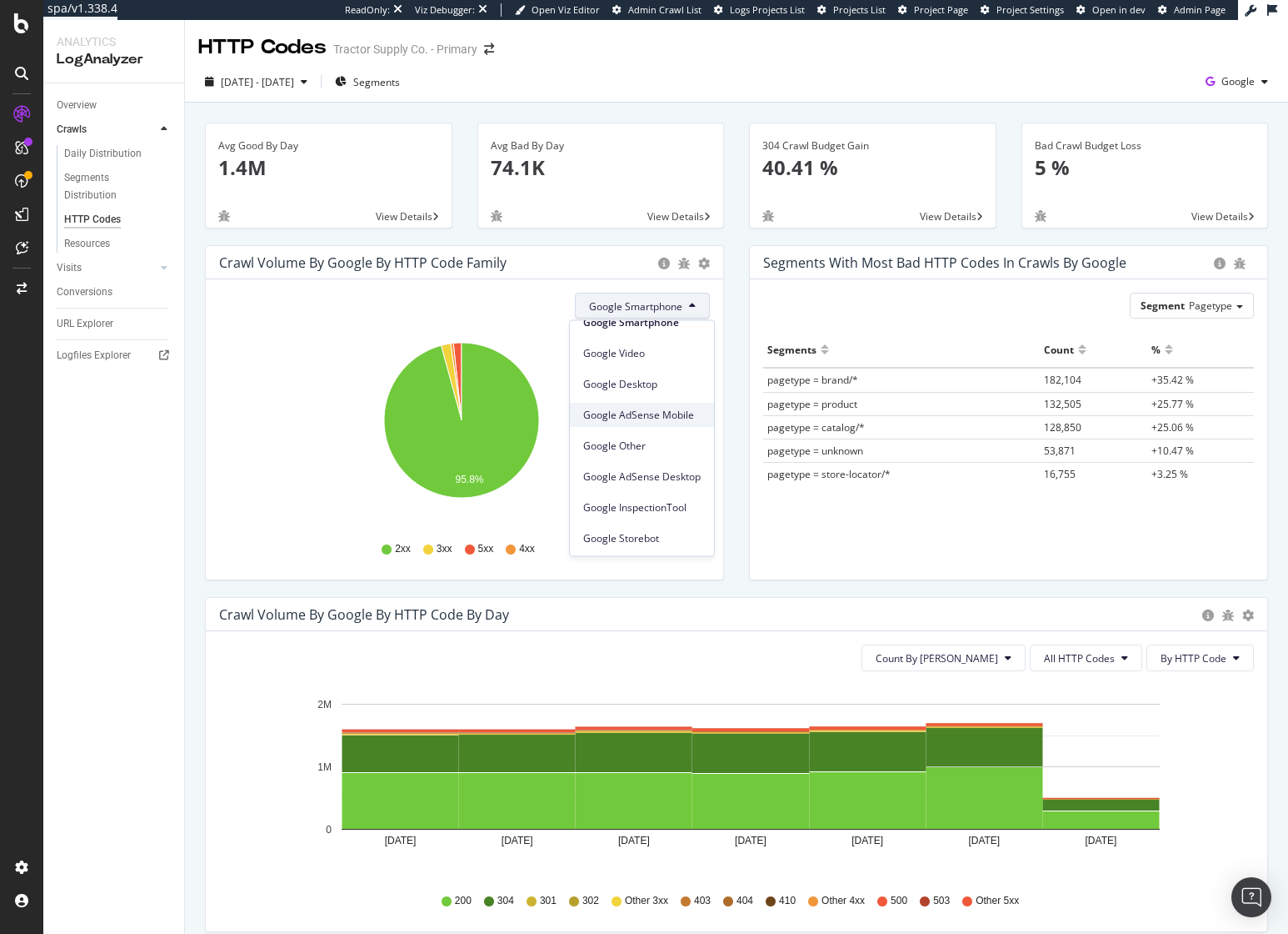
scroll to position [142, 0]
click at [662, 534] on span "Google Storebot" at bounding box center [642, 537] width 118 height 15
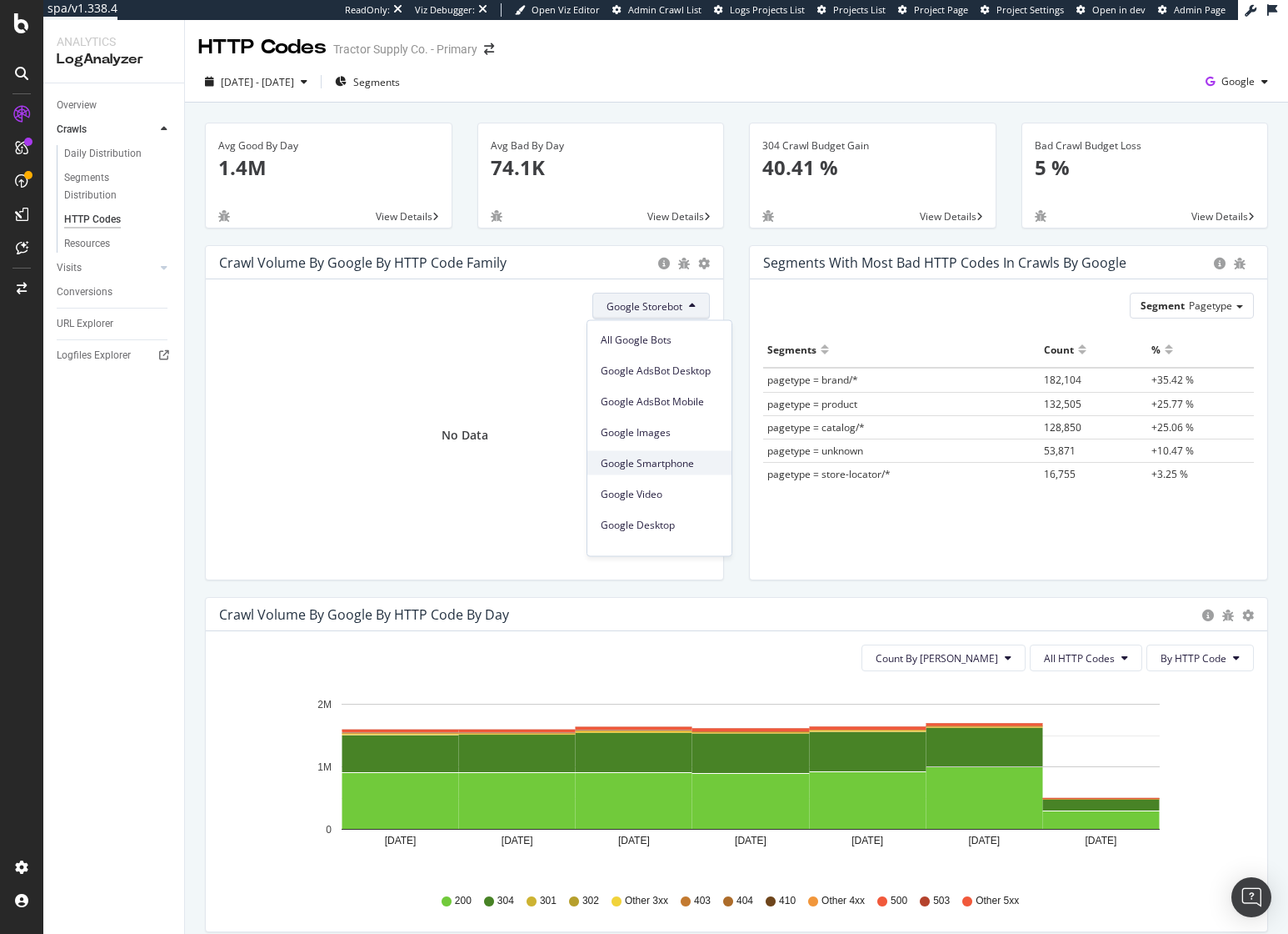
click at [654, 462] on span "Google Smartphone" at bounding box center [660, 463] width 118 height 15
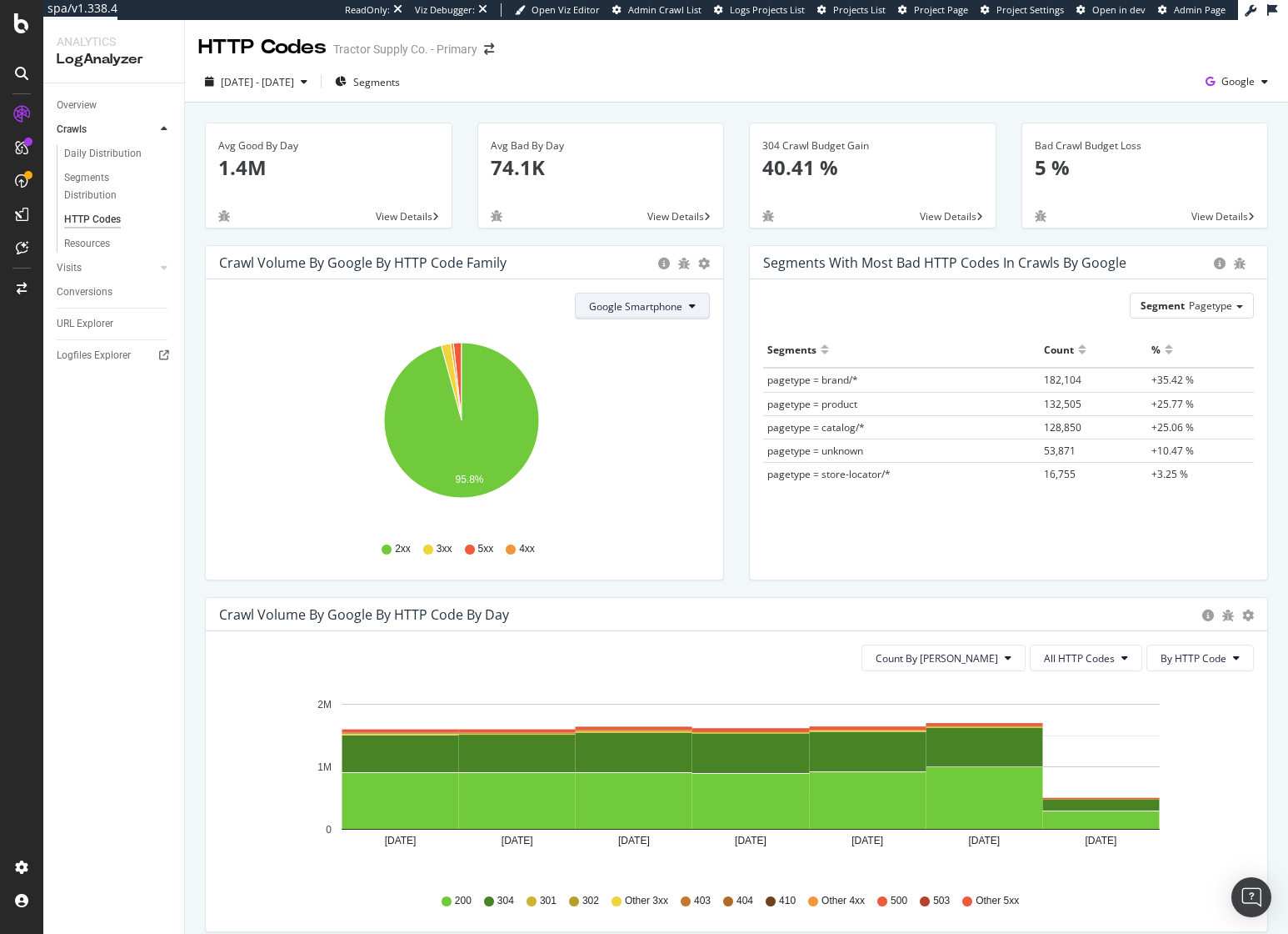
click at [637, 309] on span "Google Smartphone" at bounding box center [636, 306] width 93 height 14
click at [646, 429] on span "Google Images" at bounding box center [642, 432] width 118 height 15
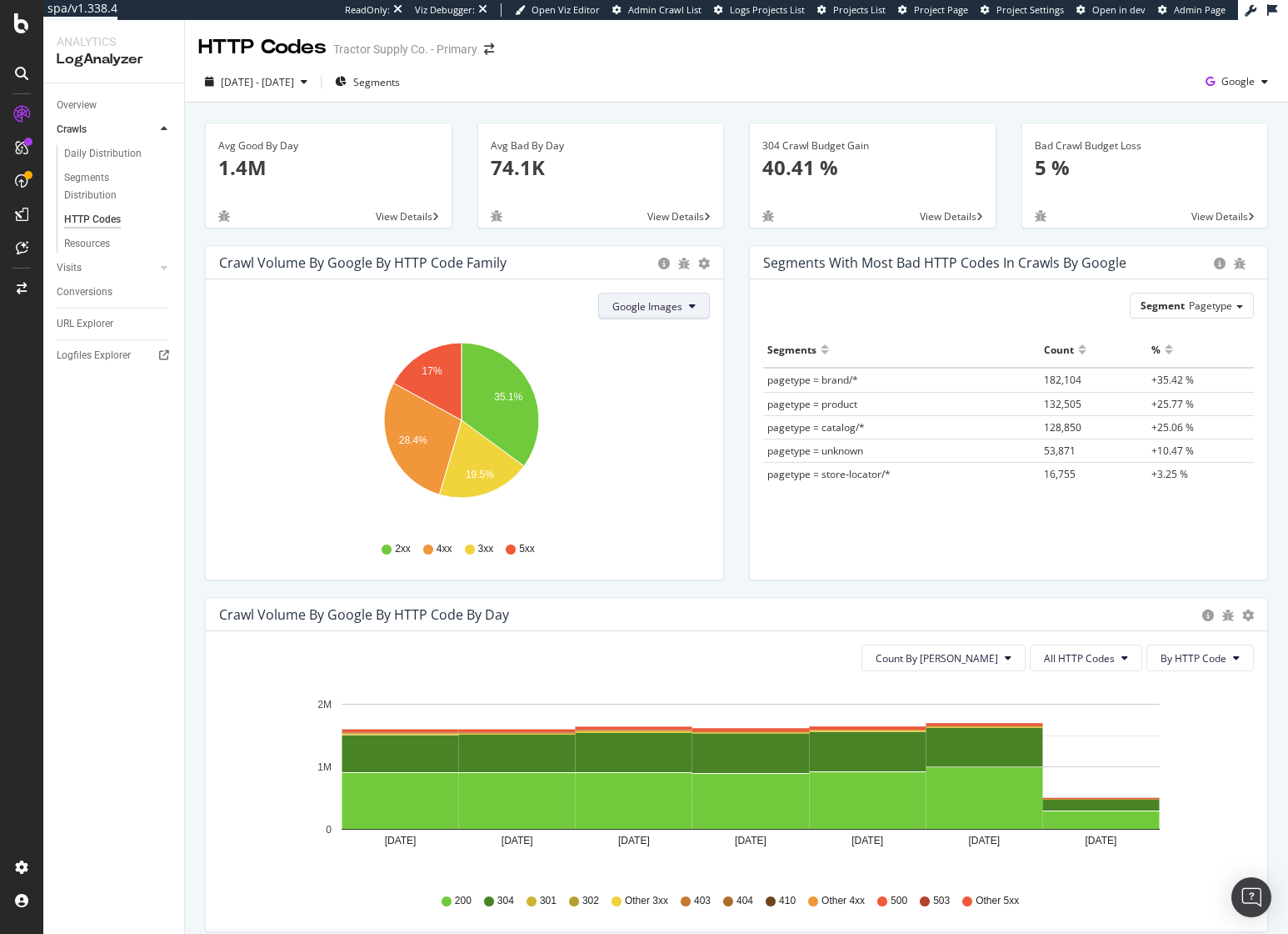
click at [637, 303] on span "Google Images" at bounding box center [647, 306] width 70 height 14
click at [660, 392] on span "Google Desktop" at bounding box center [667, 395] width 118 height 15
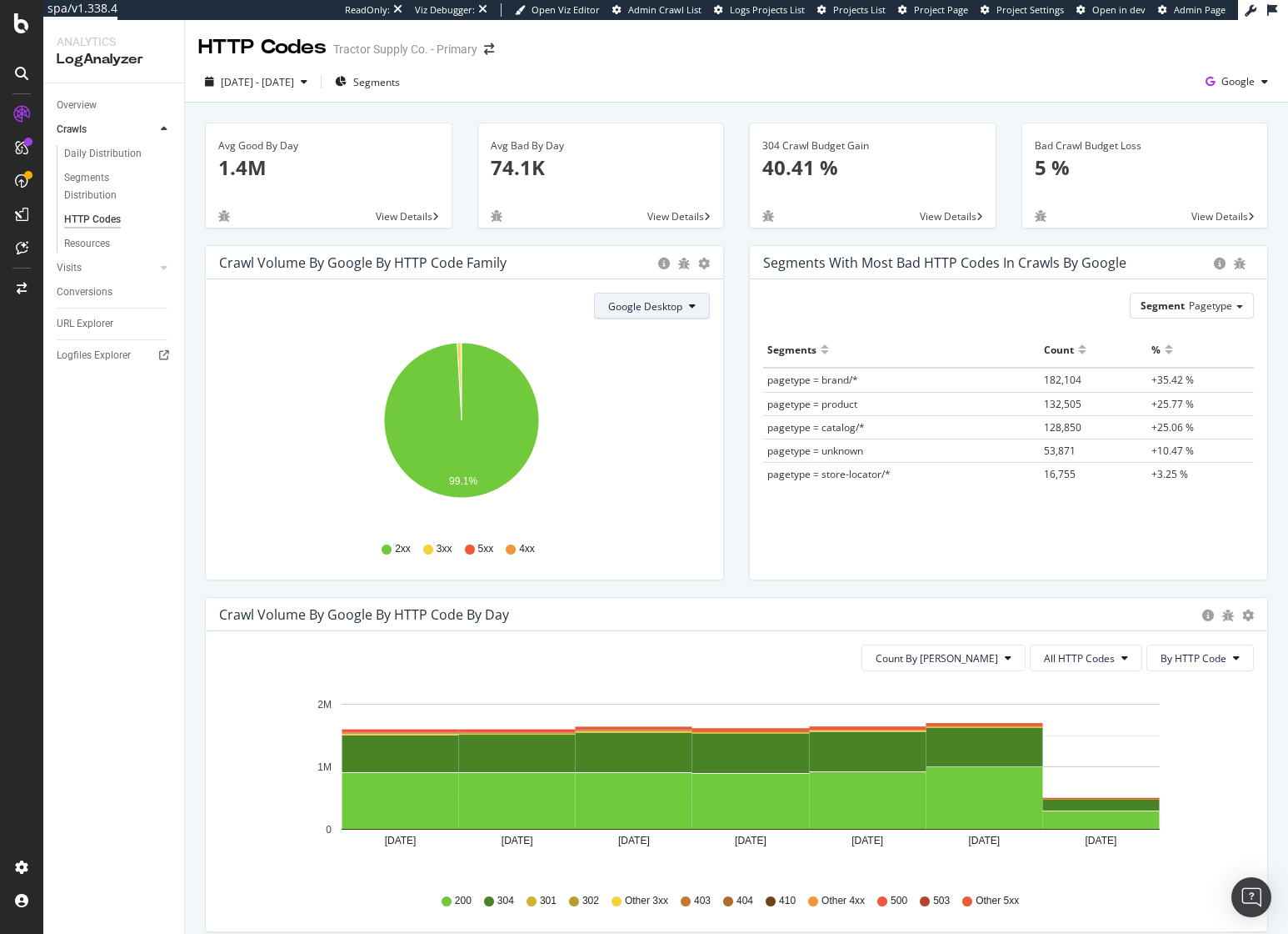
click at [658, 314] on button "Google Desktop" at bounding box center [652, 306] width 116 height 27
click at [521, 350] on icon "99.1%" at bounding box center [461, 429] width 485 height 194
click at [664, 302] on span "Google Desktop" at bounding box center [645, 306] width 74 height 14
click at [674, 378] on div "Google AdsBot Desktop" at bounding box center [661, 370] width 144 height 24
click at [664, 304] on span "Google AdsBot Desktop" at bounding box center [628, 306] width 110 height 14
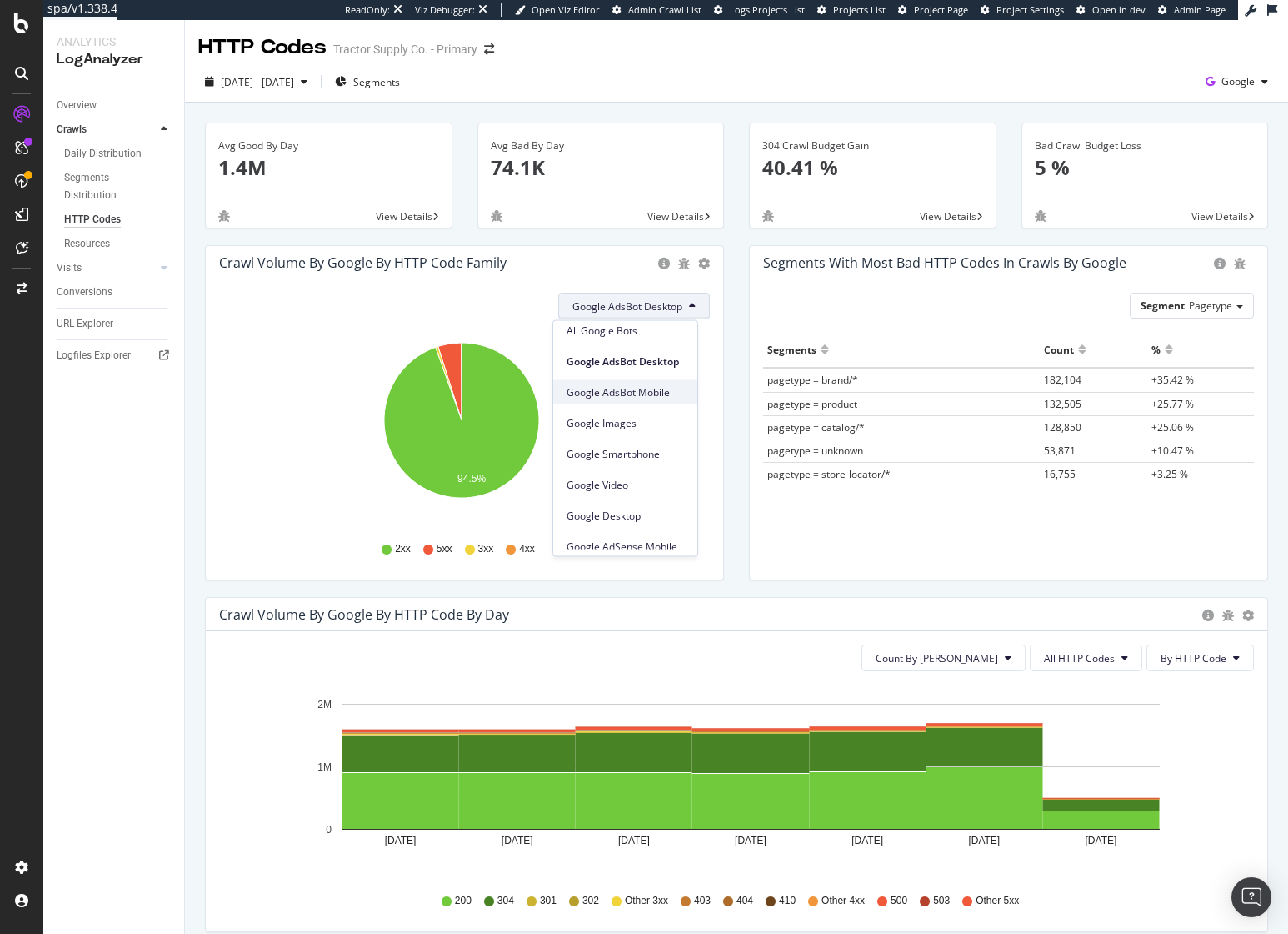
scroll to position [0, 0]
click at [637, 339] on span "All Google Bots" at bounding box center [625, 339] width 118 height 15
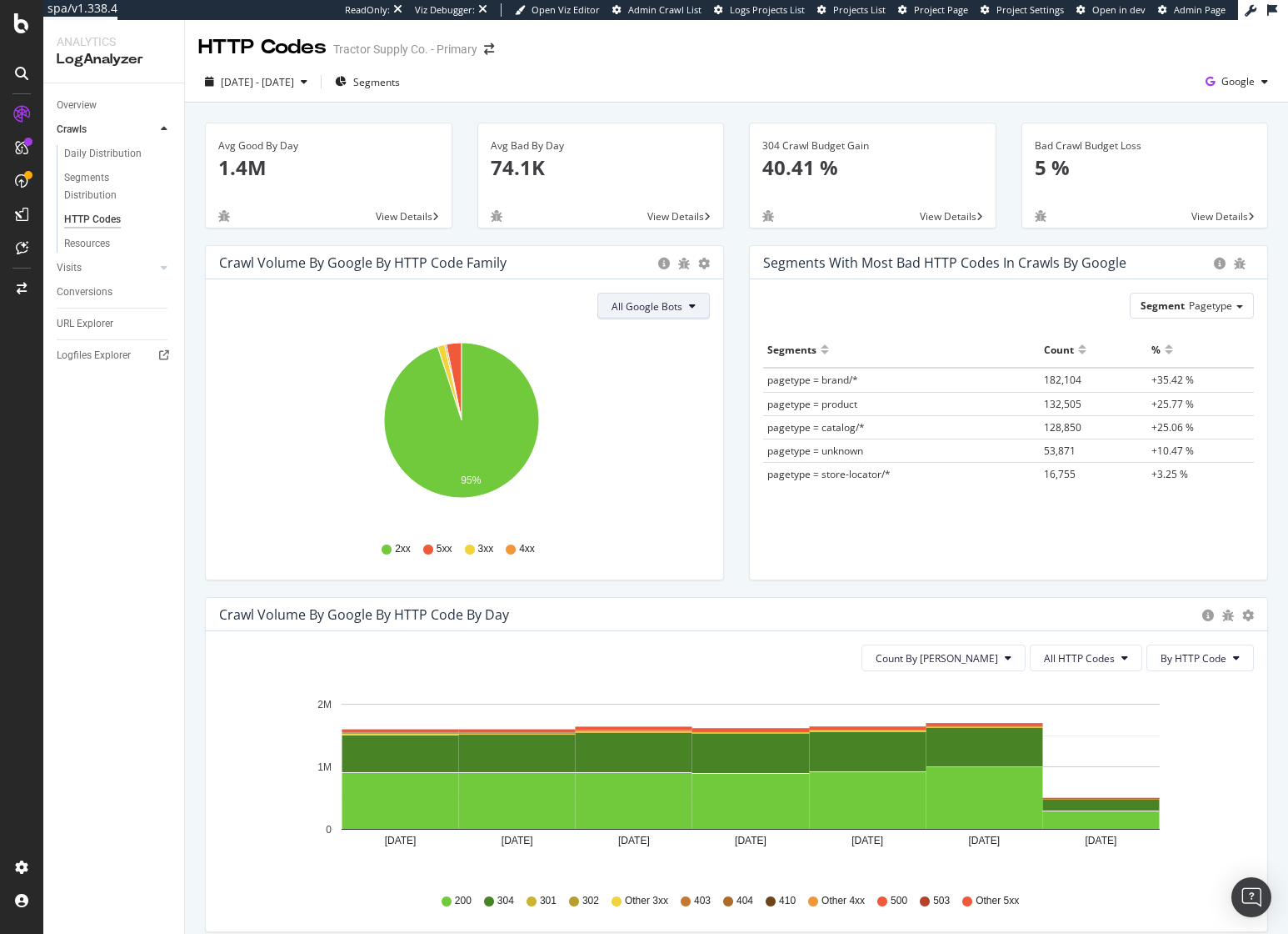
click at [612, 311] on span "All Google Bots" at bounding box center [647, 306] width 71 height 14
click at [673, 397] on span "Google AdsBot Mobile" at bounding box center [665, 401] width 118 height 15
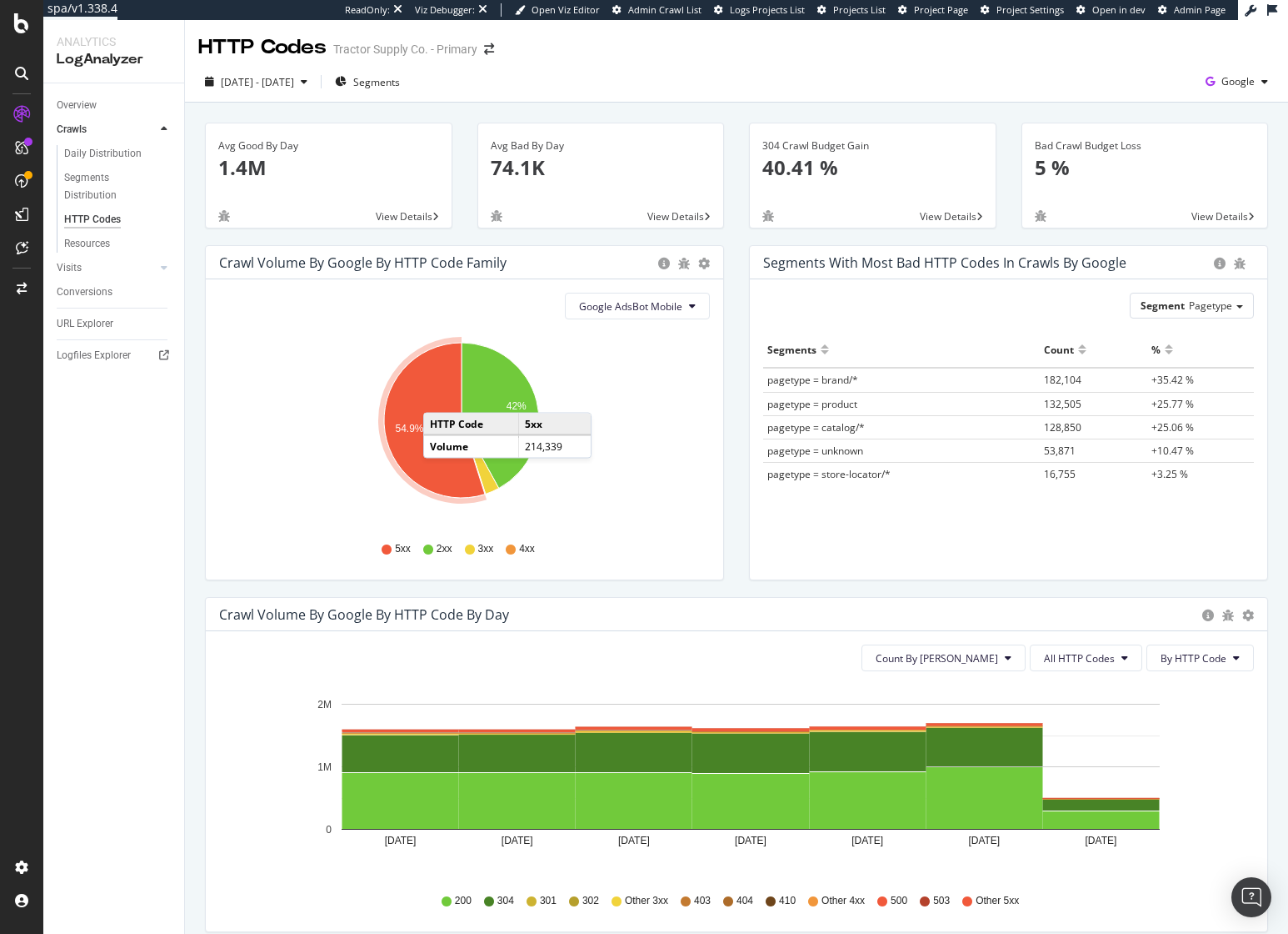
click at [440, 396] on icon "A chart." at bounding box center [435, 420] width 101 height 155
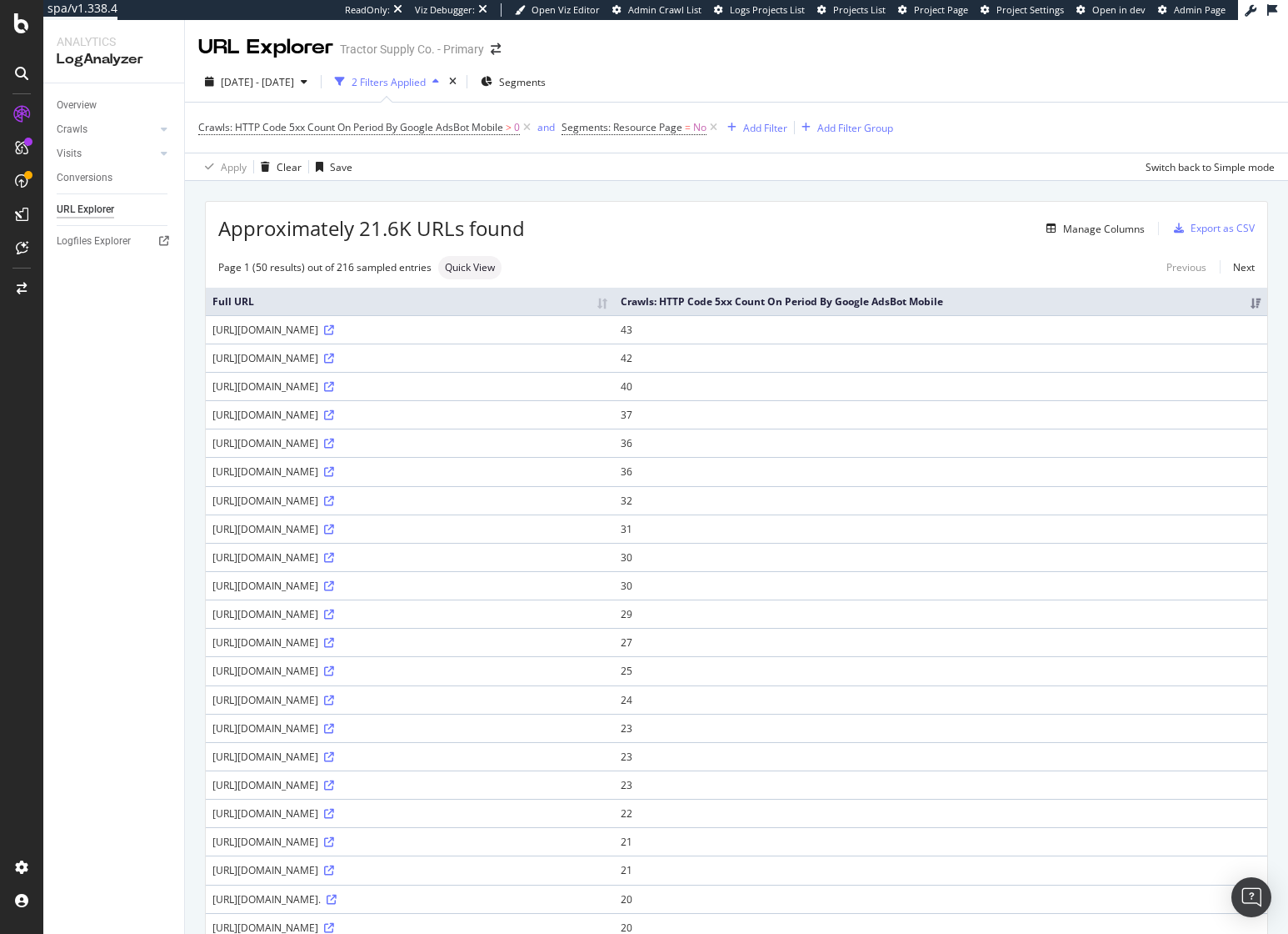
scroll to position [939, 0]
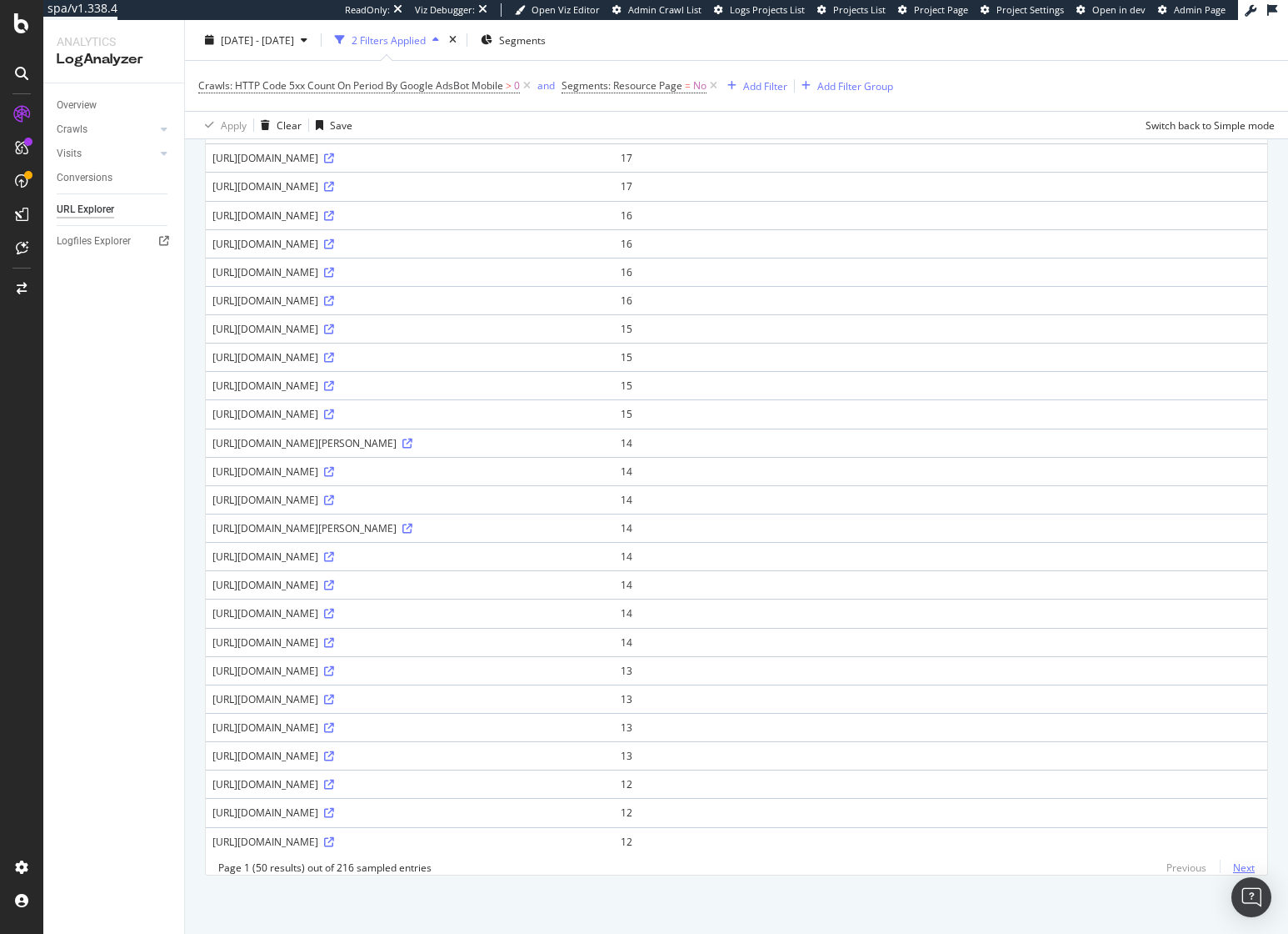
click at [1229, 862] on link "Next" at bounding box center [1237, 868] width 35 height 24
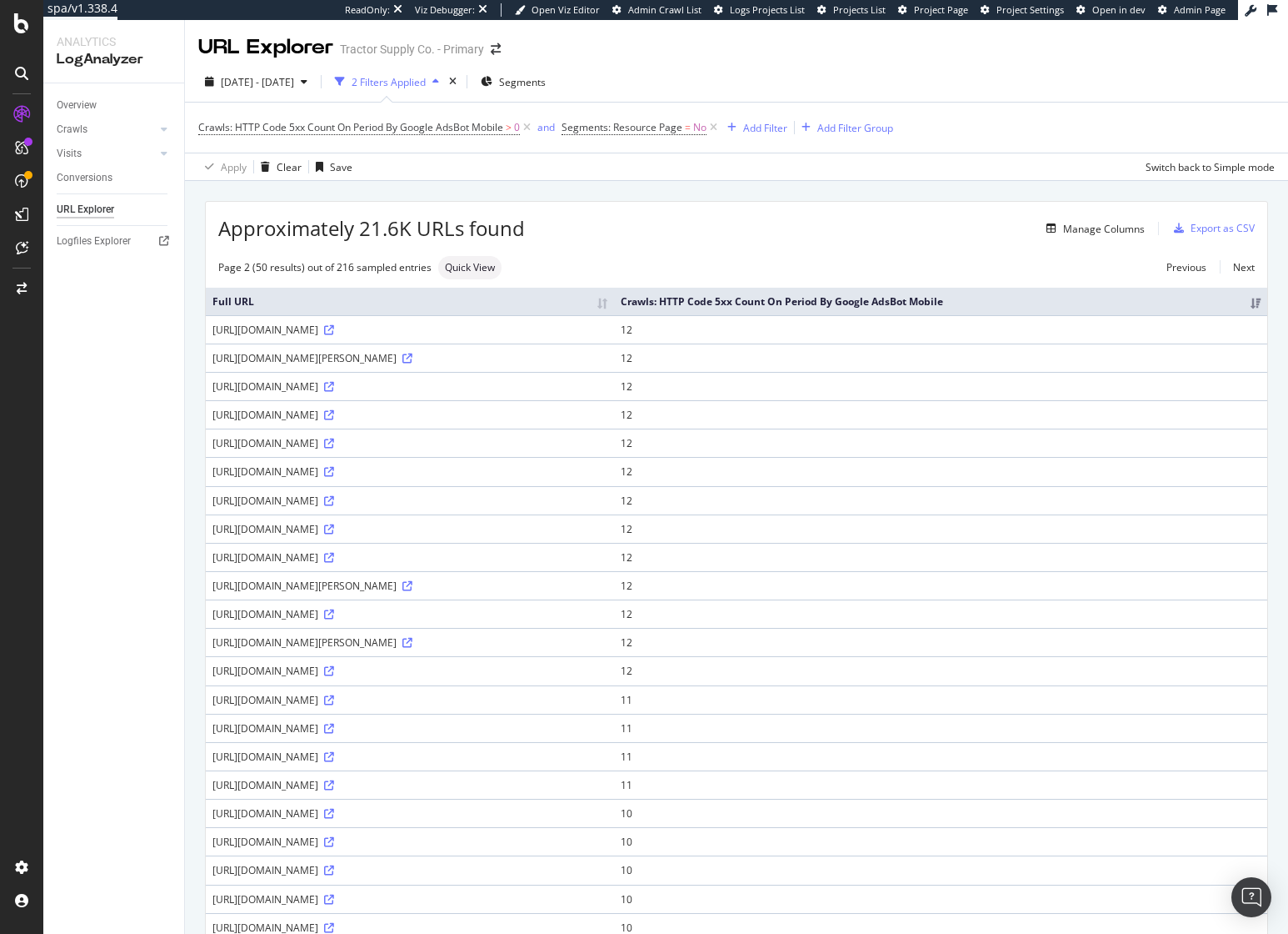
scroll to position [1010, 0]
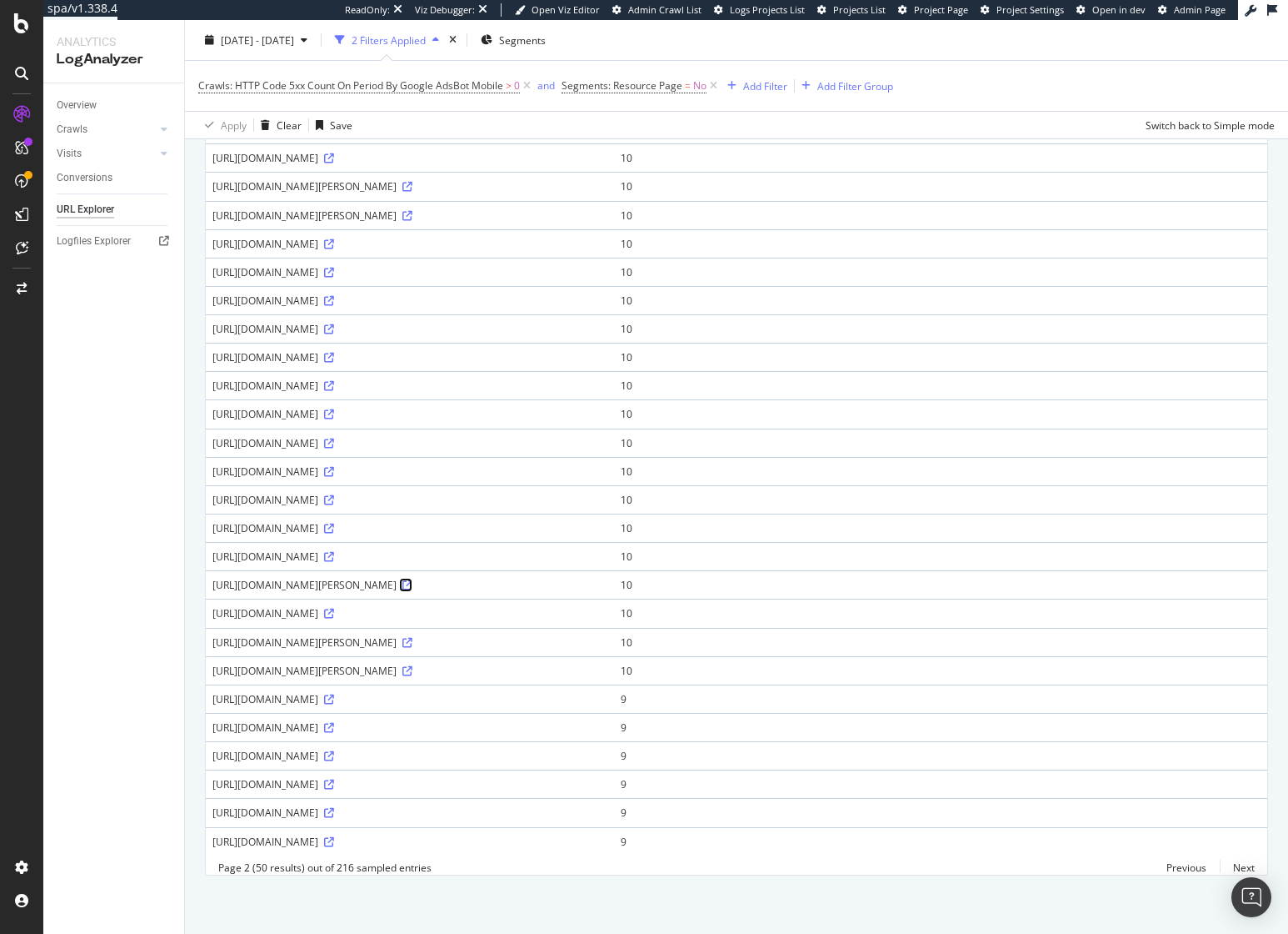
click at [412, 581] on icon at bounding box center [408, 585] width 10 height 10
click at [150, 129] on div at bounding box center [148, 129] width 17 height 17
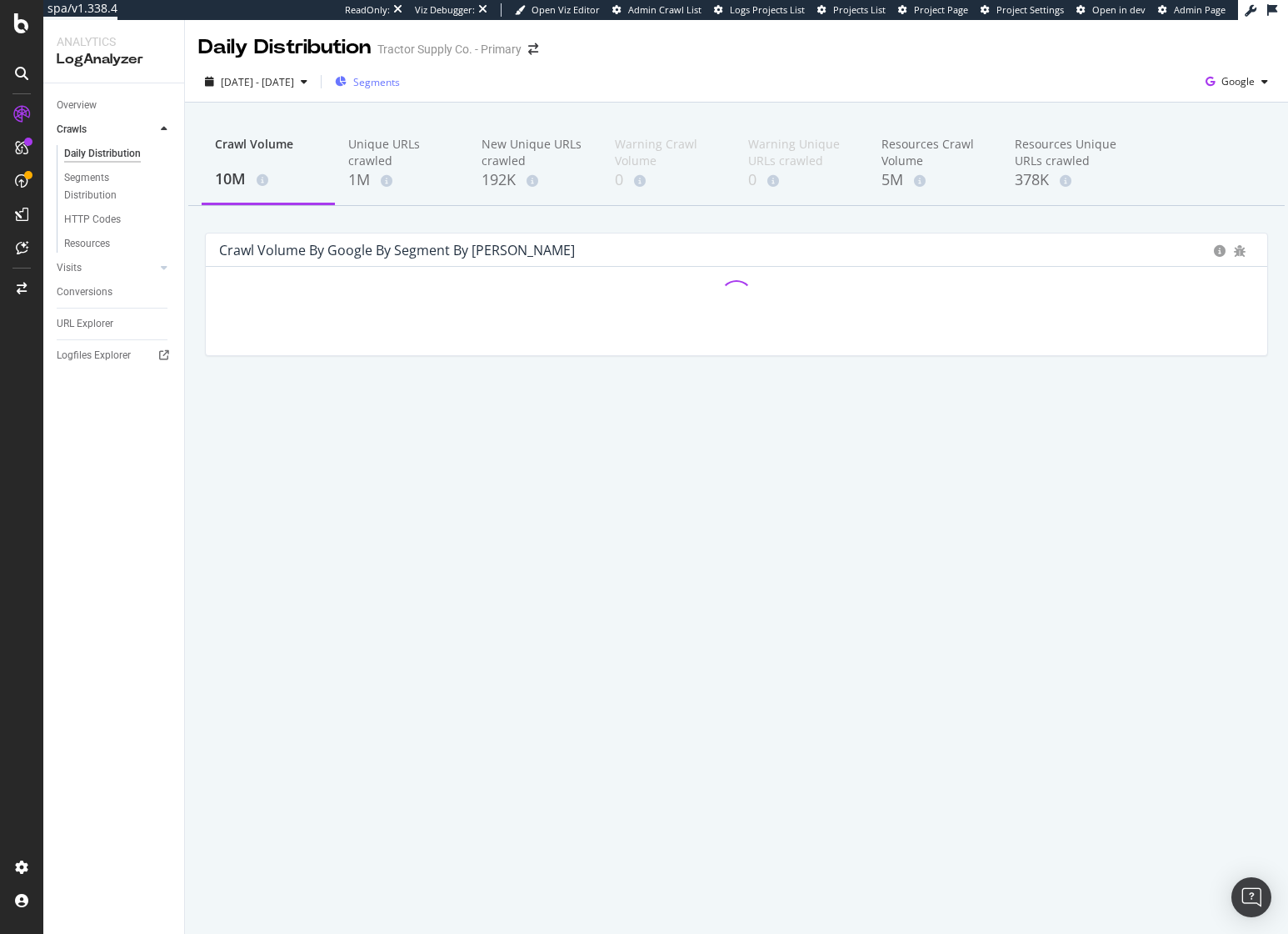
click at [400, 72] on div "Segments" at bounding box center [367, 81] width 65 height 25
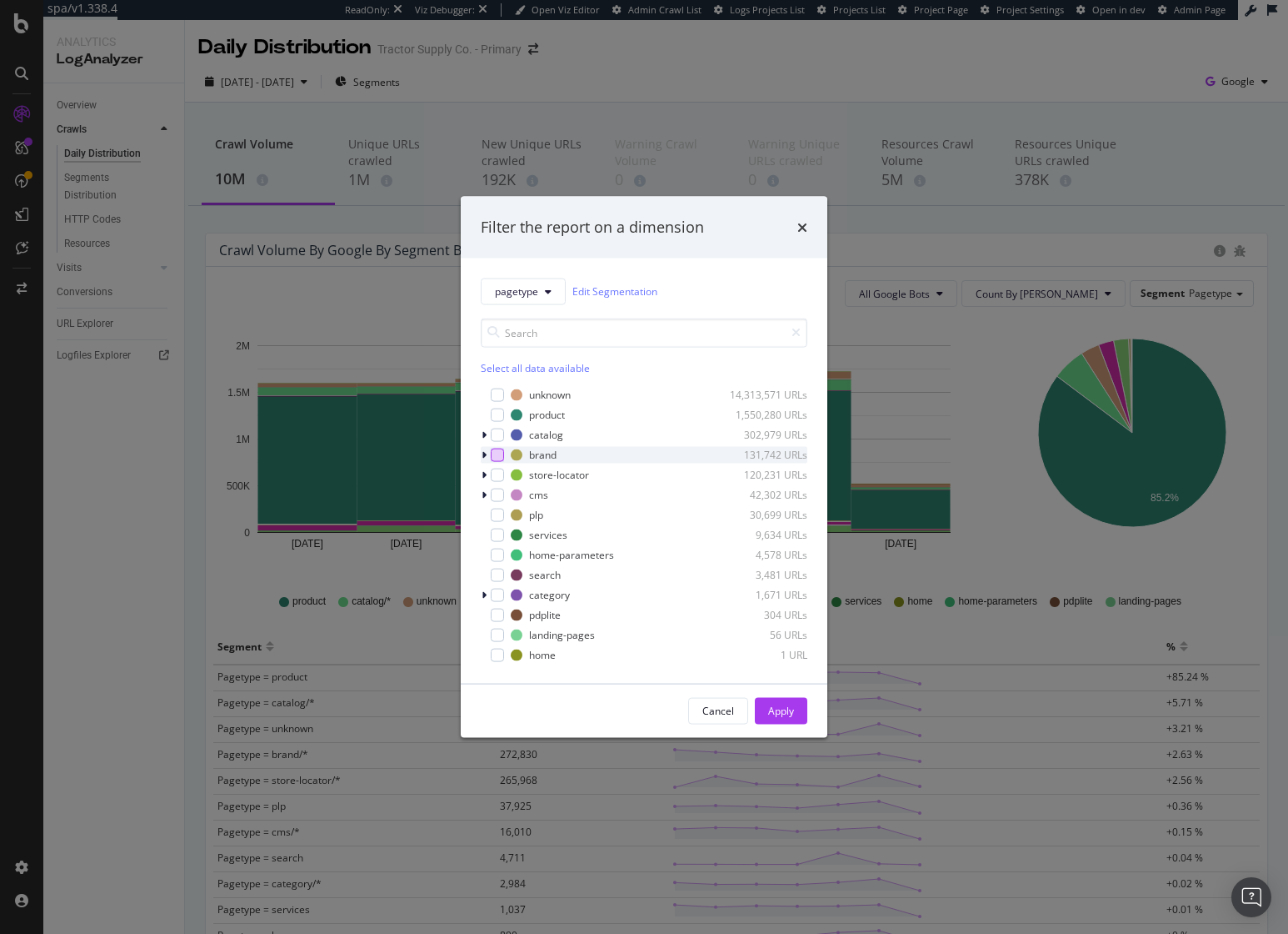
click at [495, 454] on div "modal" at bounding box center [497, 454] width 13 height 13
click at [497, 434] on div "modal" at bounding box center [497, 434] width 13 height 13
click at [782, 711] on div "Apply" at bounding box center [781, 711] width 26 height 14
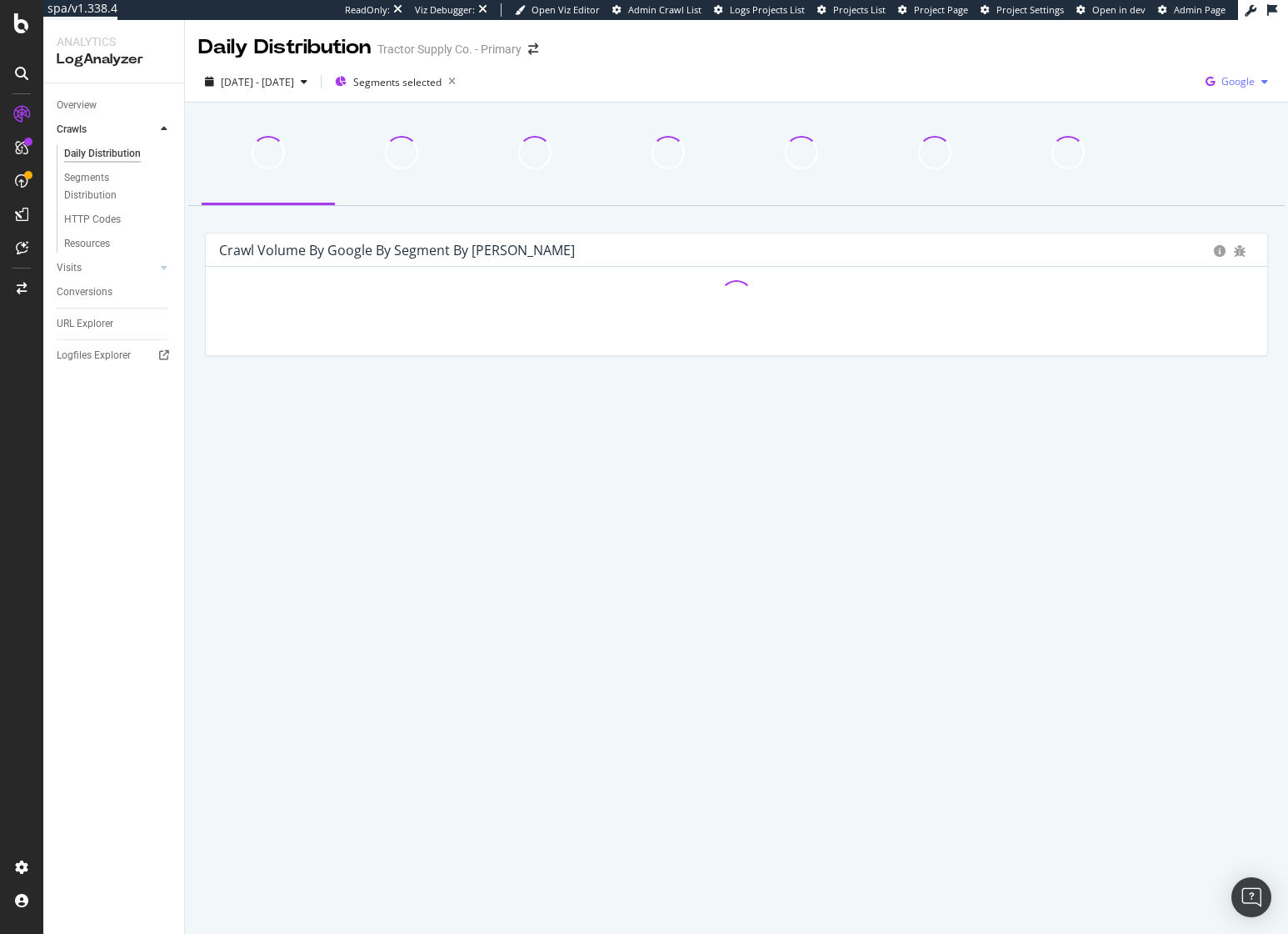
click at [1254, 72] on div "Google" at bounding box center [1237, 81] width 76 height 25
click at [915, 90] on div "2025 Oct. 2nd - Oct. 8th Segments selected Google" at bounding box center [737, 85] width 1103 height 34
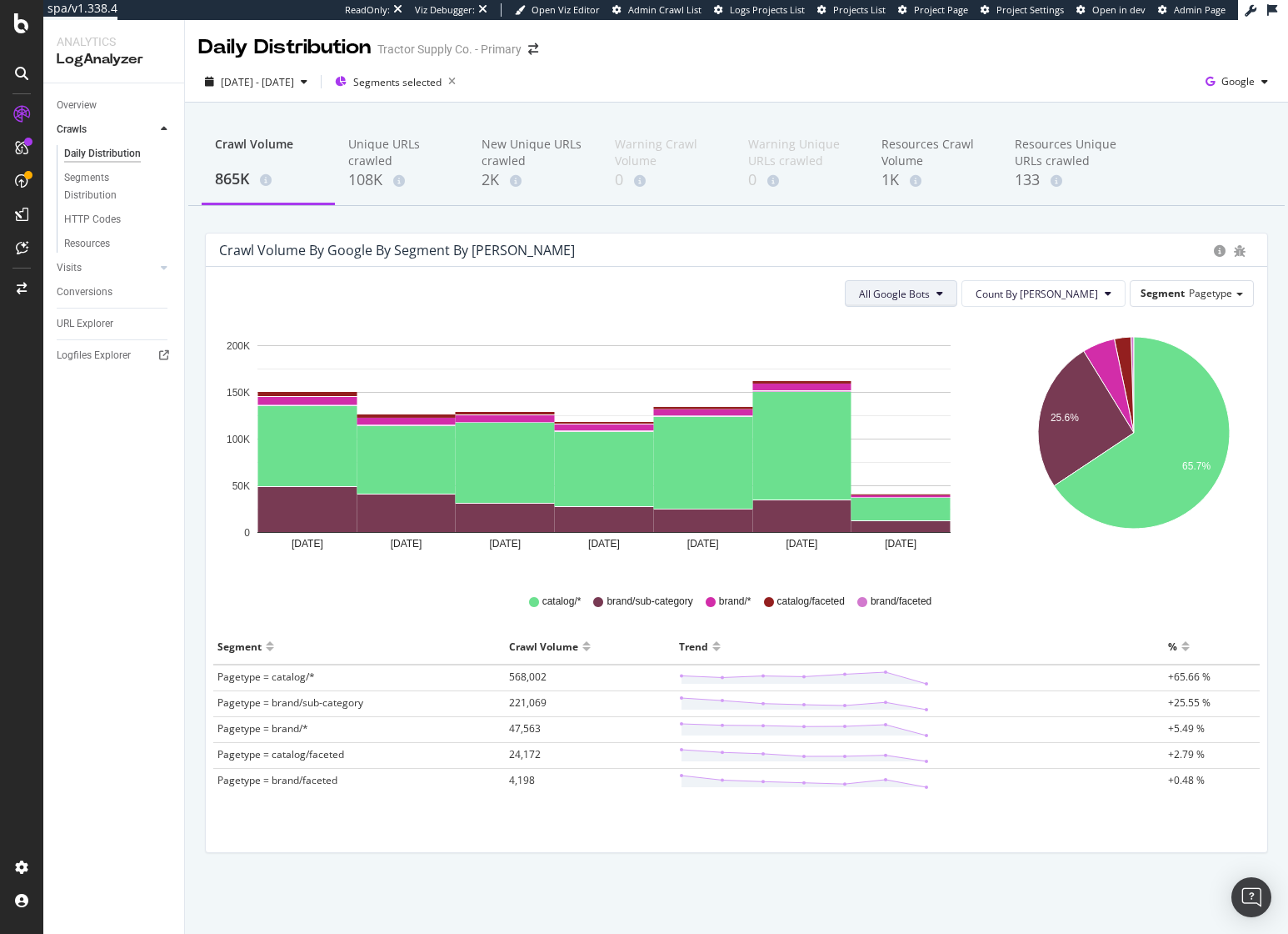
click at [930, 296] on span "All Google Bots" at bounding box center [894, 294] width 71 height 14
click at [977, 389] on span "Google AdsBot Mobile" at bounding box center [980, 388] width 118 height 15
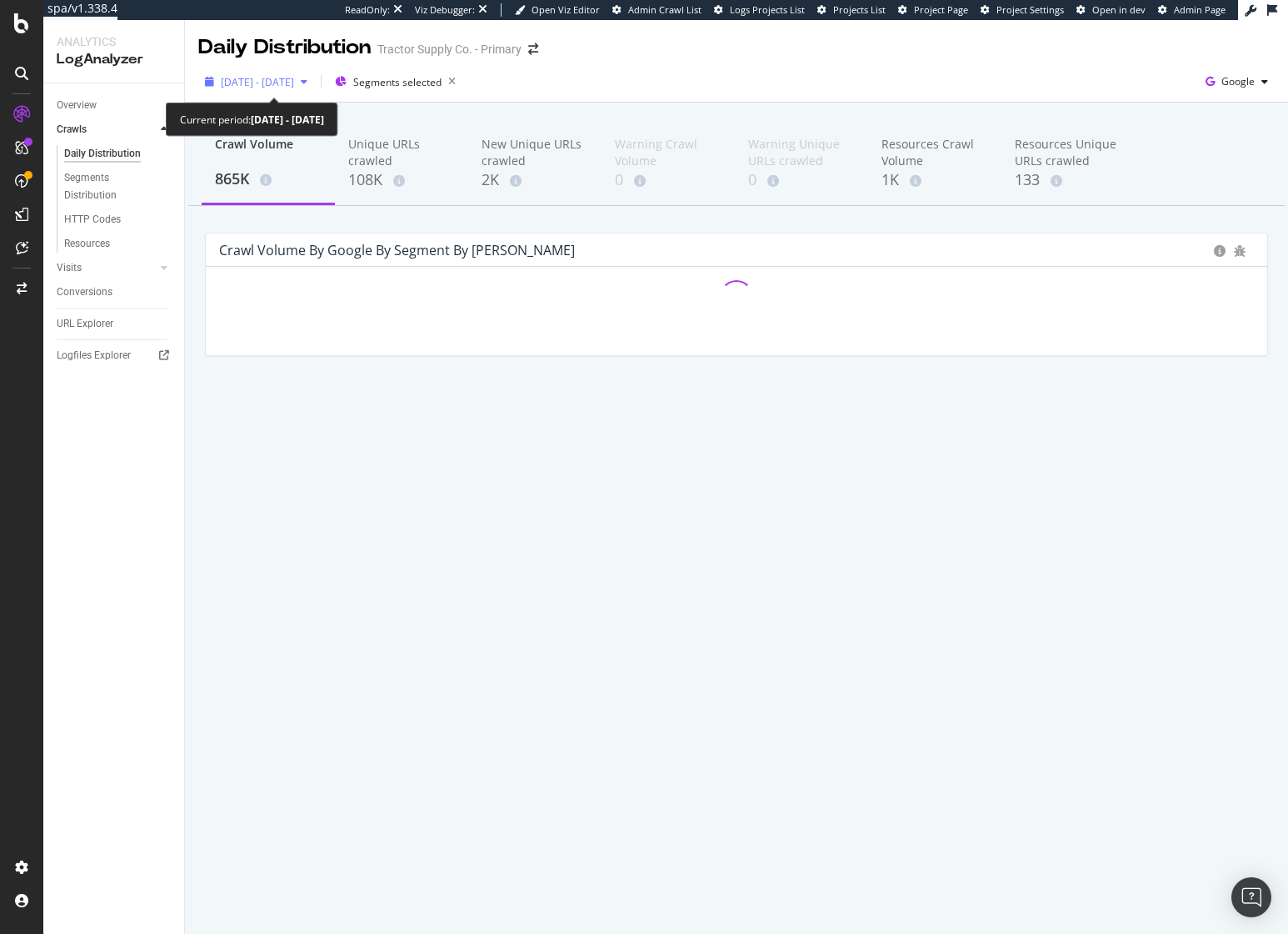
click at [283, 77] on span "[DATE] - [DATE]" at bounding box center [257, 81] width 73 height 14
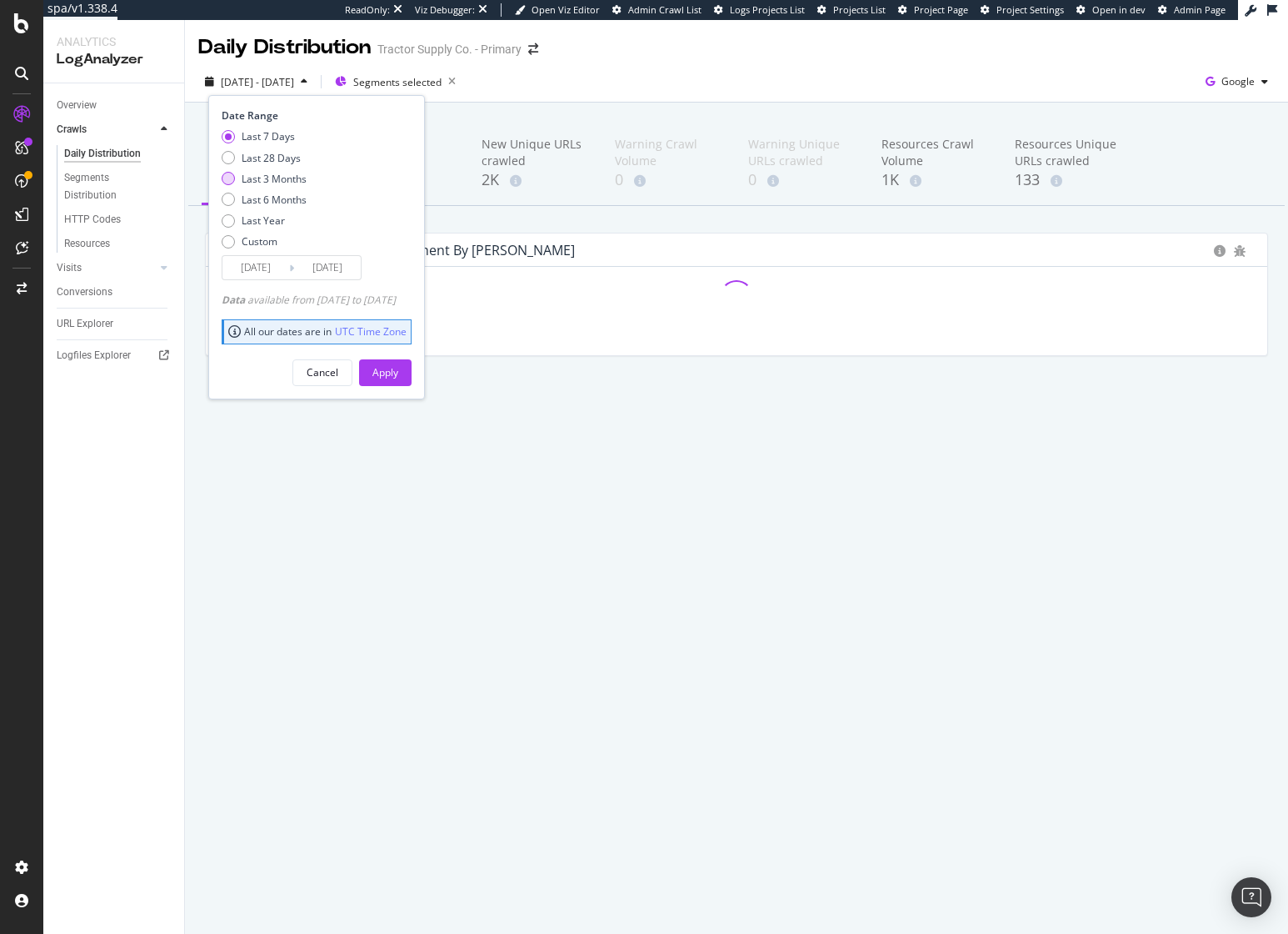
click at [293, 180] on div "Last 3 Months" at bounding box center [275, 179] width 65 height 14
type input "2025/07/09"
click at [411, 369] on button "Apply" at bounding box center [385, 372] width 52 height 27
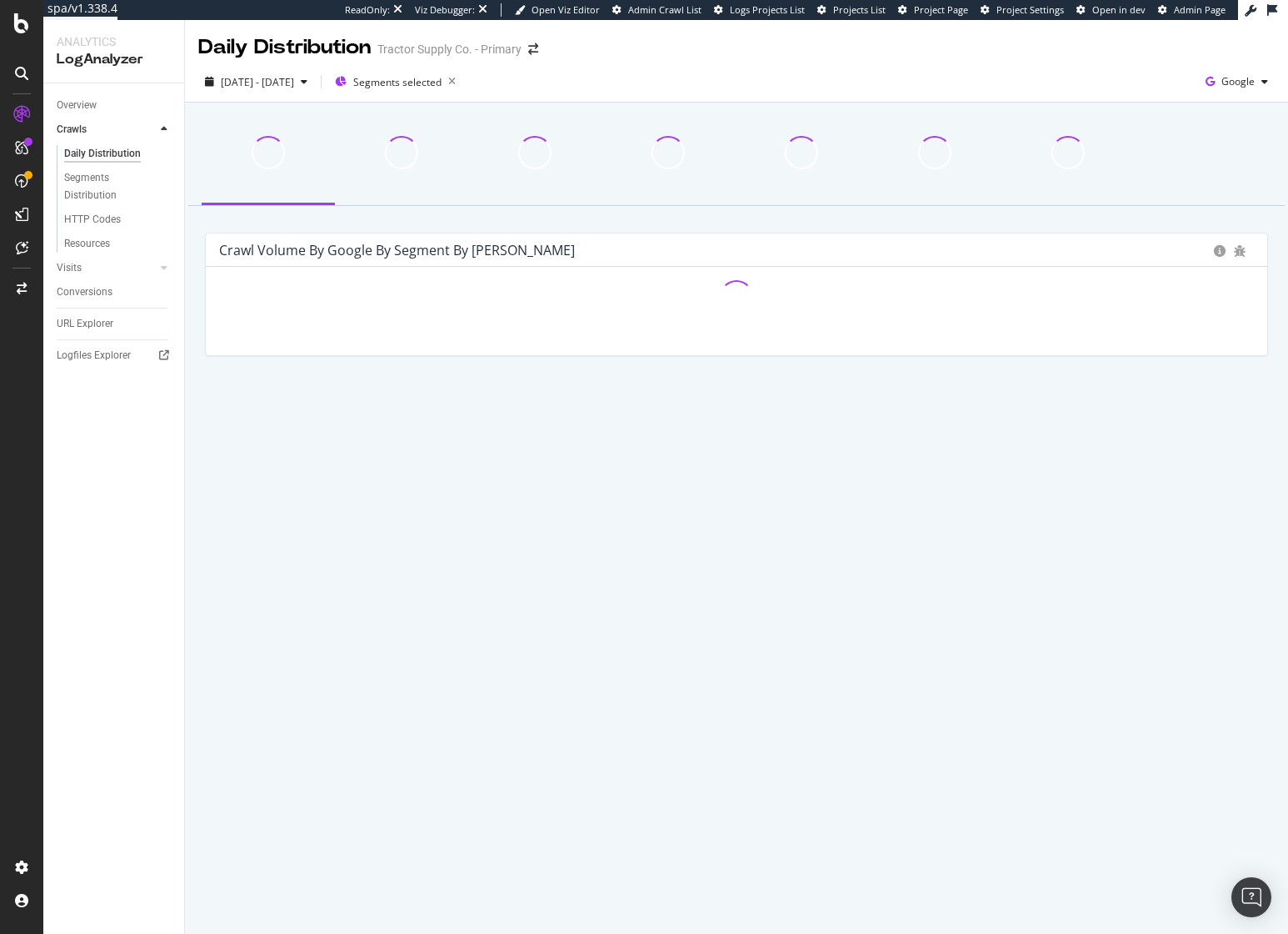
click at [651, 78] on div "2025 Jul. 9th - Oct. 8th Segments selected Google" at bounding box center [737, 85] width 1103 height 34
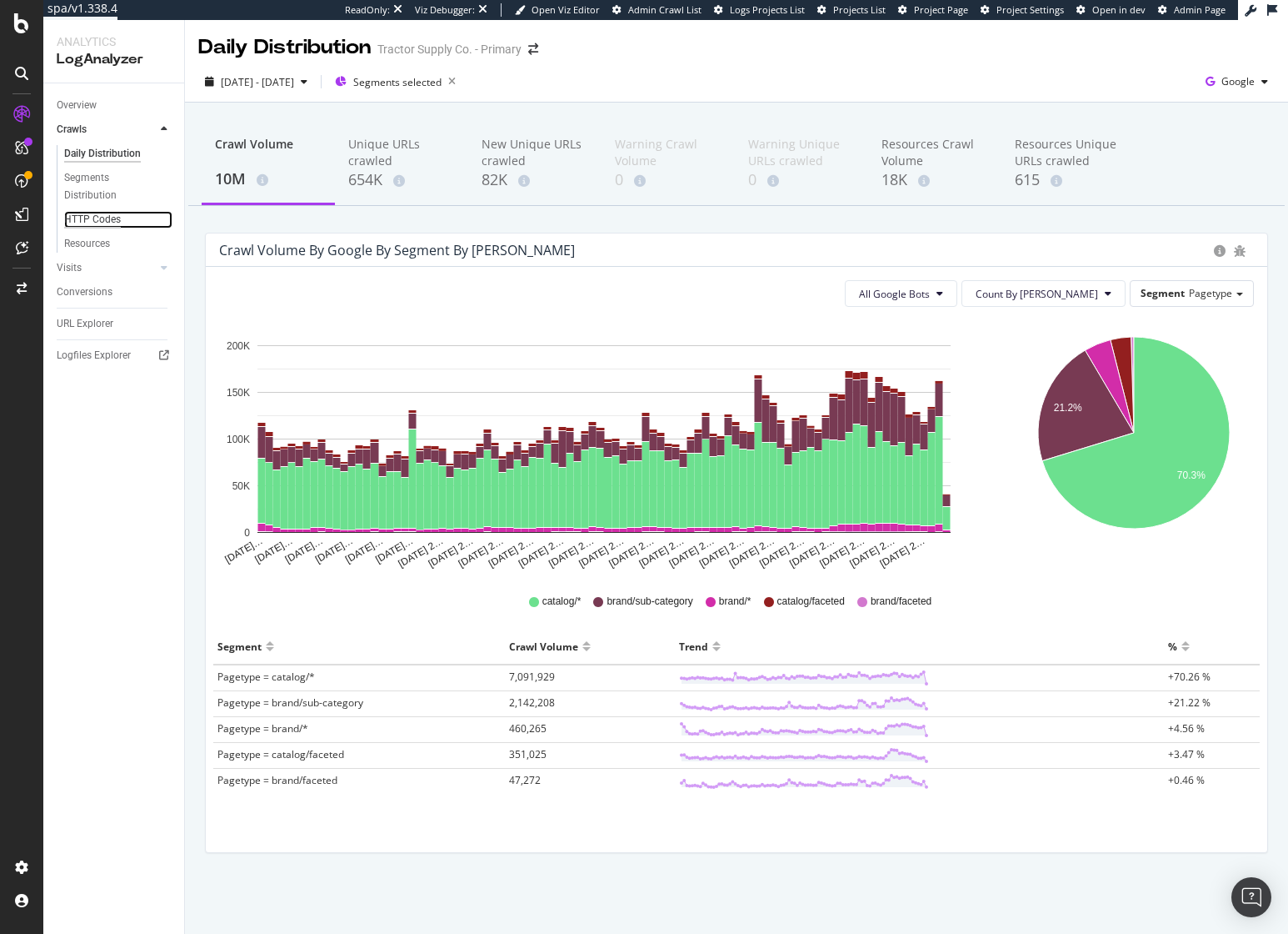
click at [111, 222] on div "HTTP Codes" at bounding box center [93, 220] width 57 height 18
